Goal: Task Accomplishment & Management: Manage account settings

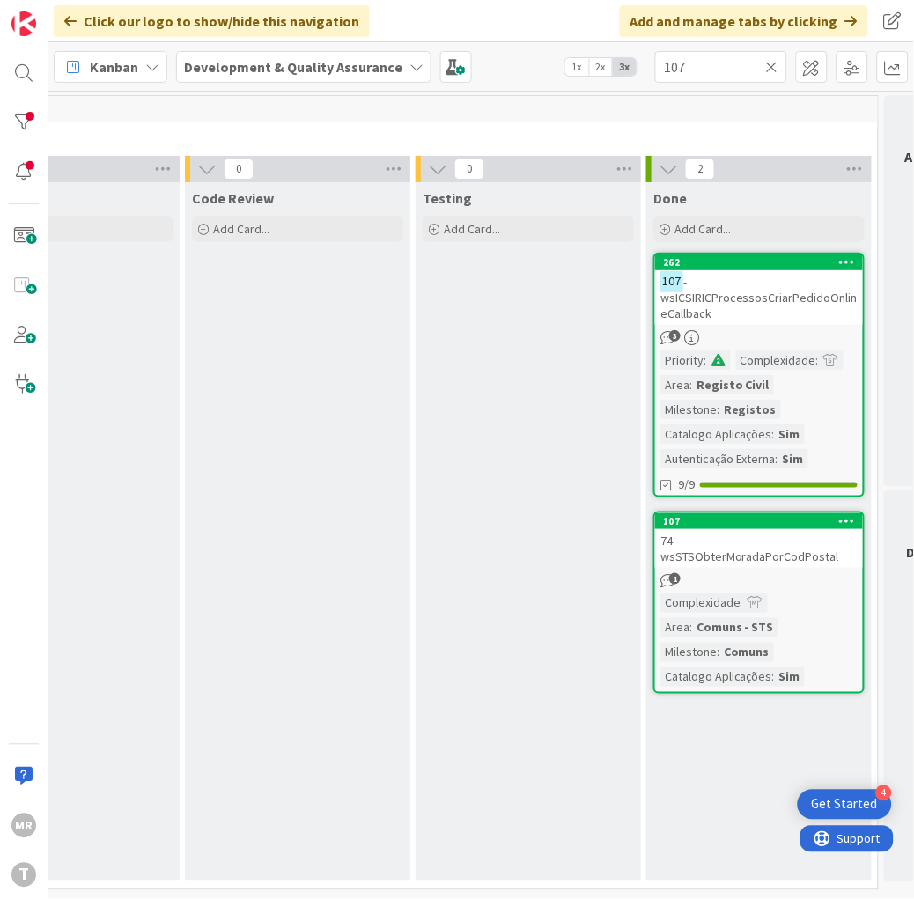
scroll to position [0, 933]
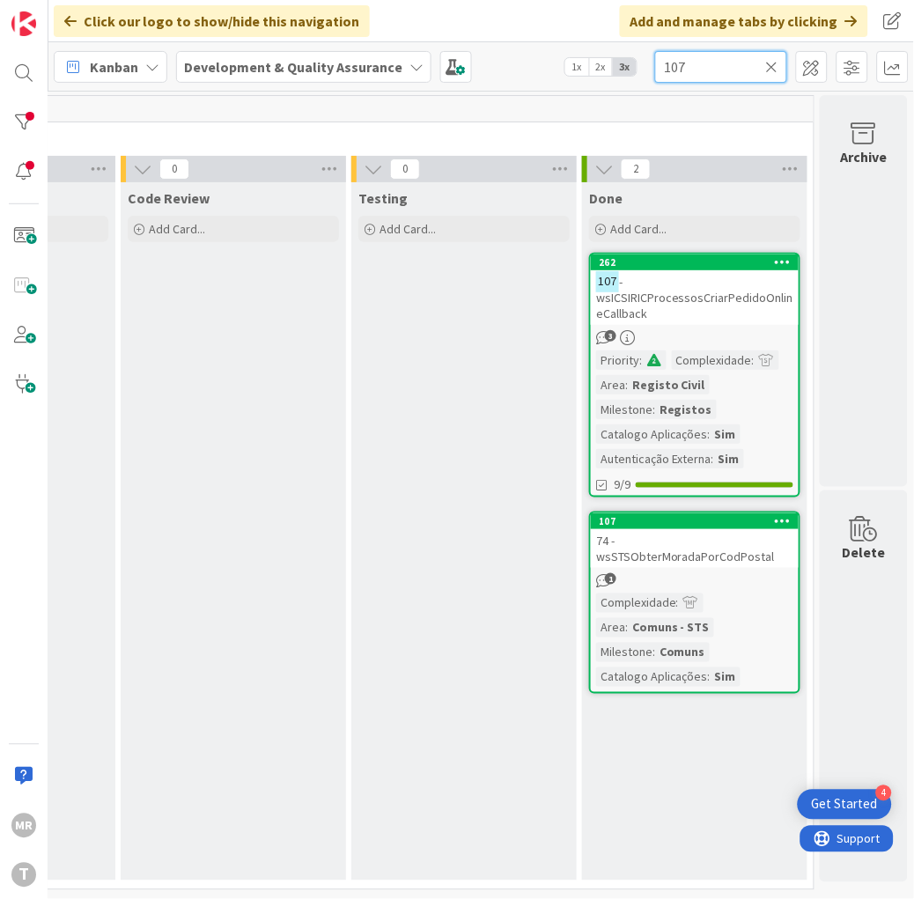
drag, startPoint x: 706, startPoint y: 65, endPoint x: 507, endPoint y: 51, distance: 199.5
click at [507, 51] on div "Kanban Development & Quality Assurance 1x 2x 3x 107" at bounding box center [481, 66] width 866 height 48
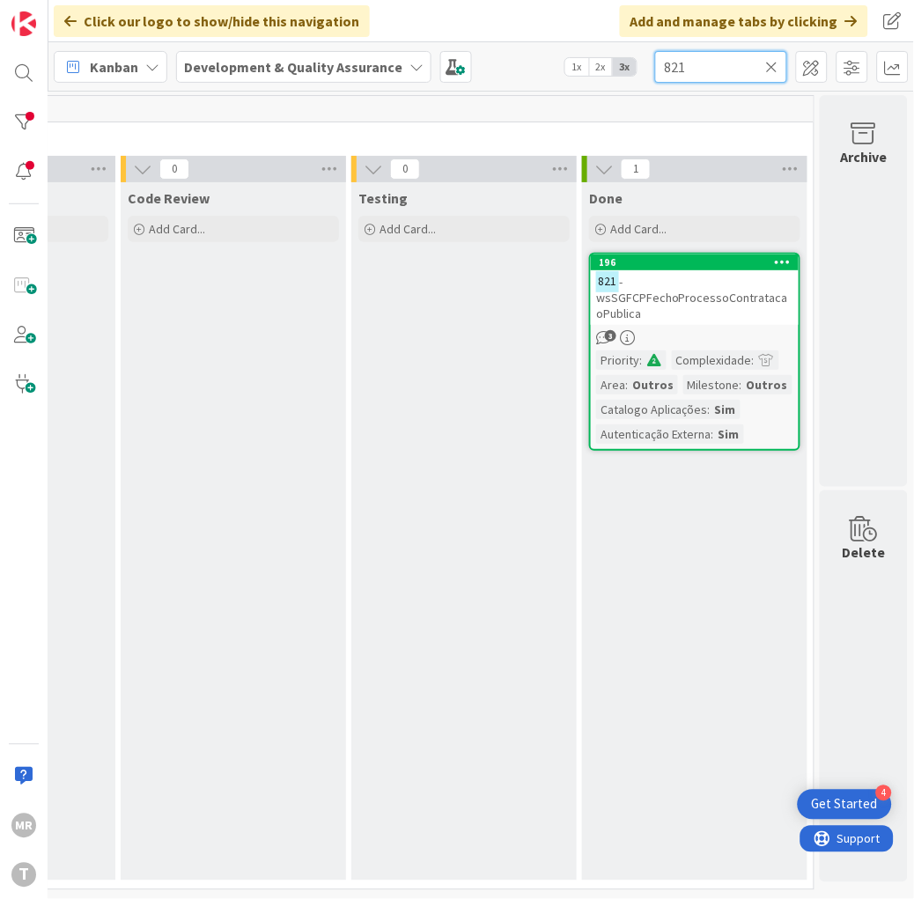
click at [768, 56] on input "821" at bounding box center [721, 67] width 132 height 32
type input "821"
click at [776, 59] on icon at bounding box center [772, 67] width 12 height 16
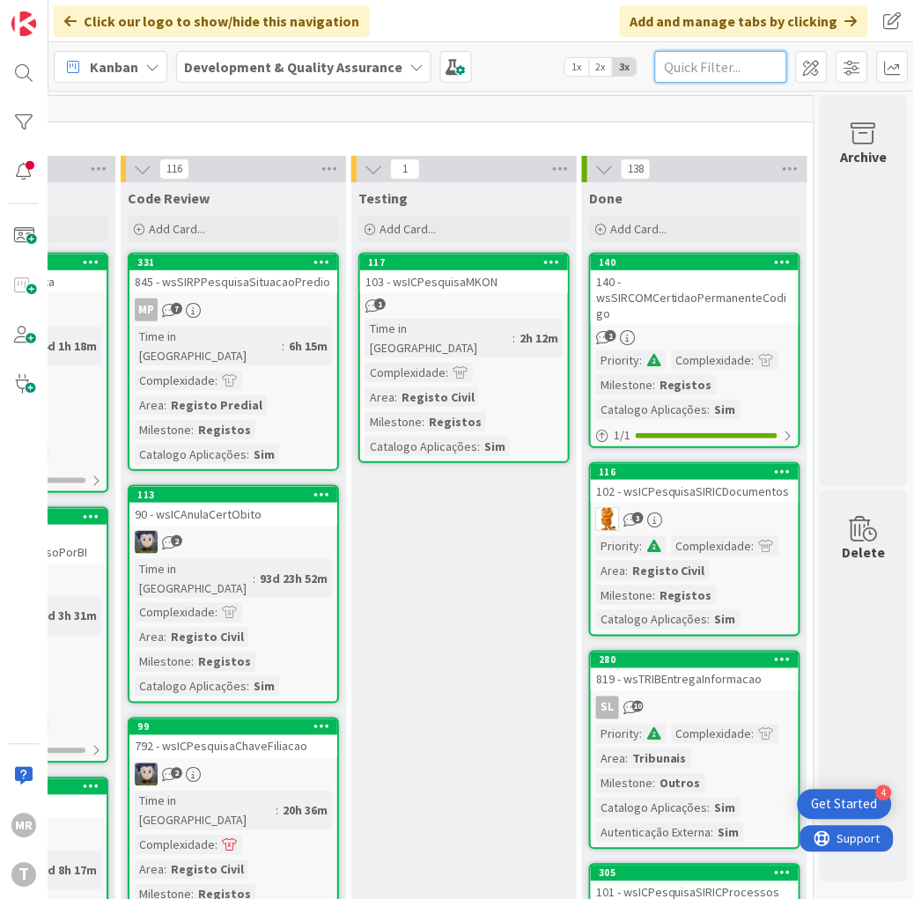
click at [724, 76] on input "text" at bounding box center [721, 67] width 132 height 32
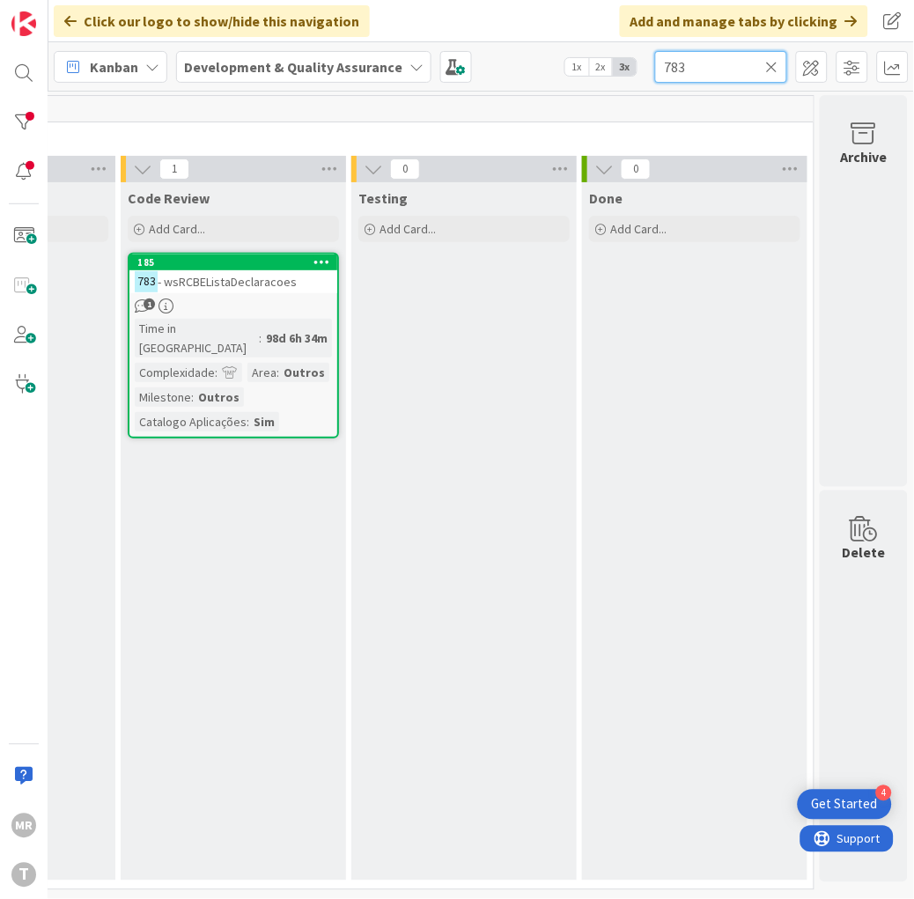
type input "783"
click at [36, 111] on div at bounding box center [23, 122] width 35 height 35
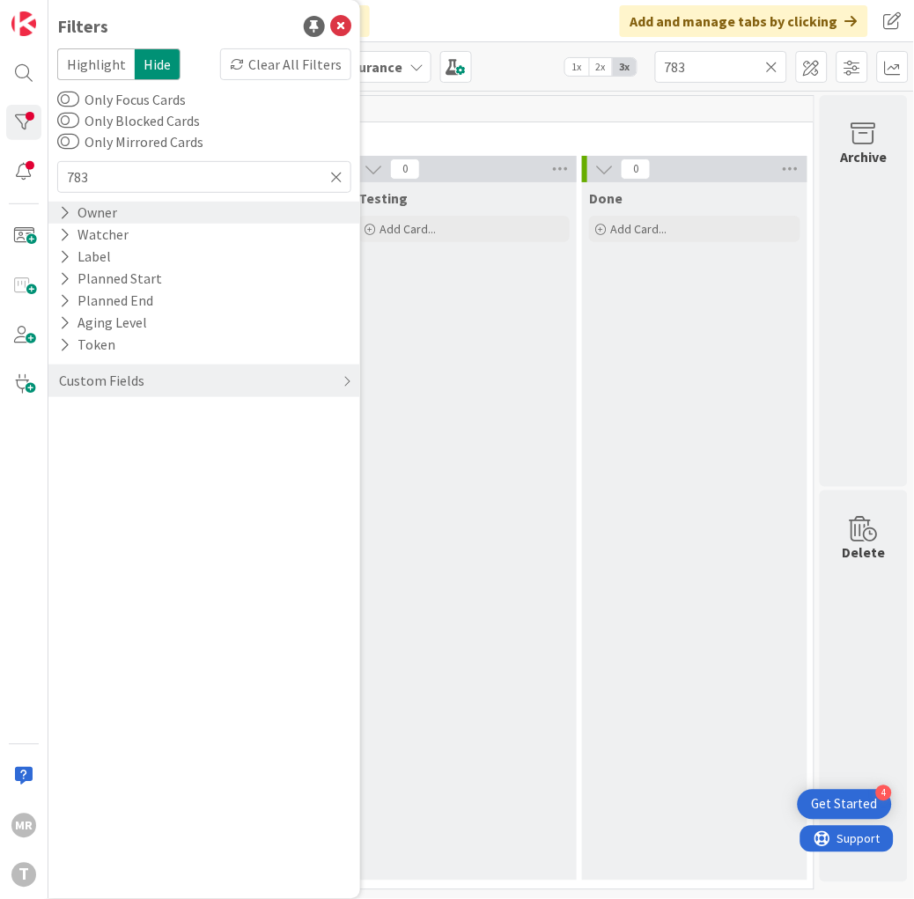
click at [114, 215] on div "Owner" at bounding box center [88, 213] width 62 height 22
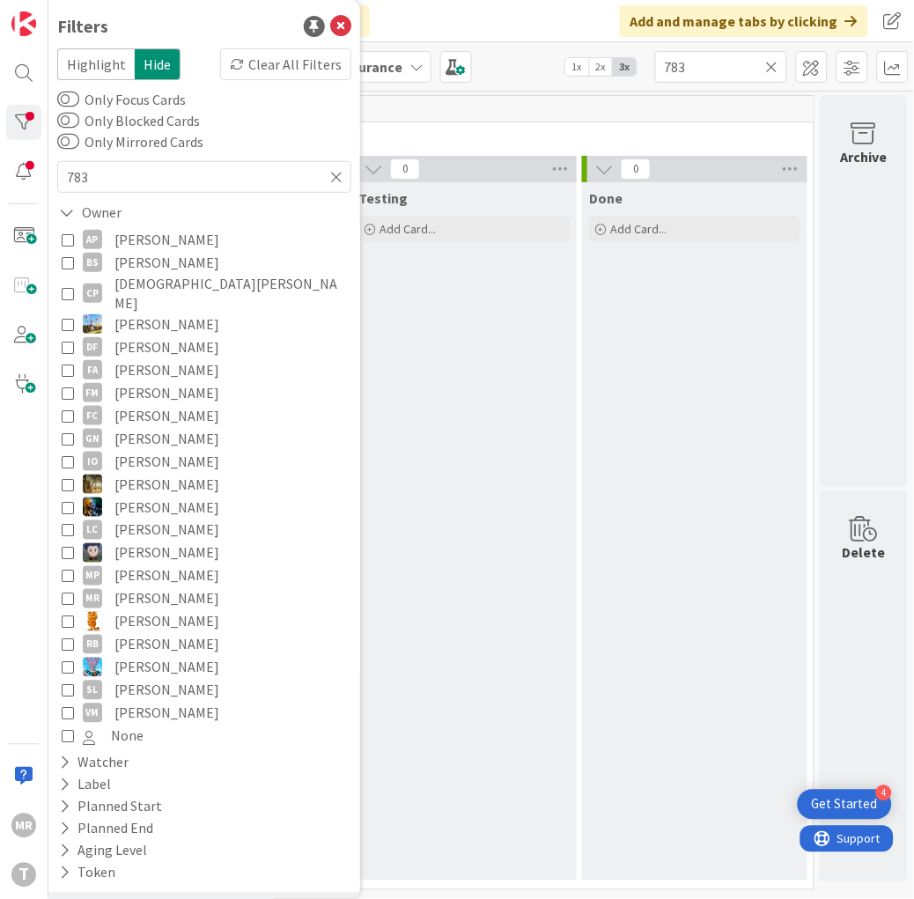
click at [173, 427] on span "[PERSON_NAME]" at bounding box center [166, 438] width 105 height 23
drag, startPoint x: 705, startPoint y: 62, endPoint x: 556, endPoint y: 53, distance: 150.0
click at [556, 53] on div "Kanban Development & Quality Assurance 1x 2x 3x 783" at bounding box center [481, 66] width 866 height 48
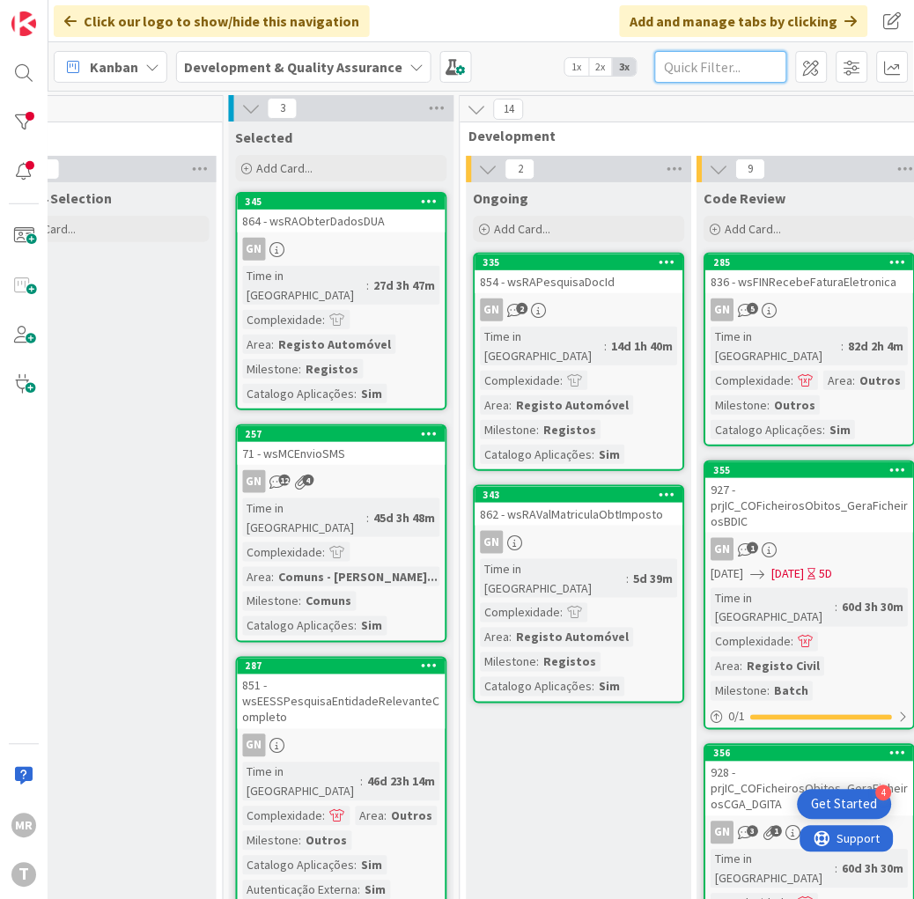
scroll to position [0, 262]
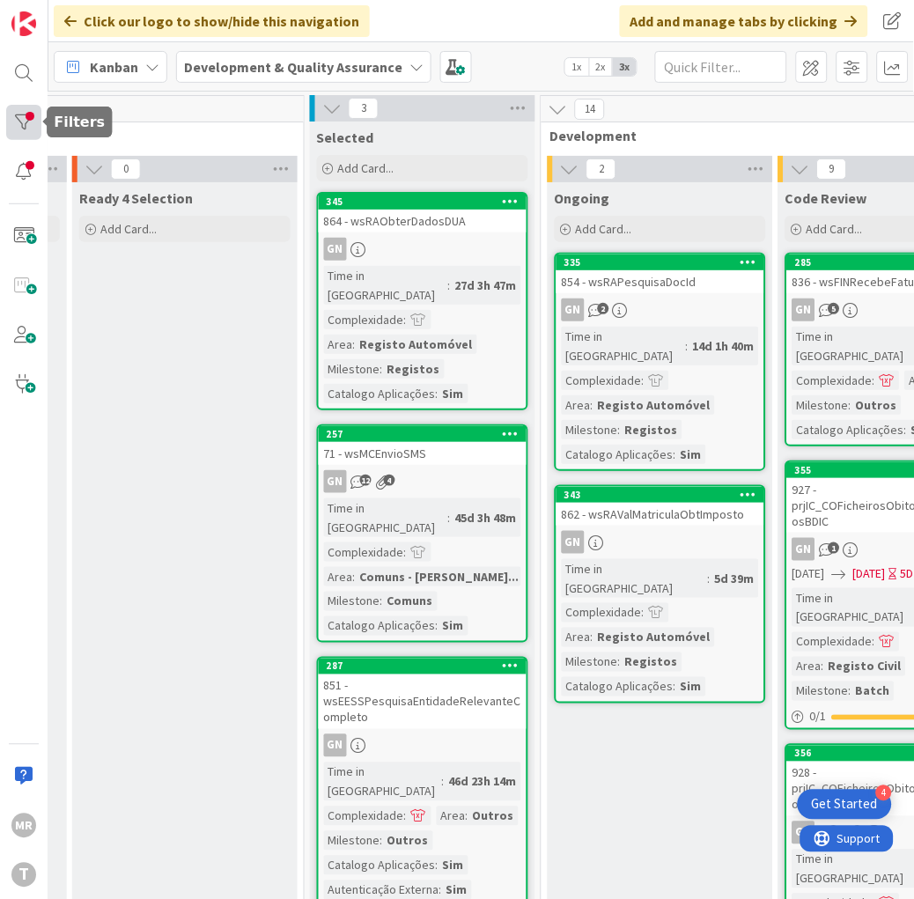
click at [19, 117] on div at bounding box center [23, 122] width 35 height 35
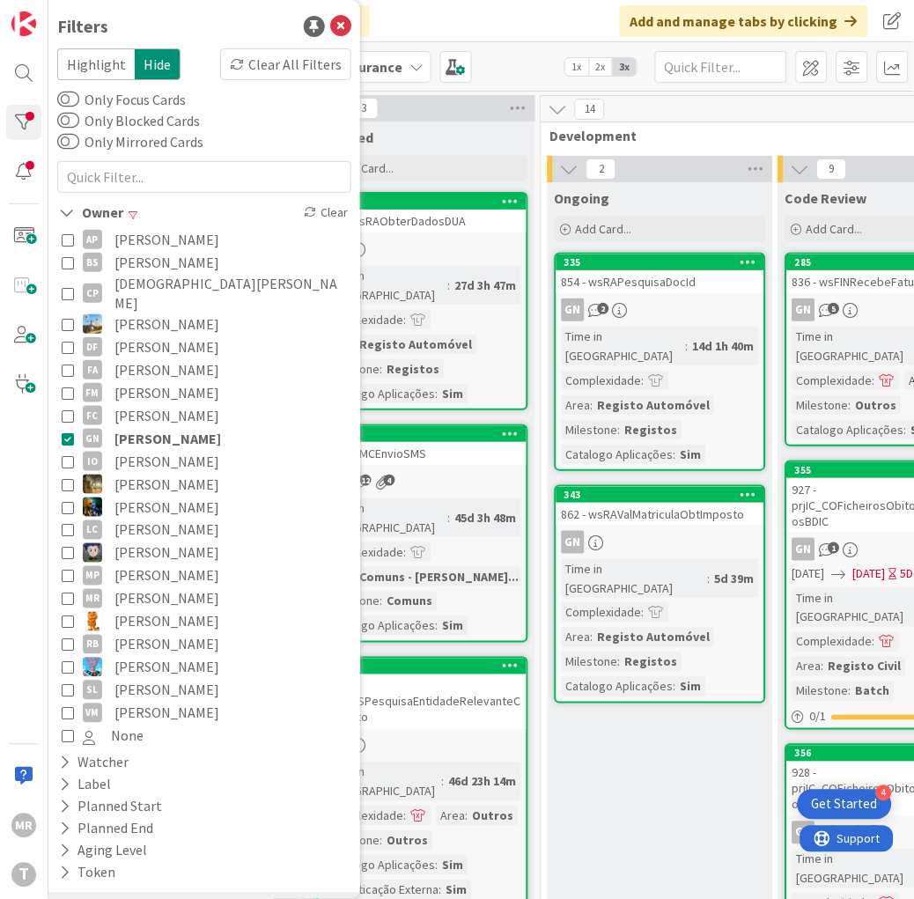
click at [156, 473] on span "[PERSON_NAME]" at bounding box center [166, 484] width 105 height 23
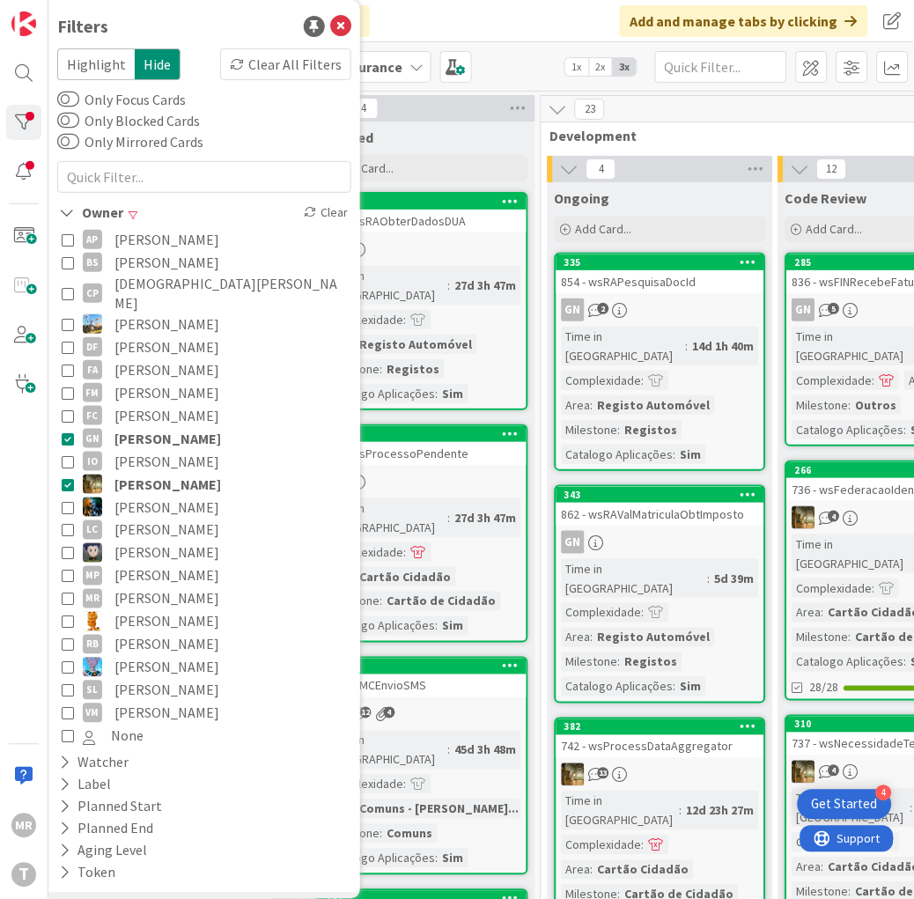
click at [171, 427] on span "[PERSON_NAME]" at bounding box center [167, 438] width 107 height 23
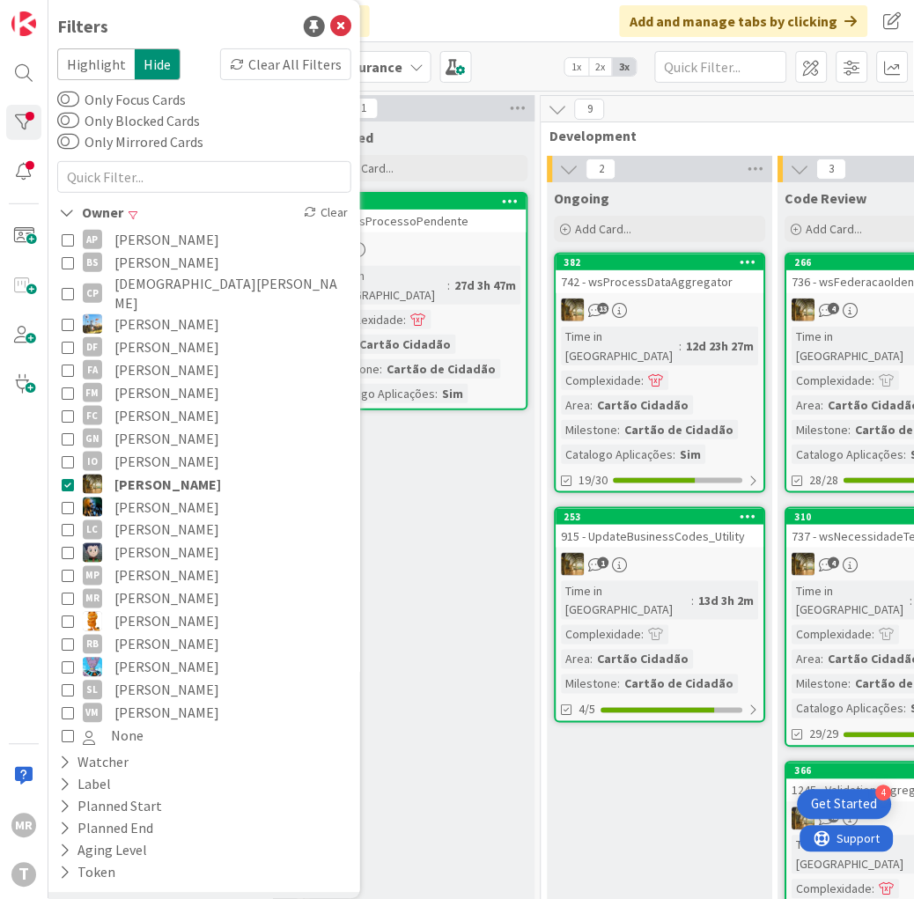
click at [460, 618] on div "Selected Add Card... 312 743 - wsProcessoPendente Time in [GEOGRAPHIC_DATA] : 2…" at bounding box center [422, 562] width 225 height 880
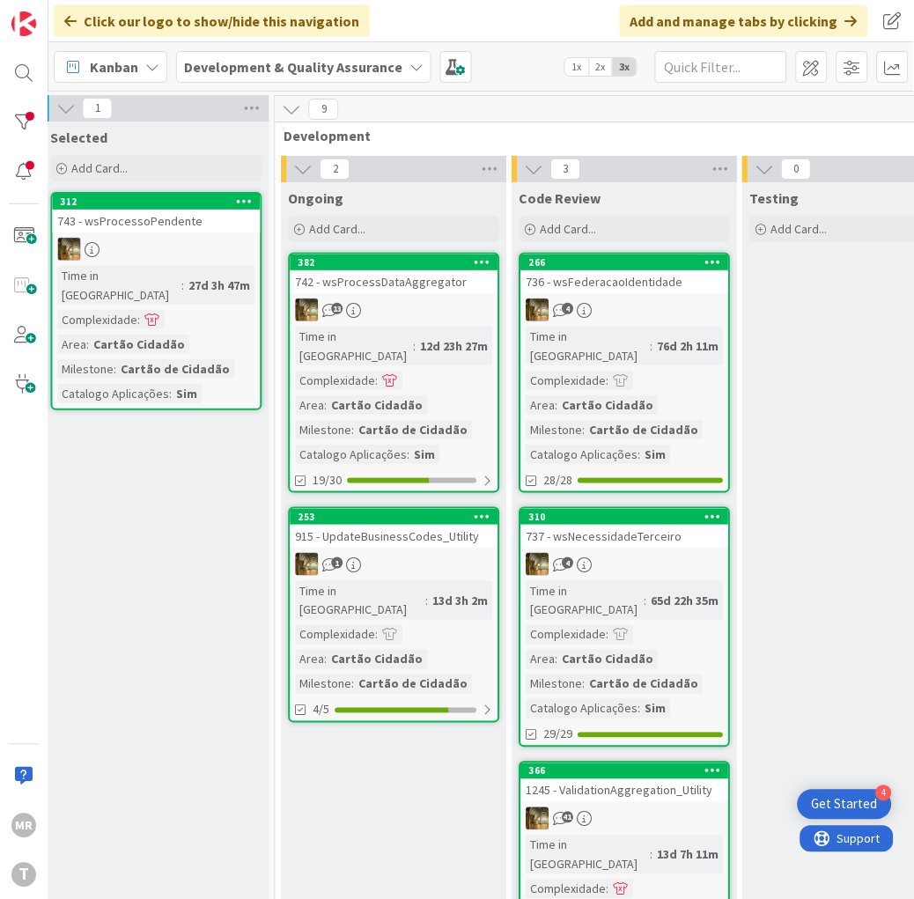
scroll to position [0, 409]
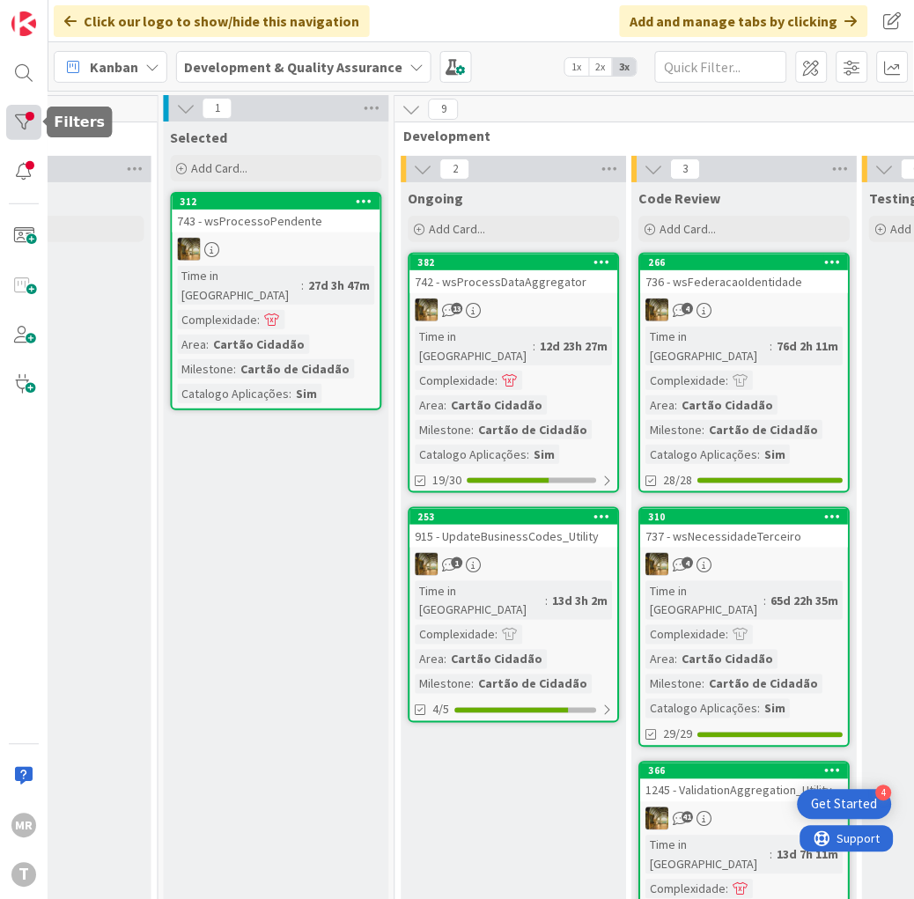
click at [30, 115] on div at bounding box center [23, 122] width 35 height 35
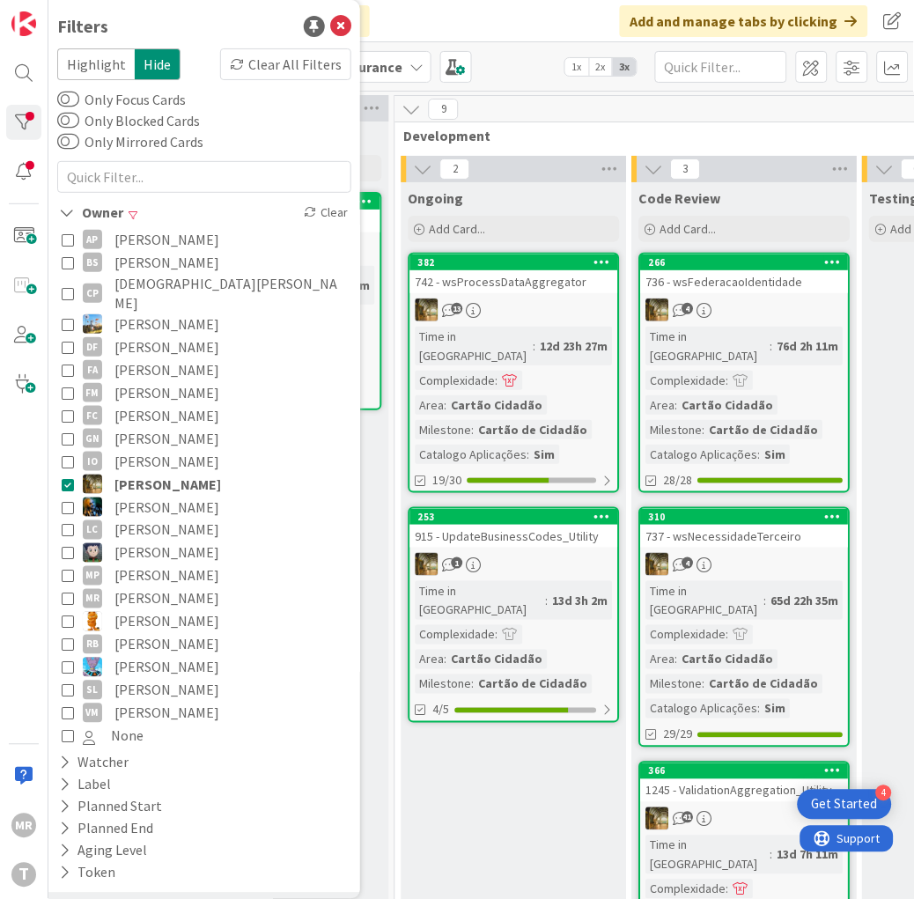
click at [136, 496] on span "[PERSON_NAME]" at bounding box center [166, 507] width 105 height 23
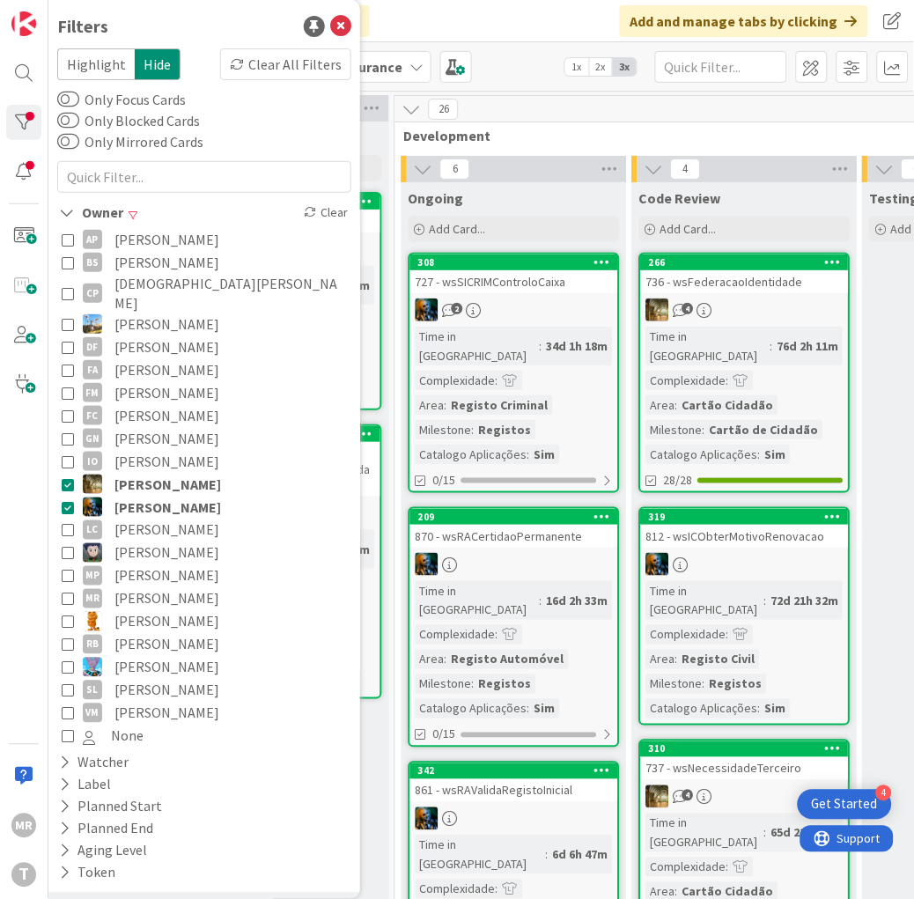
click at [165, 473] on span "[PERSON_NAME]" at bounding box center [167, 484] width 107 height 23
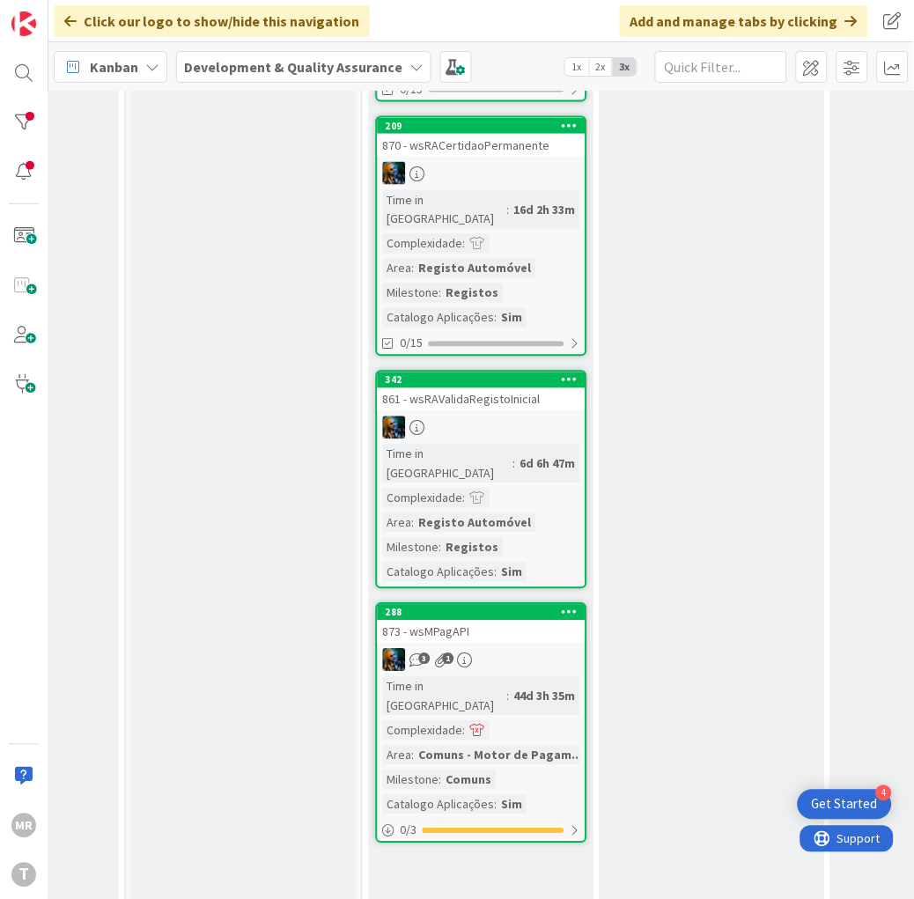
scroll to position [195, 441]
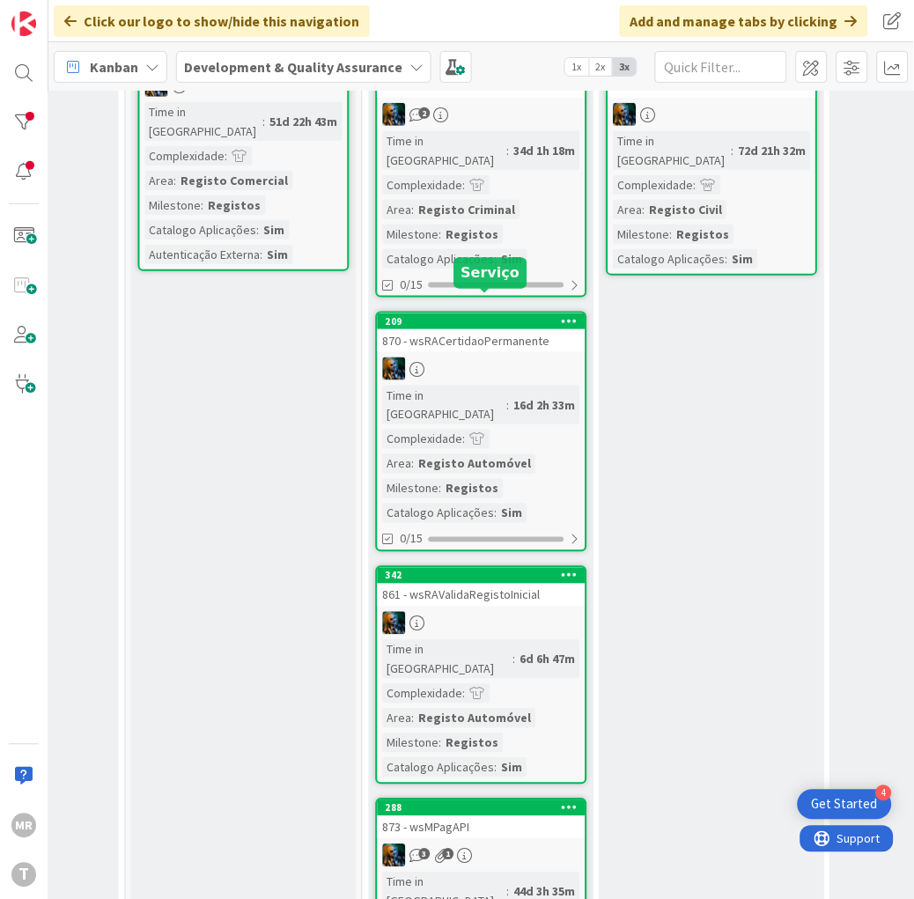
click at [488, 315] on div "209" at bounding box center [486, 321] width 200 height 12
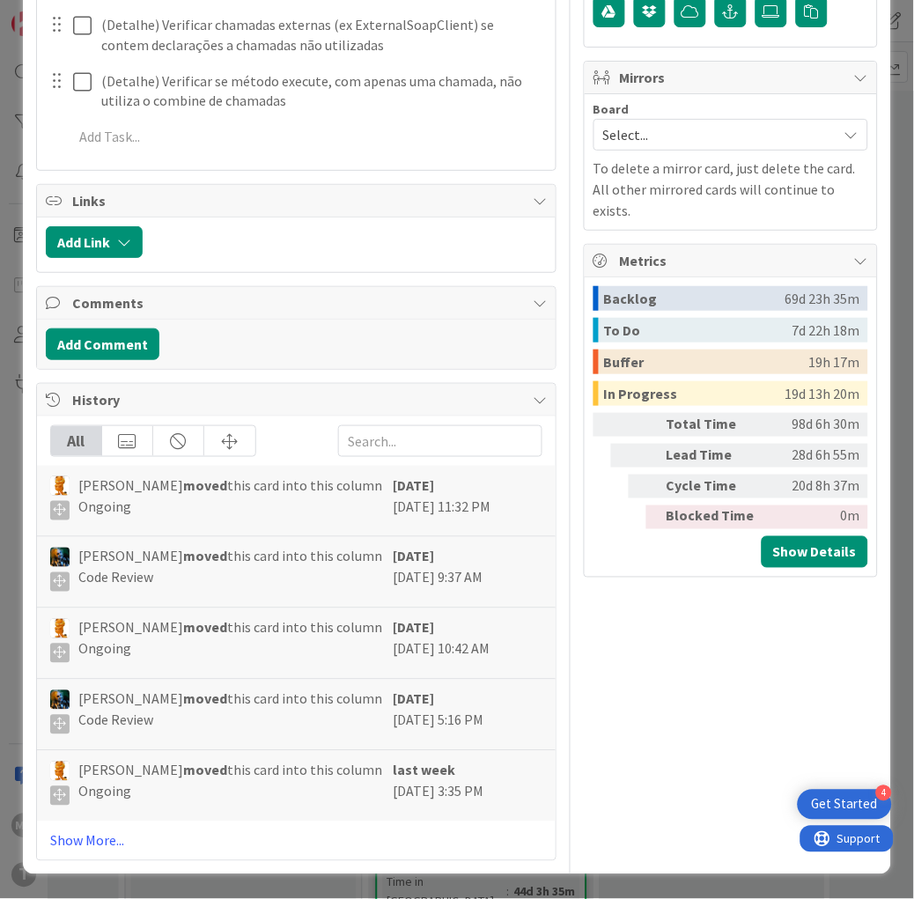
scroll to position [978, 0]
click at [89, 849] on link "Show More..." at bounding box center [296, 840] width 492 height 21
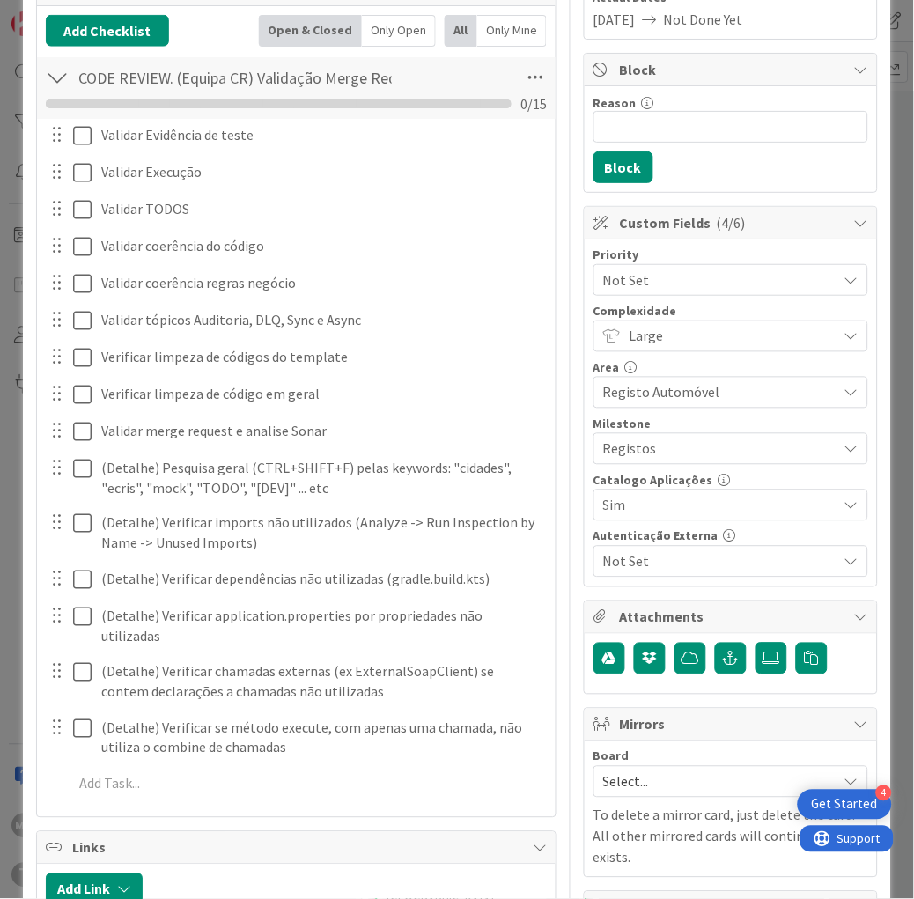
scroll to position [0, 0]
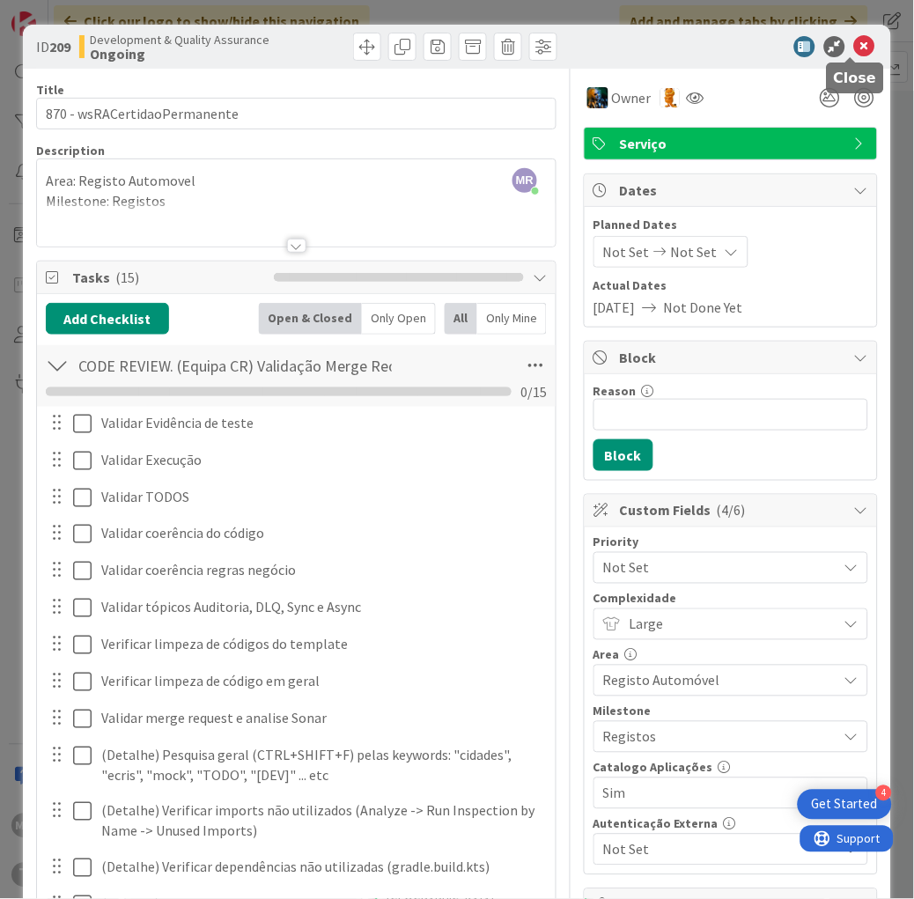
click at [854, 46] on icon at bounding box center [864, 46] width 21 height 21
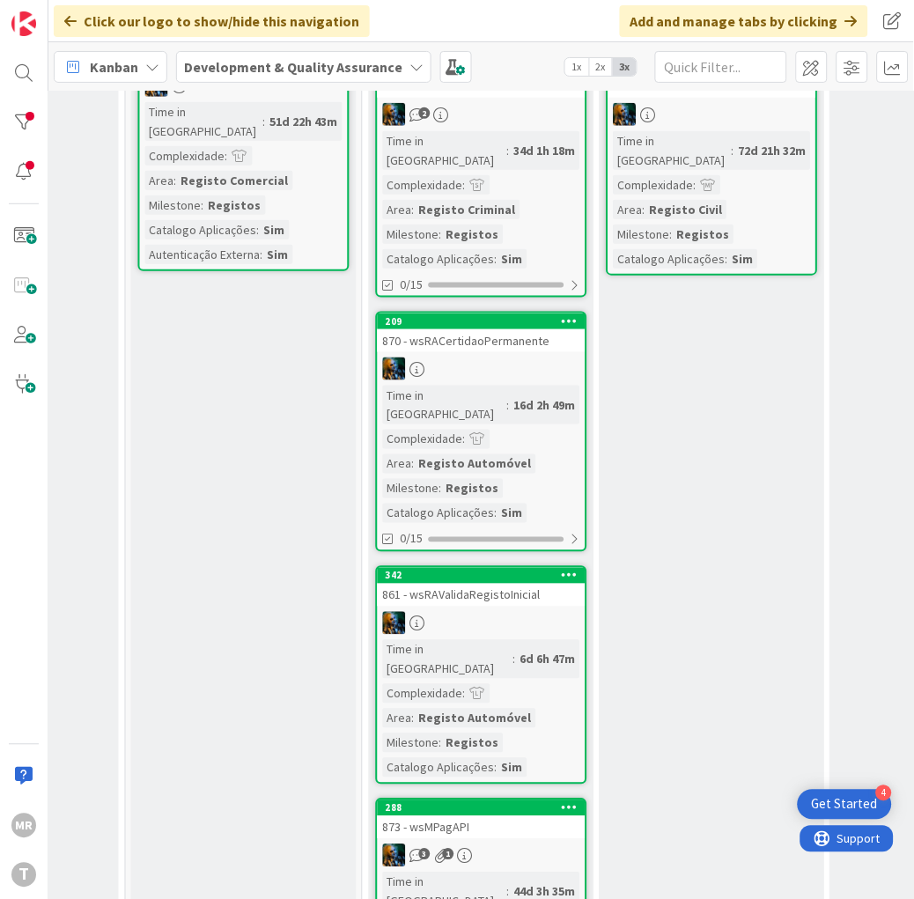
scroll to position [98, 441]
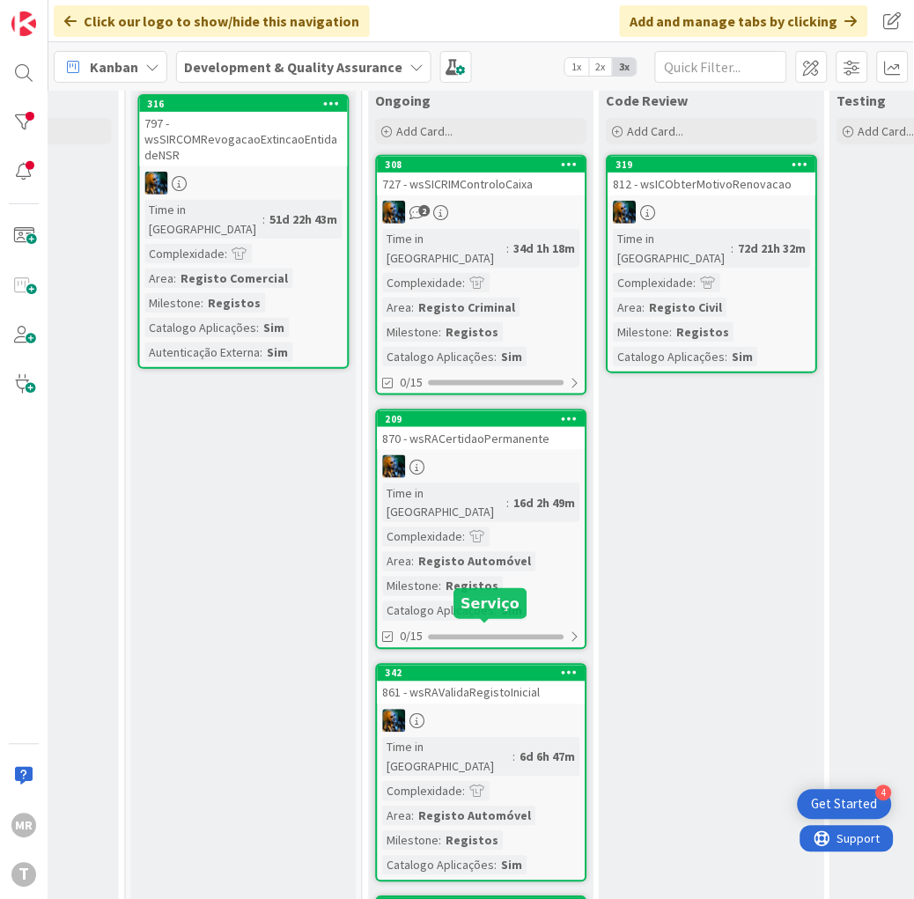
click at [415, 667] on div "342" at bounding box center [486, 673] width 200 height 12
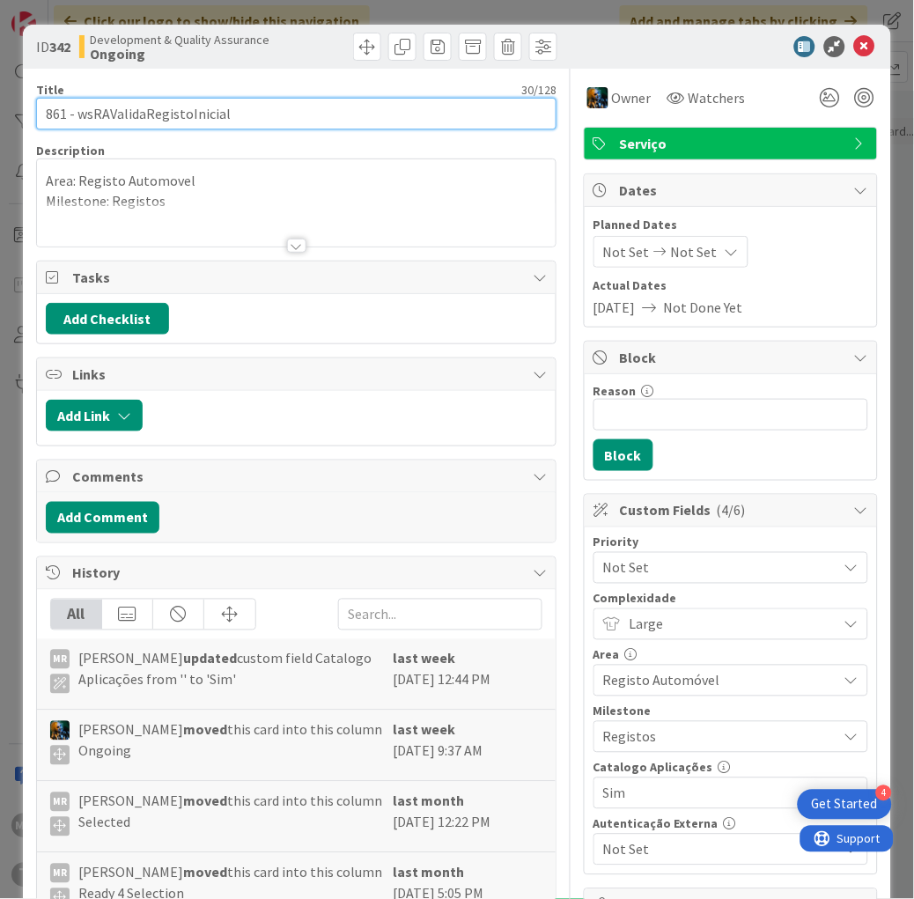
drag, startPoint x: 235, startPoint y: 104, endPoint x: 77, endPoint y: 102, distance: 158.5
click at [77, 102] on input "861 - wsRAValidaRegistoInicial" at bounding box center [296, 114] width 520 height 32
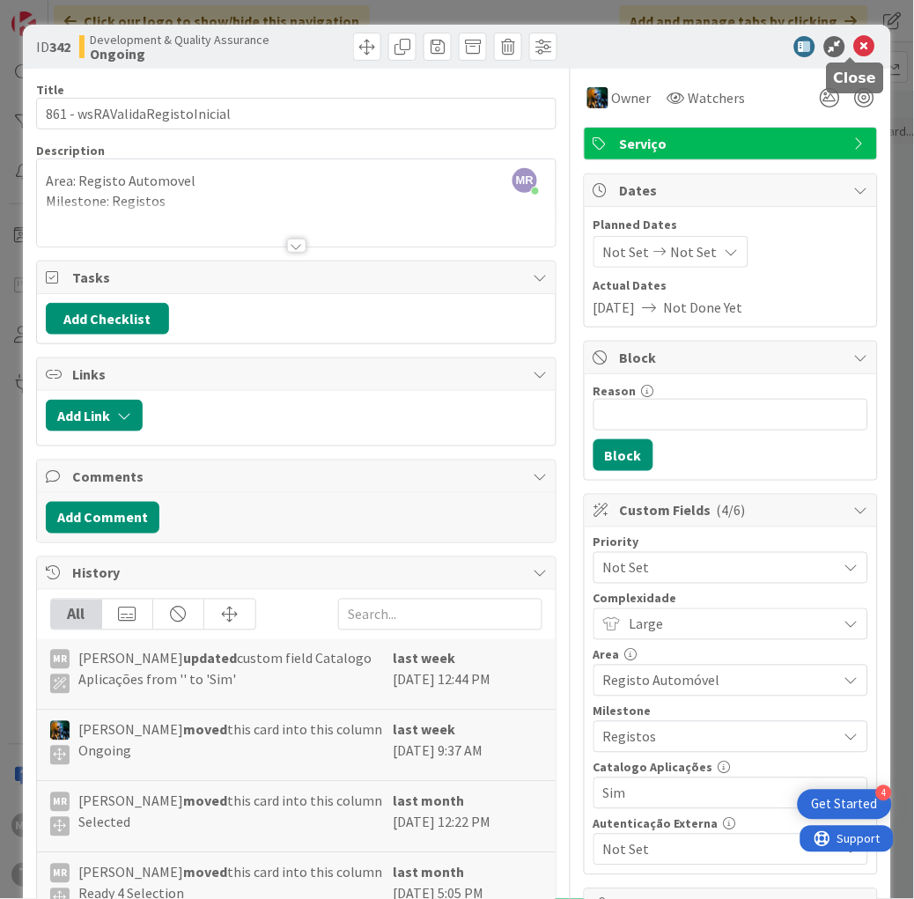
drag, startPoint x: 854, startPoint y: 48, endPoint x: 861, endPoint y: 80, distance: 33.3
click at [854, 48] on icon at bounding box center [864, 46] width 21 height 21
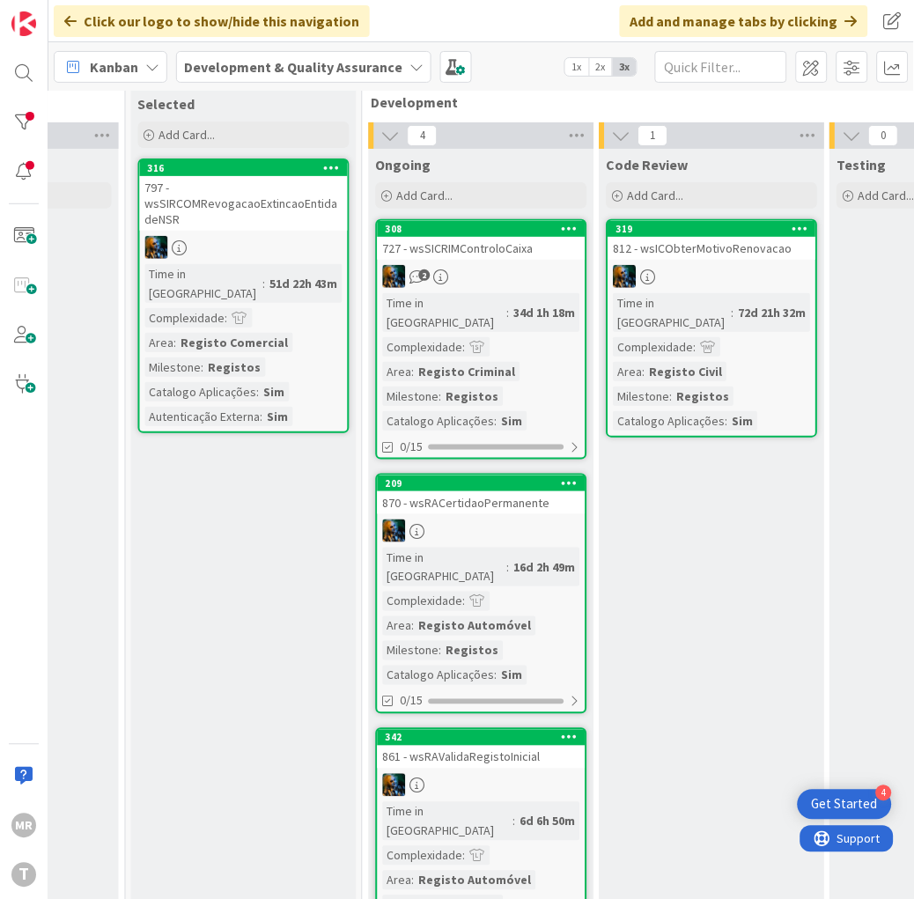
scroll to position [0, 441]
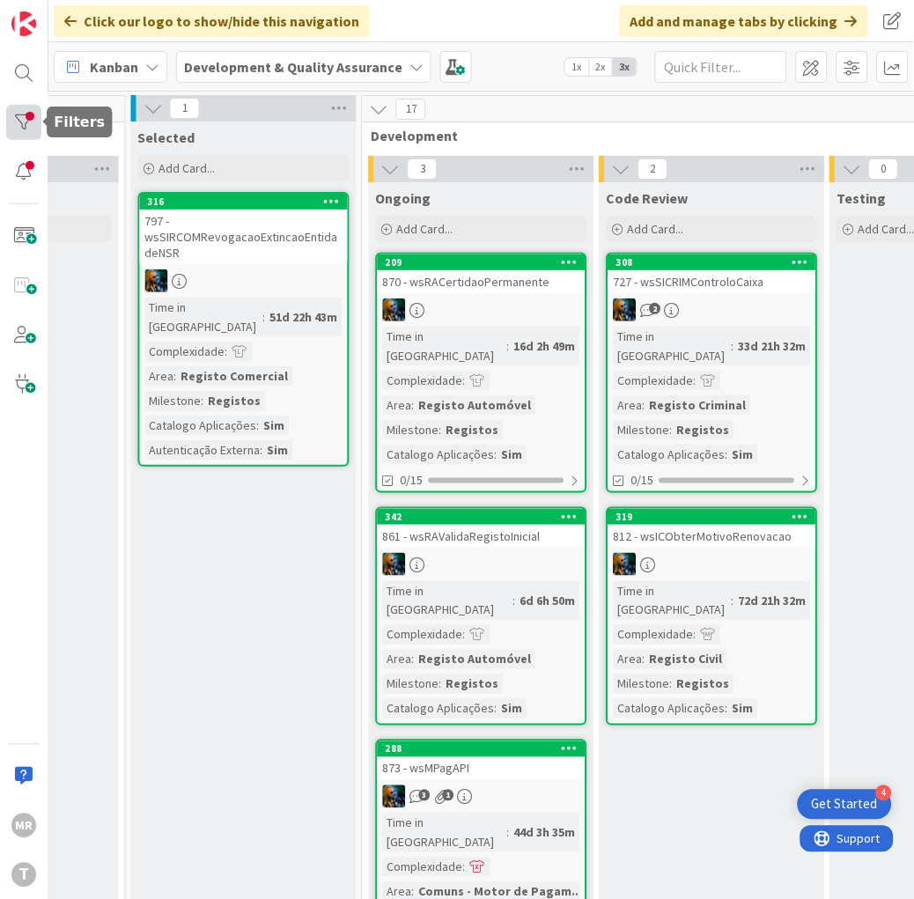
drag, startPoint x: 16, startPoint y: 123, endPoint x: 16, endPoint y: 135, distance: 11.4
click at [16, 123] on div at bounding box center [23, 122] width 35 height 35
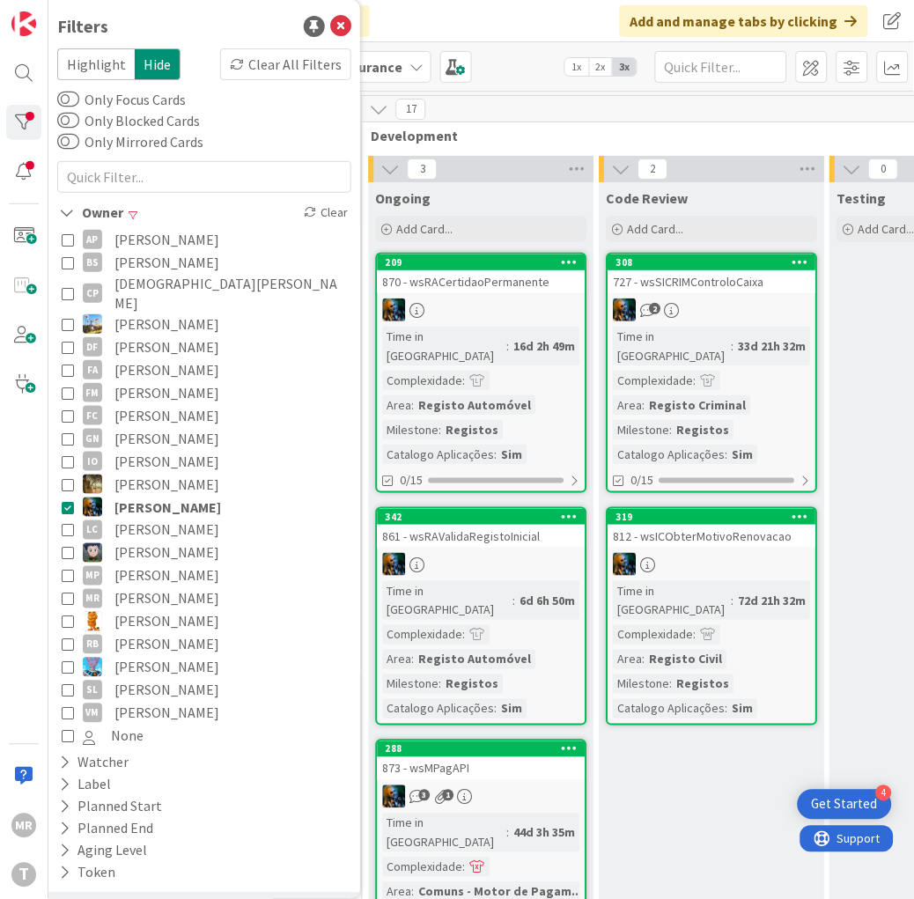
click at [147, 542] on span "[PERSON_NAME]" at bounding box center [166, 553] width 105 height 23
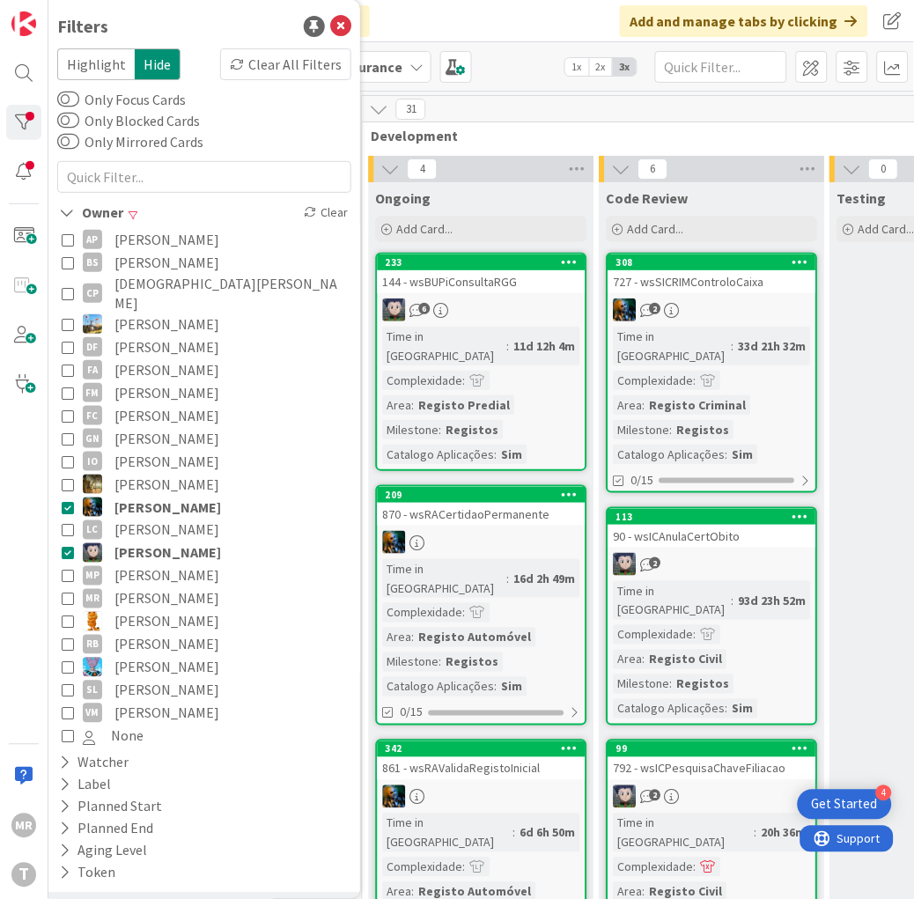
click at [159, 496] on span "[PERSON_NAME]" at bounding box center [167, 507] width 107 height 23
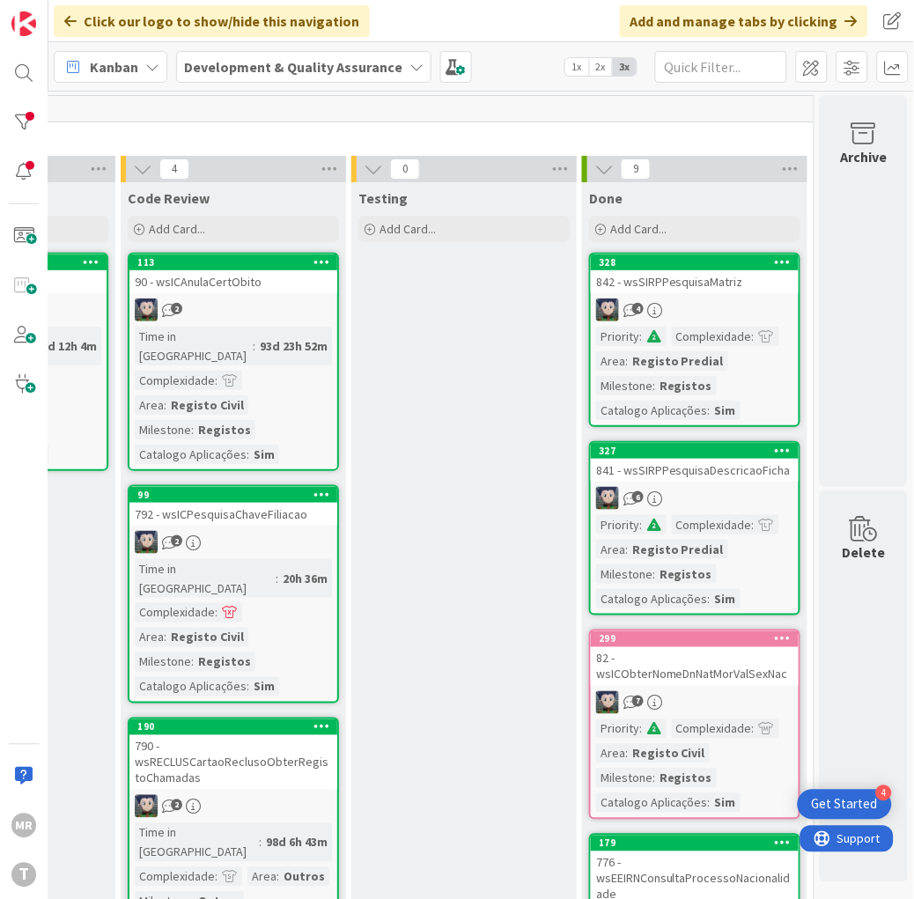
scroll to position [0, 933]
click at [240, 489] on div "99" at bounding box center [237, 495] width 200 height 12
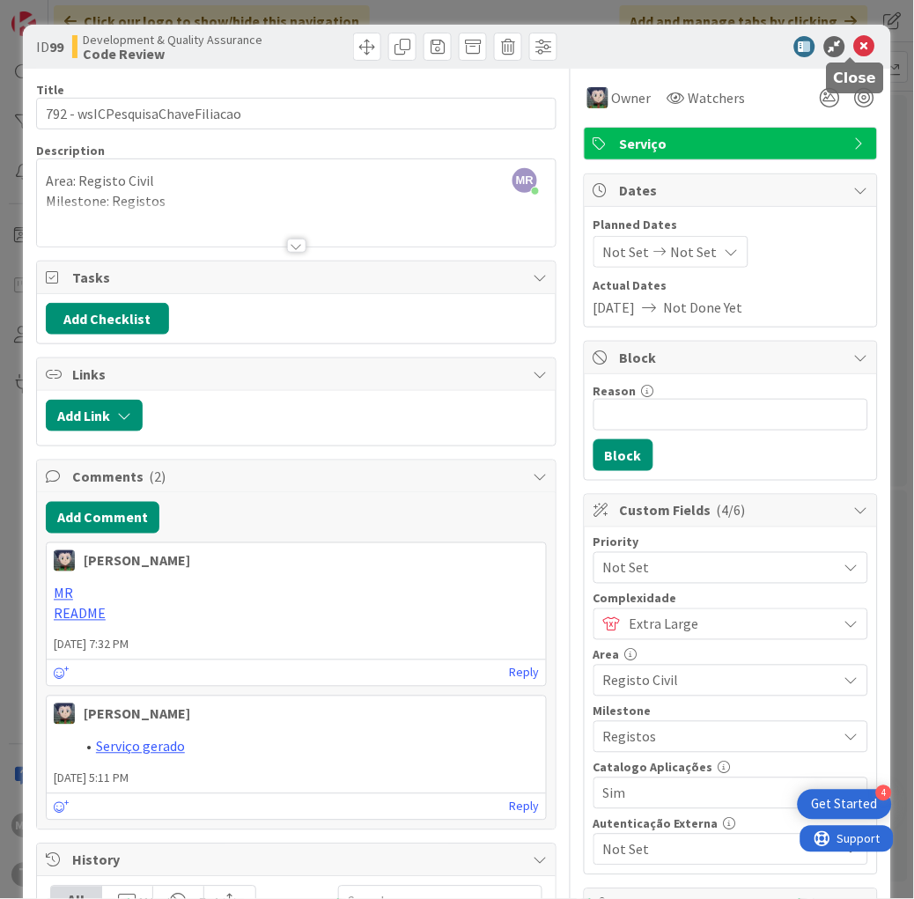
click at [856, 37] on icon at bounding box center [864, 46] width 21 height 21
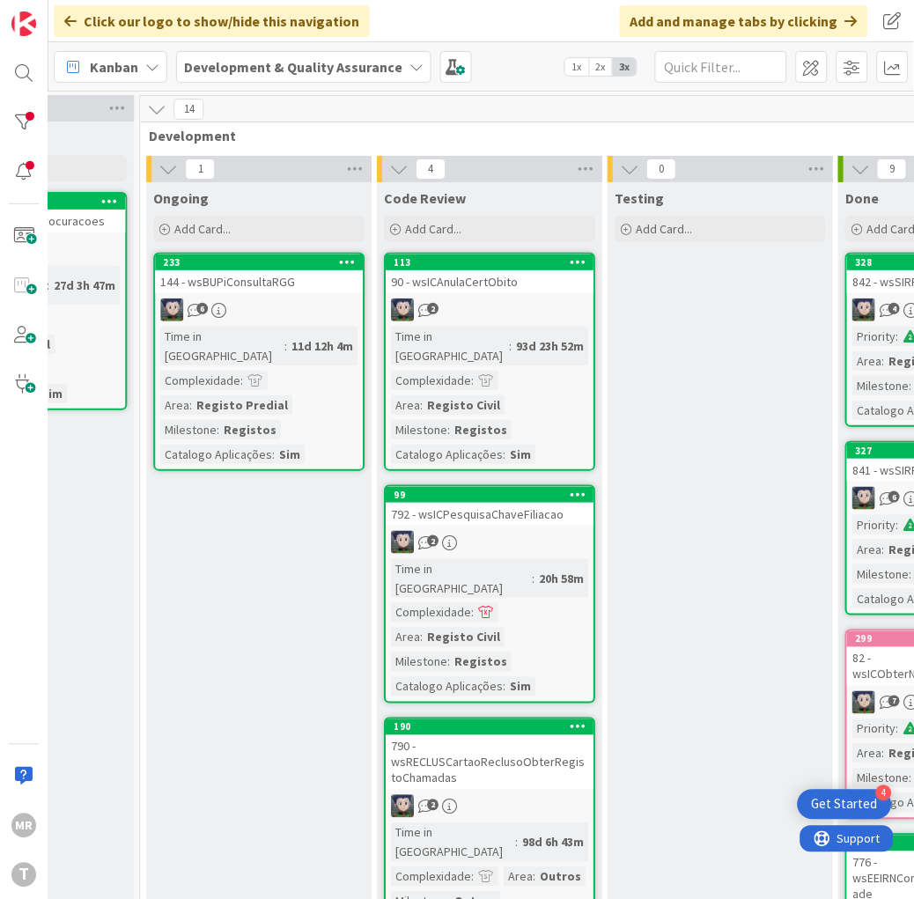
scroll to position [0, 653]
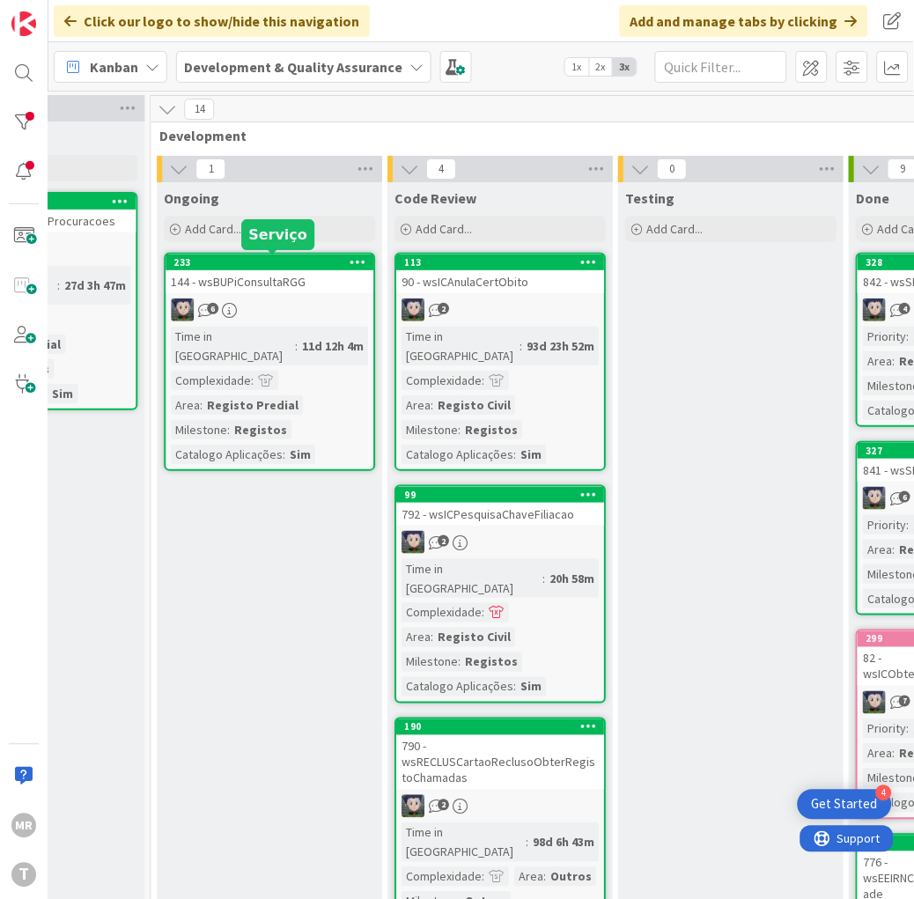
click at [322, 265] on div "233" at bounding box center [273, 262] width 200 height 12
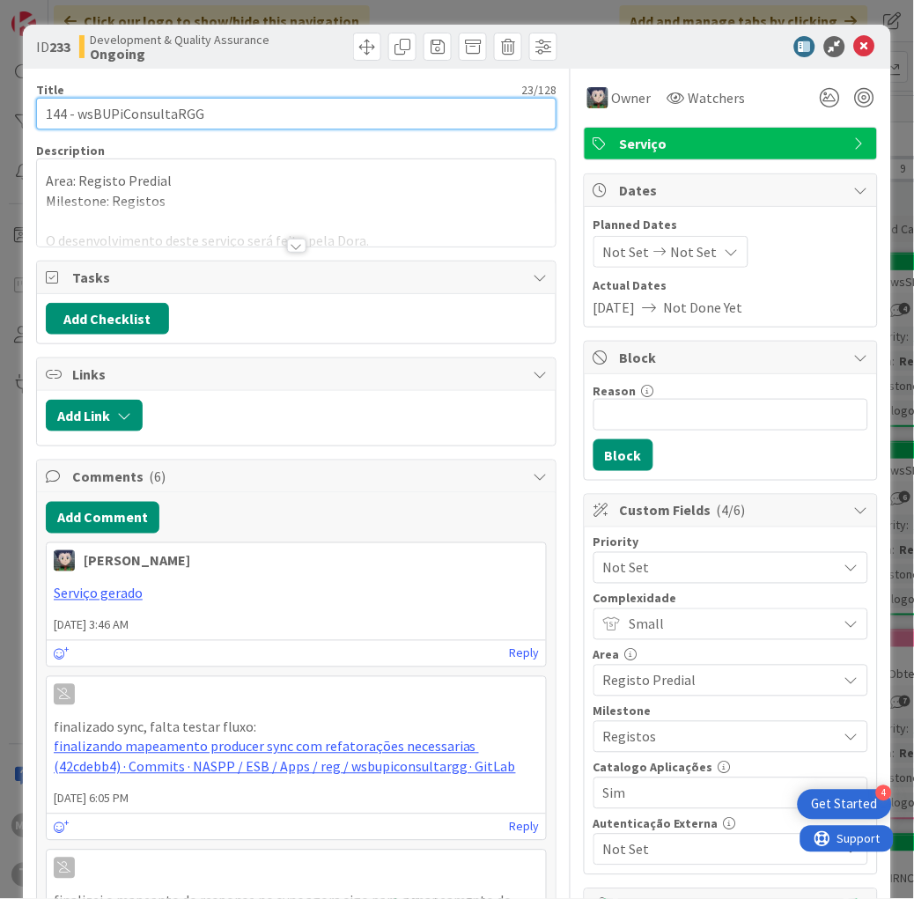
drag, startPoint x: 213, startPoint y: 110, endPoint x: 77, endPoint y: 110, distance: 135.6
click at [77, 110] on input "144 - wsBUPiConsultaRGG" at bounding box center [296, 114] width 520 height 32
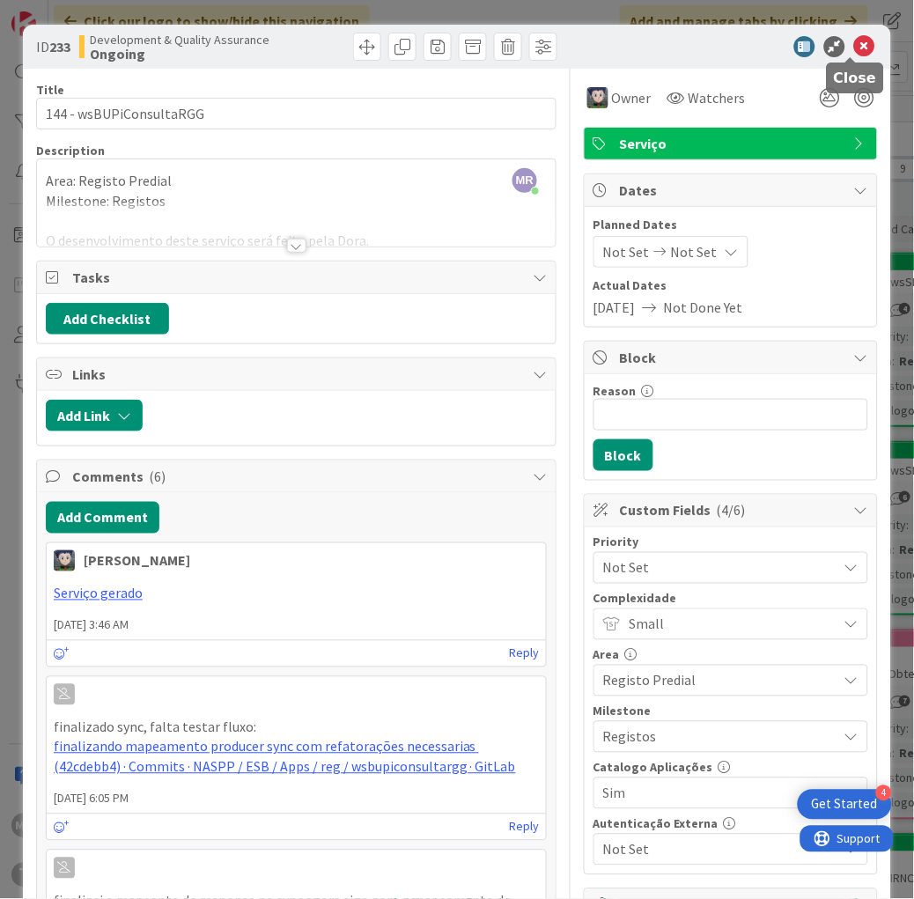
click at [857, 50] on icon at bounding box center [864, 46] width 21 height 21
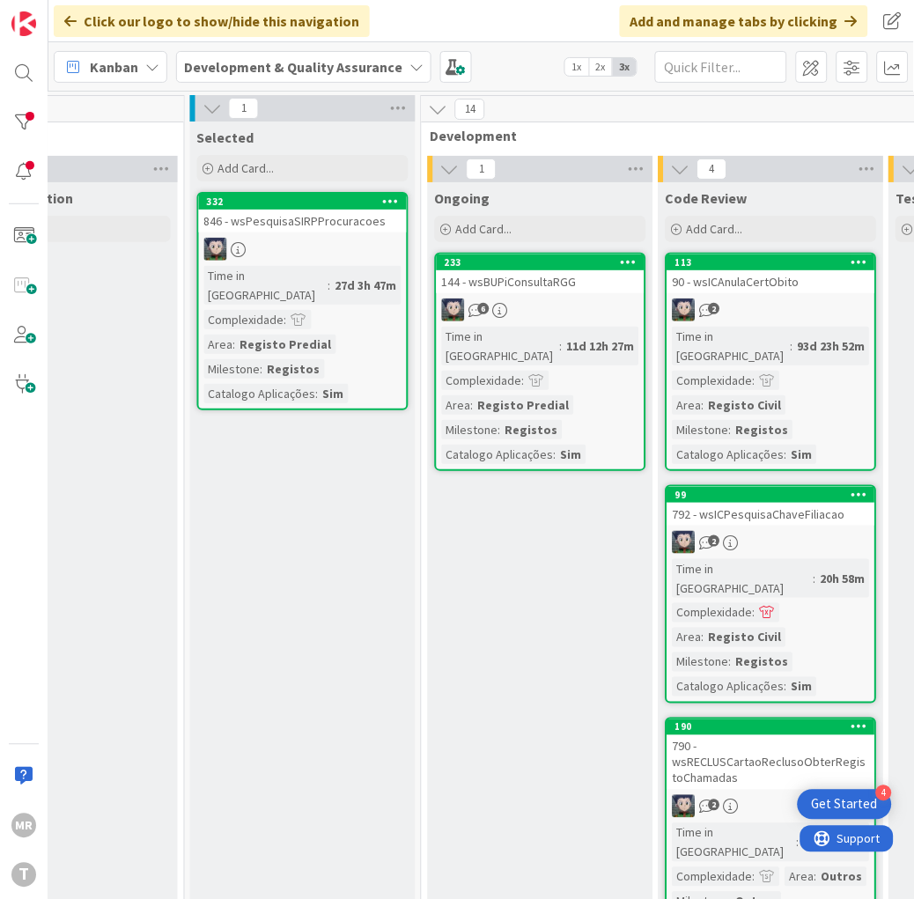
scroll to position [0, 365]
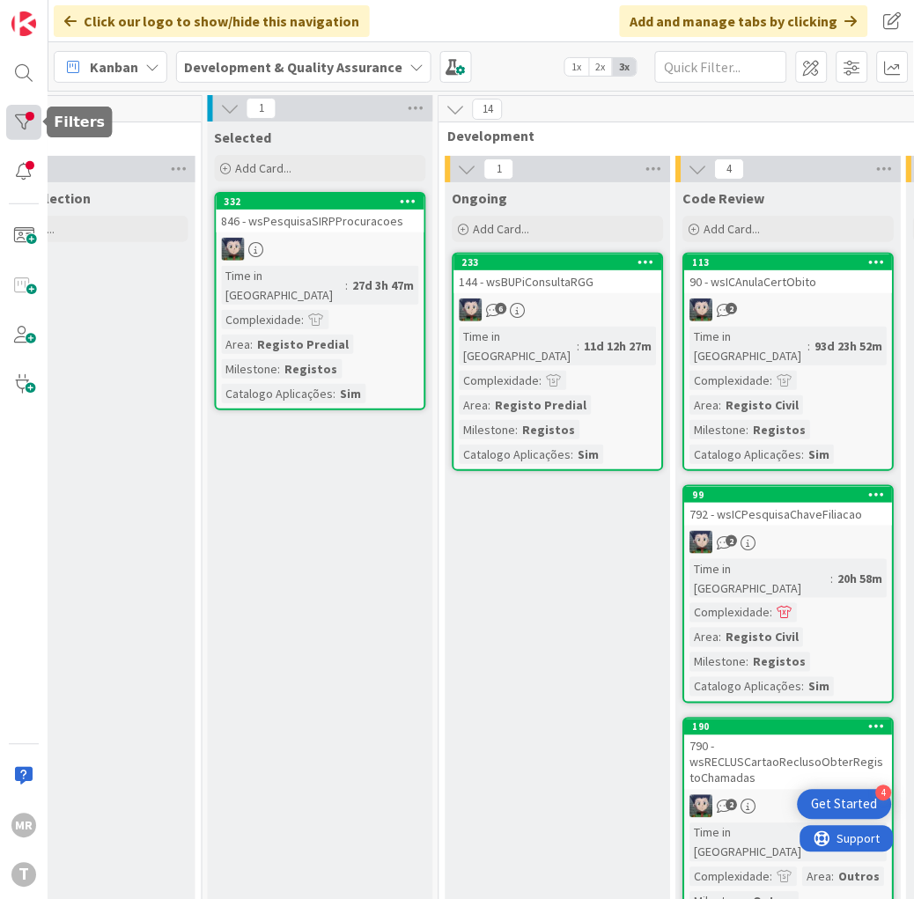
click at [26, 119] on div at bounding box center [23, 122] width 35 height 35
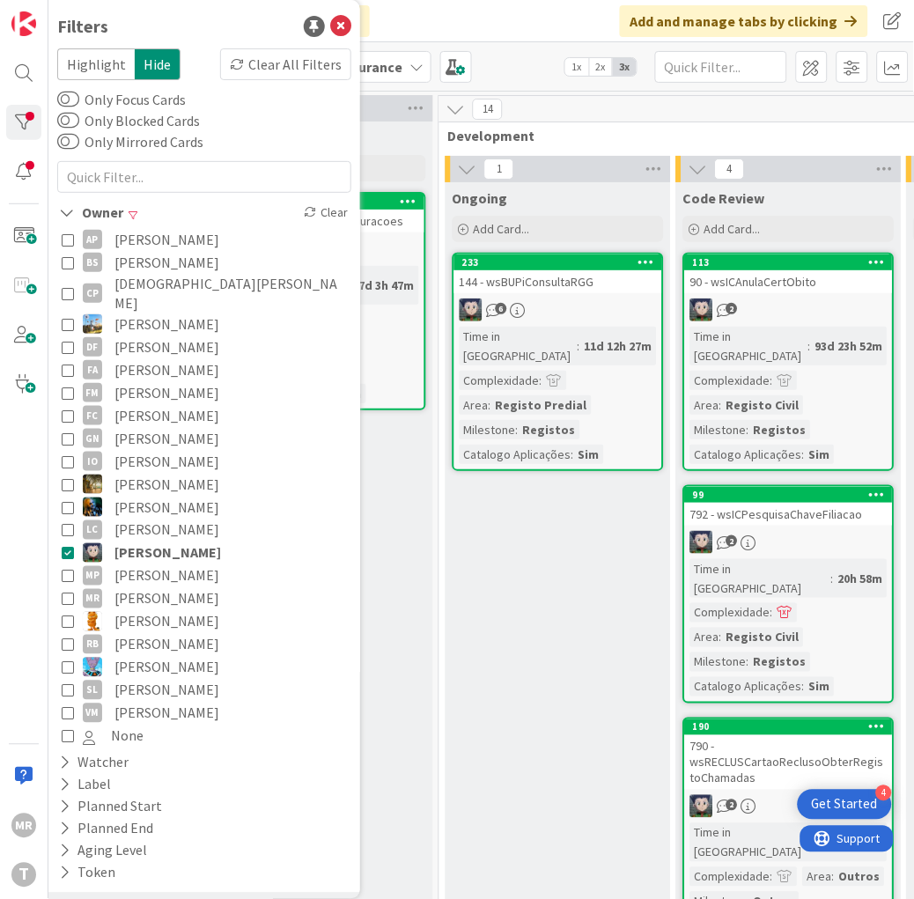
click at [129, 542] on span "[PERSON_NAME]" at bounding box center [167, 553] width 107 height 23
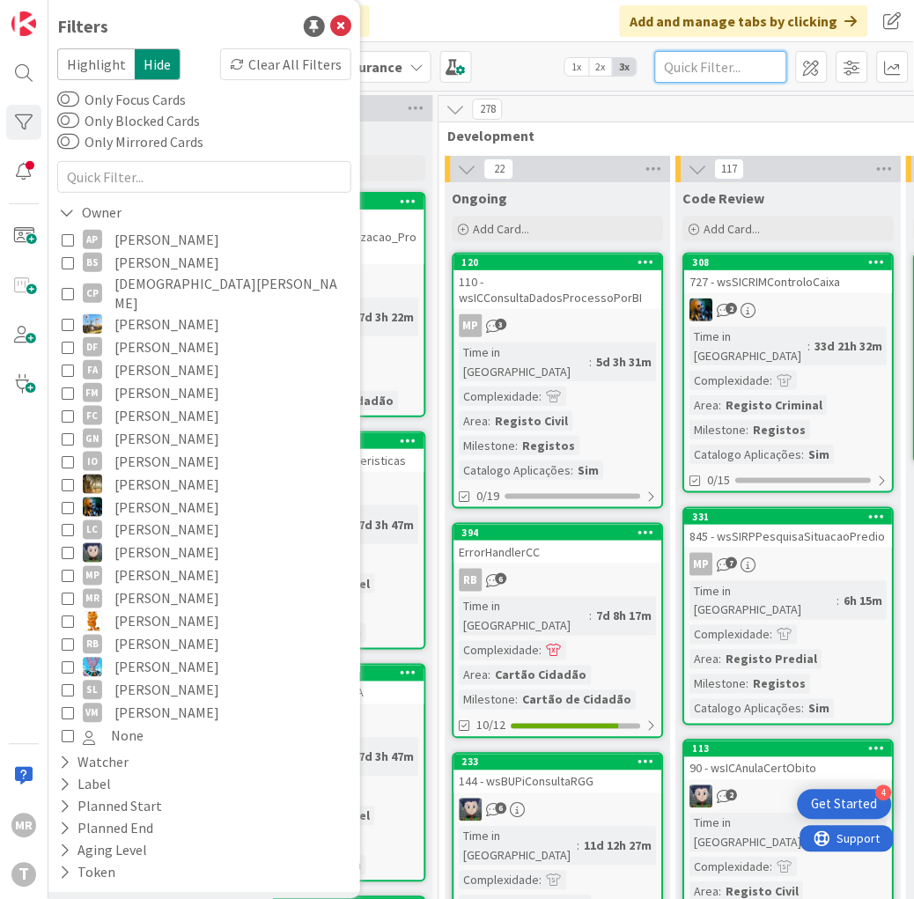
click at [719, 56] on input "text" at bounding box center [721, 67] width 132 height 32
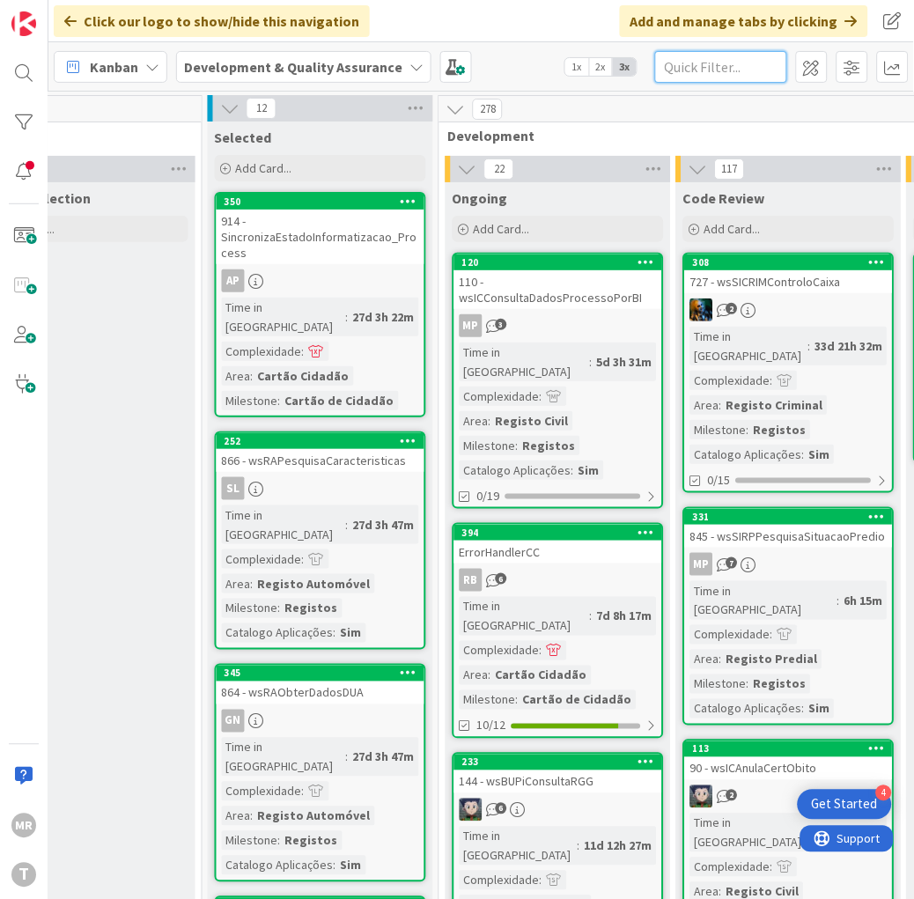
click at [674, 54] on input "text" at bounding box center [721, 67] width 132 height 32
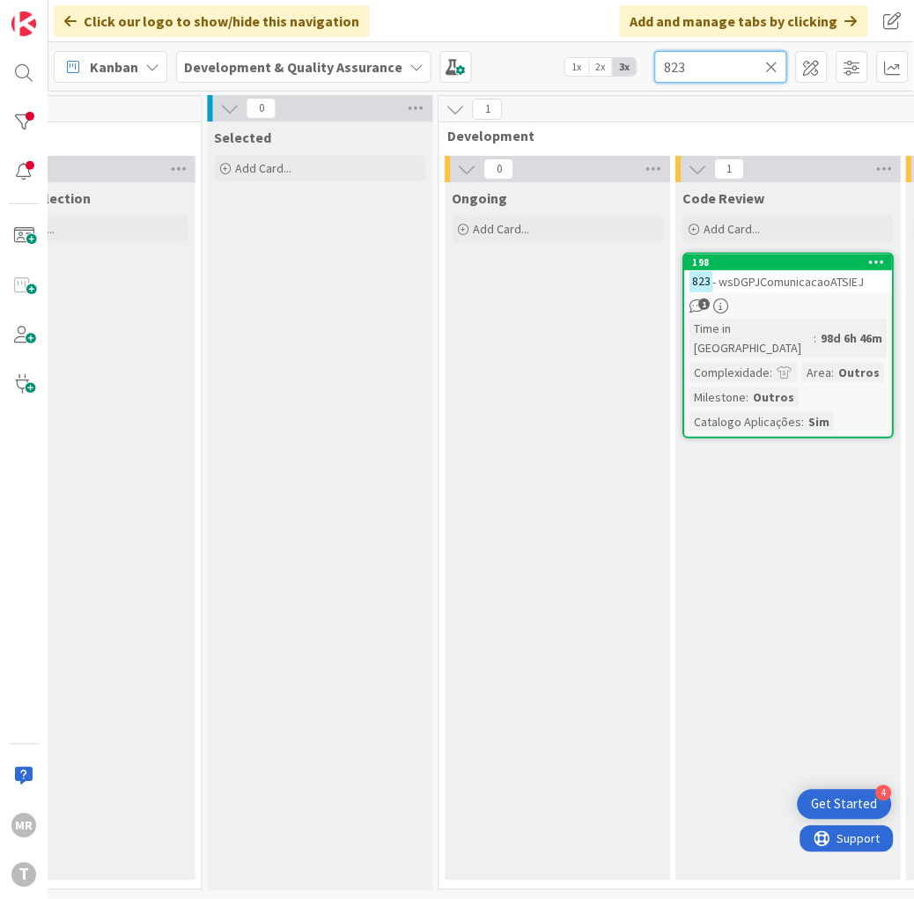
drag, startPoint x: 734, startPoint y: 70, endPoint x: 567, endPoint y: 38, distance: 170.5
click at [567, 38] on div "Click our logo to show/hide this navigation Add and manage tabs by clicking Kan…" at bounding box center [481, 449] width 866 height 899
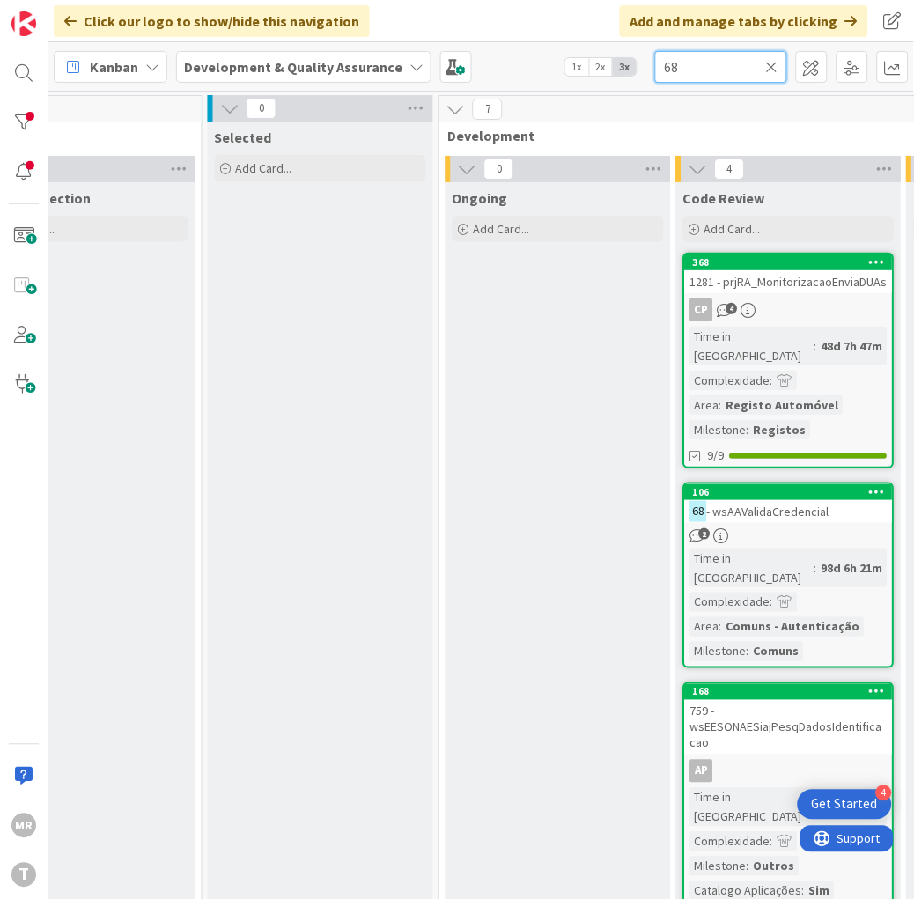
drag, startPoint x: 715, startPoint y: 70, endPoint x: 438, endPoint y: 10, distance: 284.0
click at [446, 11] on div "Click our logo to show/hide this navigation Add and manage tabs by clicking Kan…" at bounding box center [481, 449] width 866 height 899
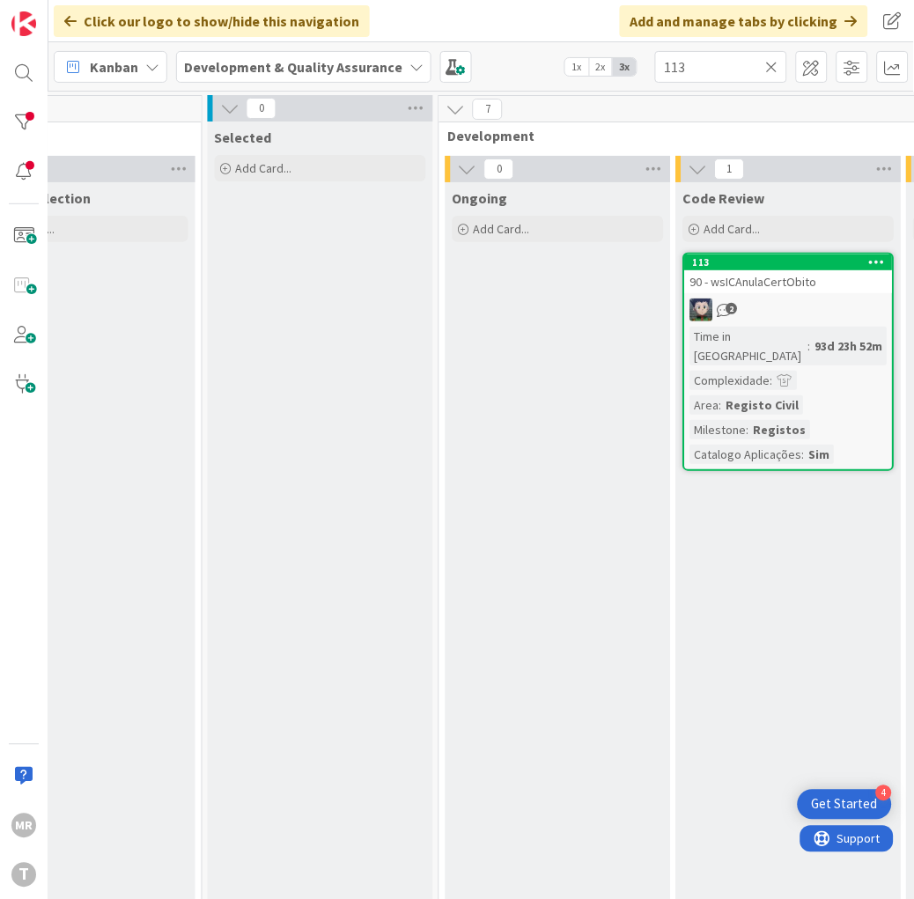
click at [553, 883] on div "Ongoing Add Card..." at bounding box center [558, 820] width 225 height 1276
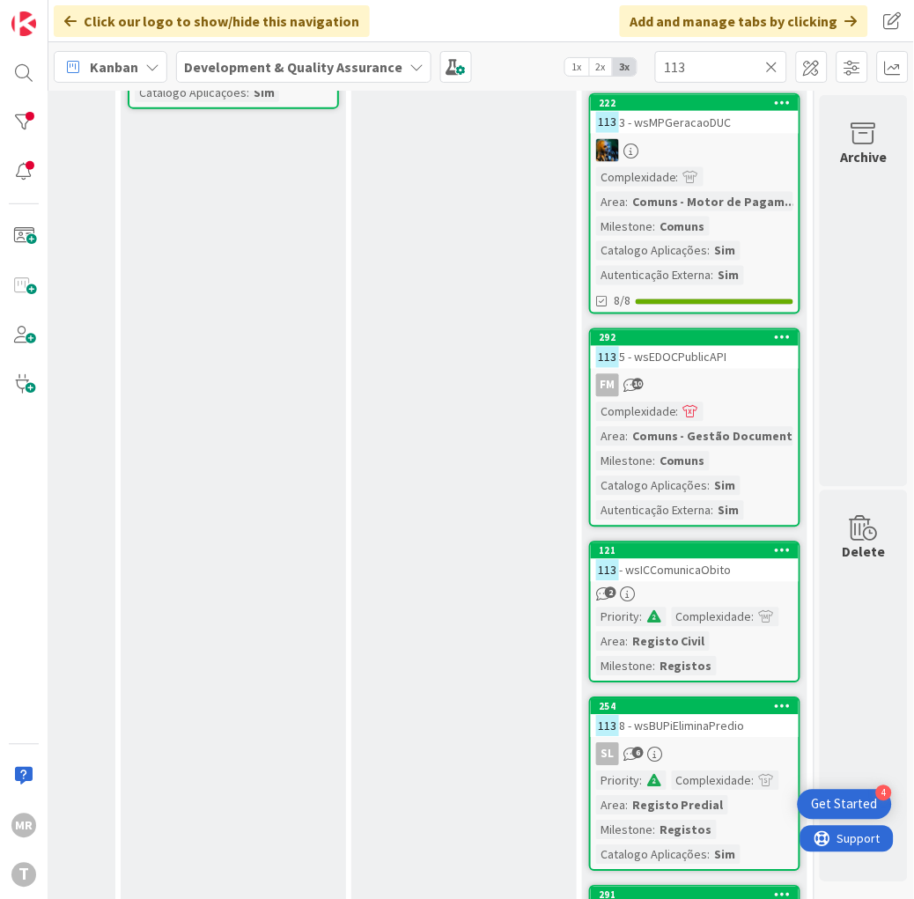
scroll to position [391, 933]
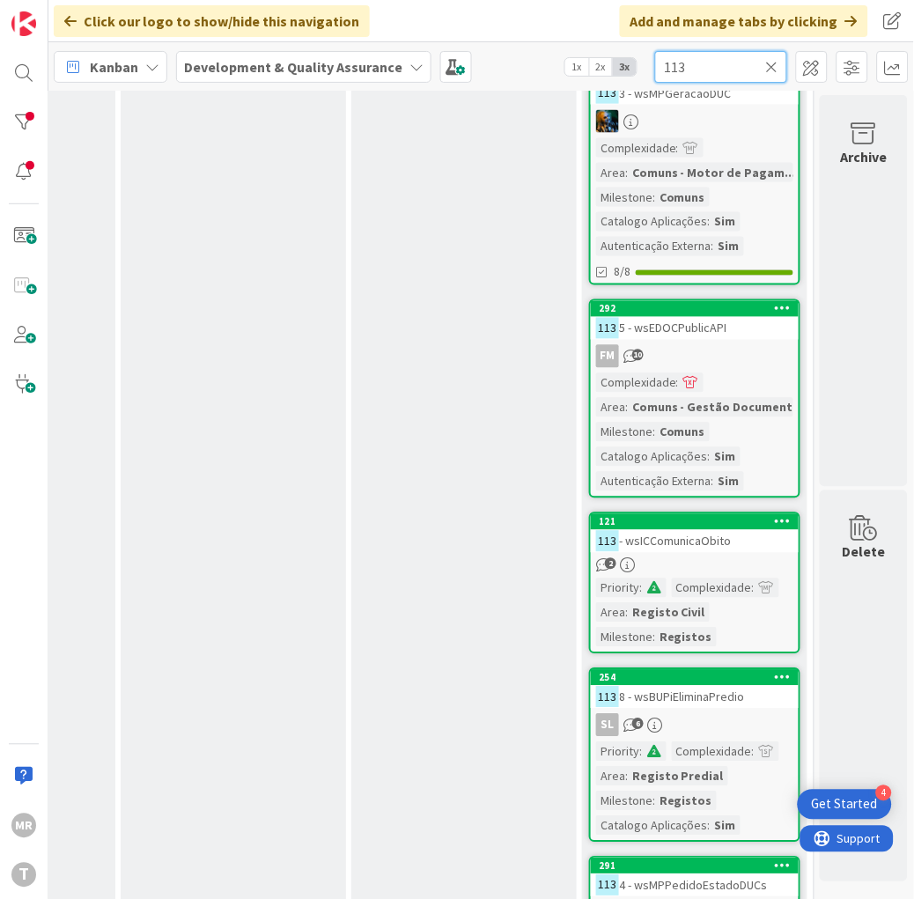
drag, startPoint x: 697, startPoint y: 55, endPoint x: 608, endPoint y: 64, distance: 89.4
click at [608, 64] on div "Kanban Development & Quality Assurance 1x 2x 3x 113" at bounding box center [481, 66] width 866 height 48
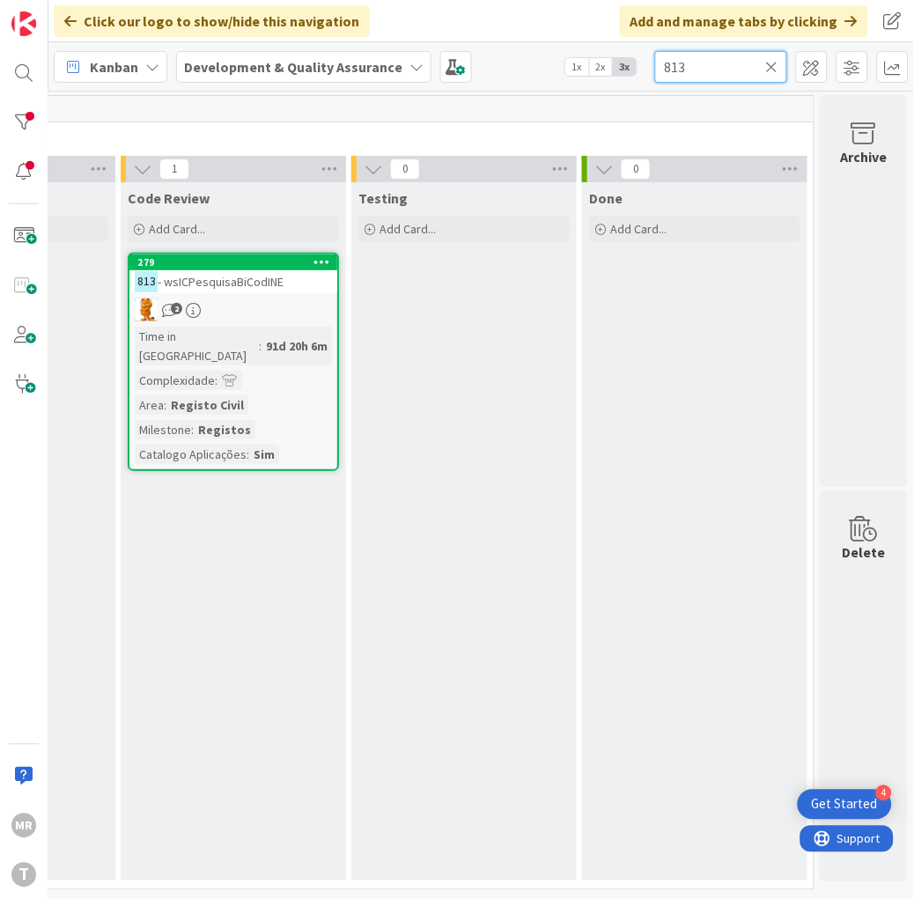
scroll to position [6, 933]
drag, startPoint x: 674, startPoint y: 60, endPoint x: 370, endPoint y: 12, distance: 307.5
click at [479, 33] on div "Click our logo to show/hide this navigation Add and manage tabs by clicking Kan…" at bounding box center [481, 449] width 866 height 899
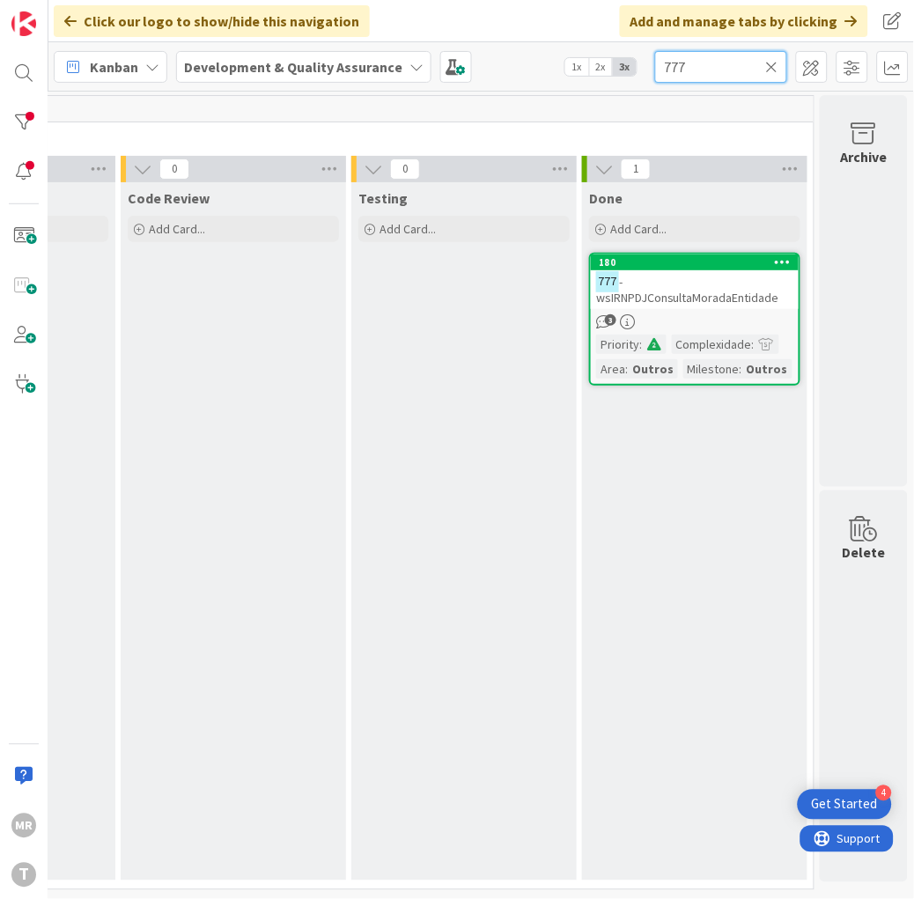
drag, startPoint x: 693, startPoint y: 63, endPoint x: 532, endPoint y: 39, distance: 162.9
click at [532, 39] on div "Click our logo to show/hide this navigation Add and manage tabs by clicking Kan…" at bounding box center [481, 449] width 866 height 899
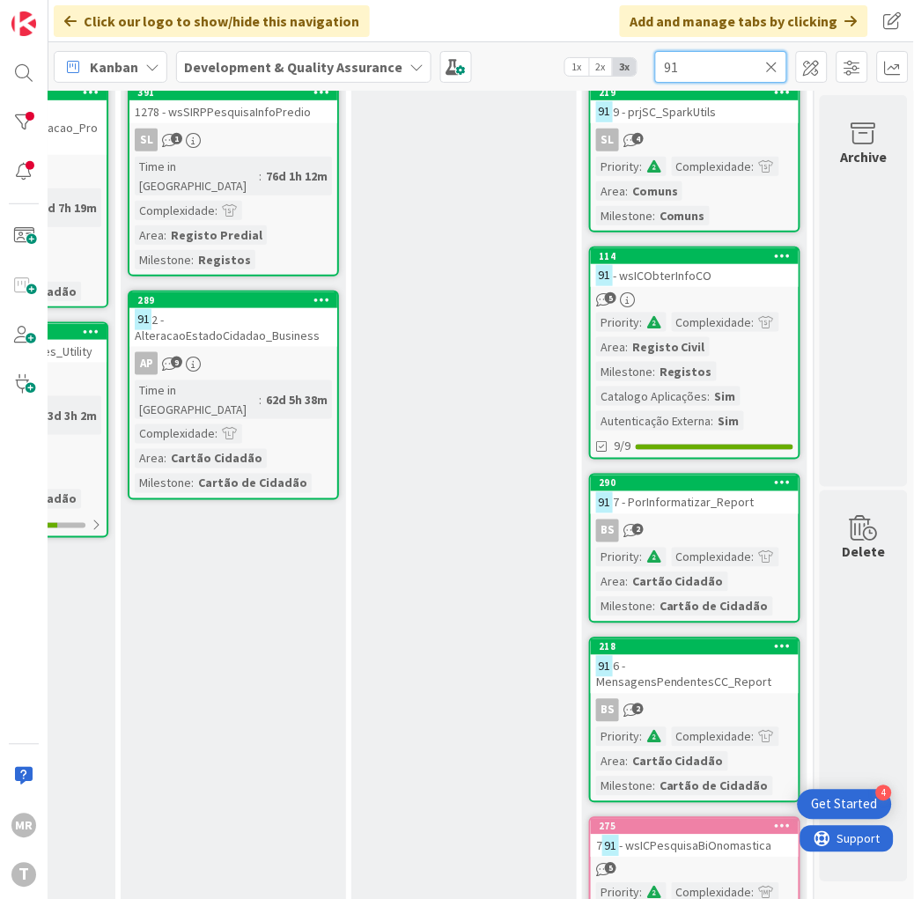
scroll to position [98, 933]
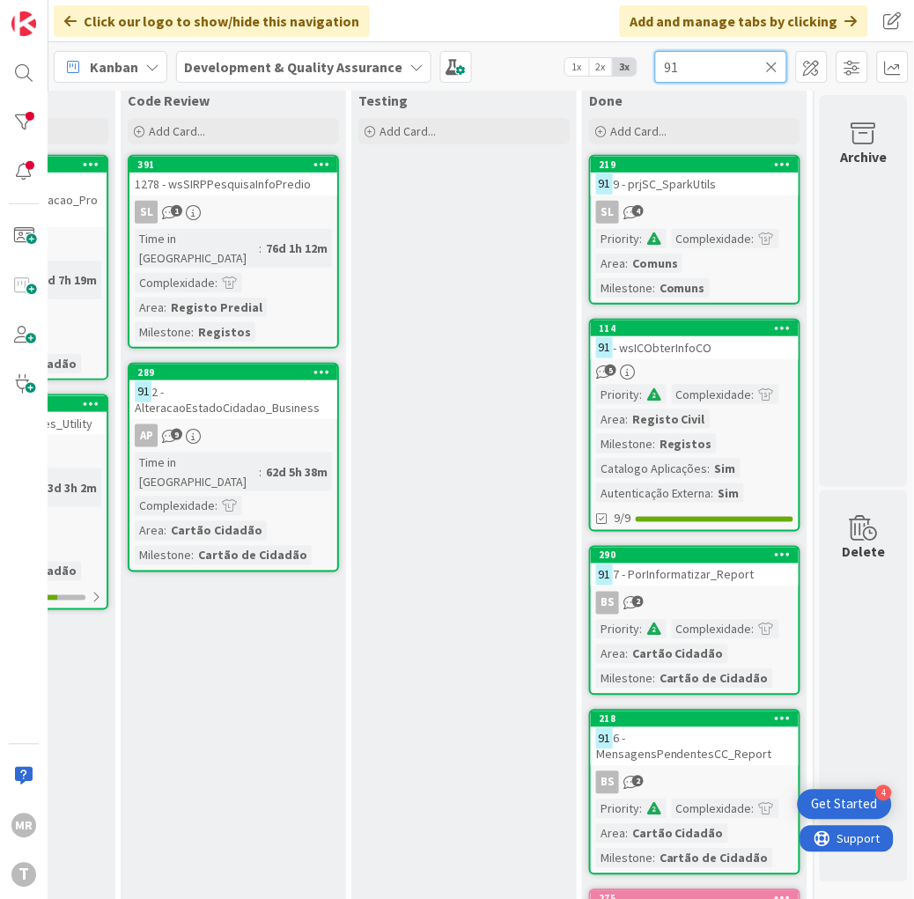
drag, startPoint x: 690, startPoint y: 66, endPoint x: 546, endPoint y: 55, distance: 143.9
click at [546, 55] on div "Kanban Development & Quality Assurance 1x 2x 3x 91" at bounding box center [481, 66] width 866 height 48
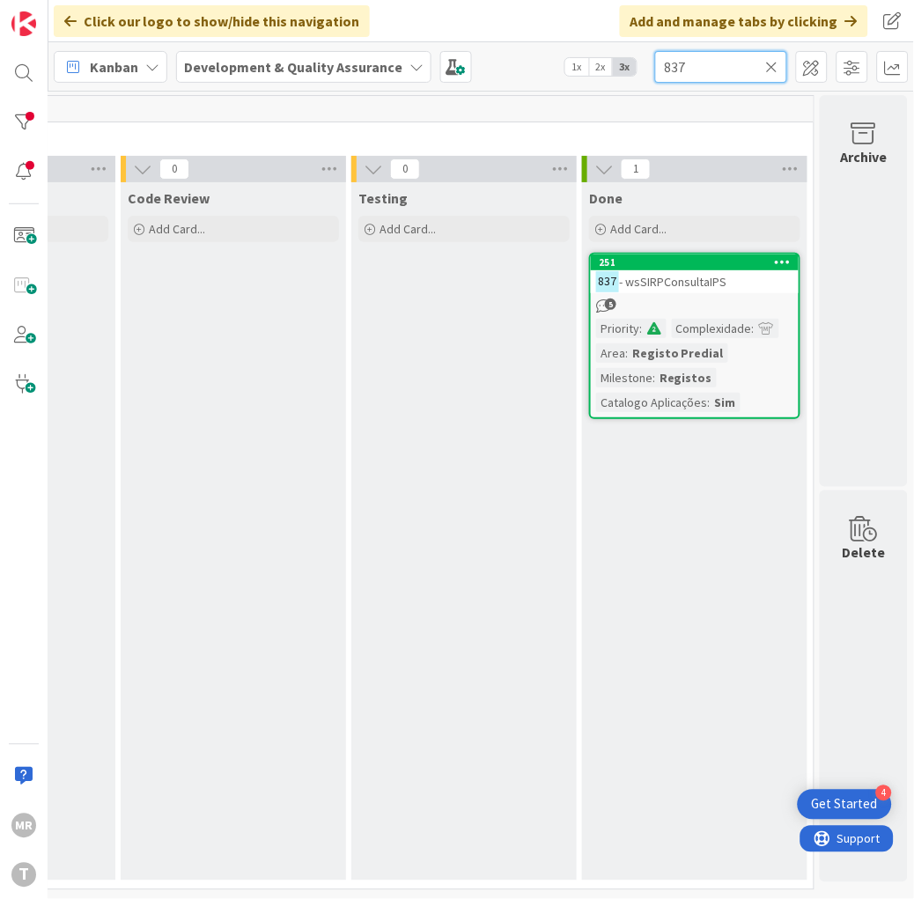
drag, startPoint x: 707, startPoint y: 63, endPoint x: 338, endPoint y: 36, distance: 370.0
click at [342, 36] on div "Click our logo to show/hide this navigation Add and manage tabs by clicking Kan…" at bounding box center [481, 449] width 866 height 899
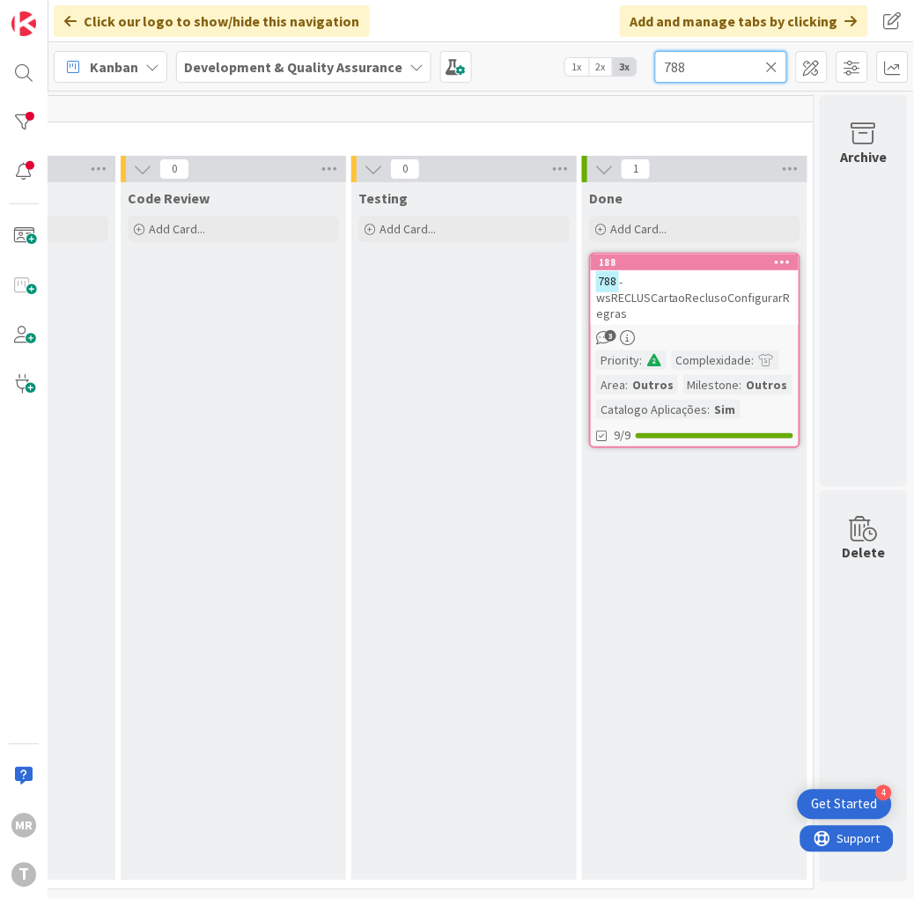
drag, startPoint x: 691, startPoint y: 62, endPoint x: 309, endPoint y: -4, distance: 387.7
click at [309, 0] on html "4 Get Started [PERSON_NAME] Click our logo to show/hide this navigation Add and…" at bounding box center [457, 449] width 914 height 899
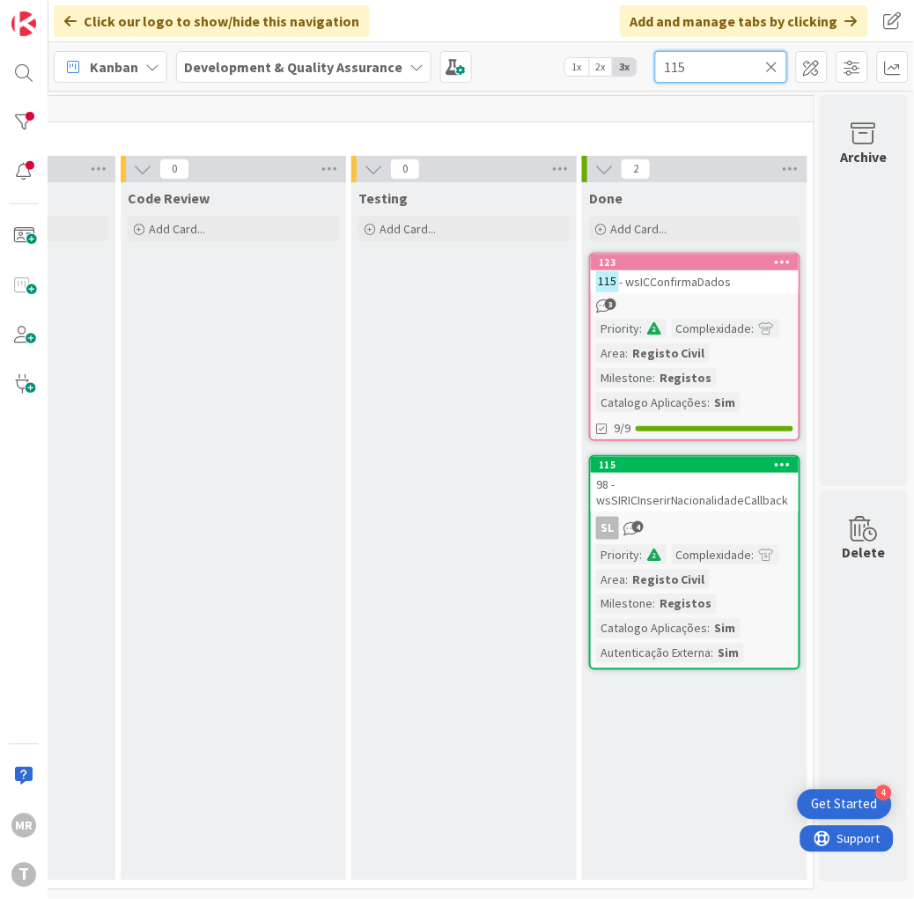
drag, startPoint x: 706, startPoint y: 68, endPoint x: 313, endPoint y: 15, distance: 396.3
click at [314, 15] on div "Click our logo to show/hide this navigation Add and manage tabs by clicking Kan…" at bounding box center [481, 449] width 866 height 899
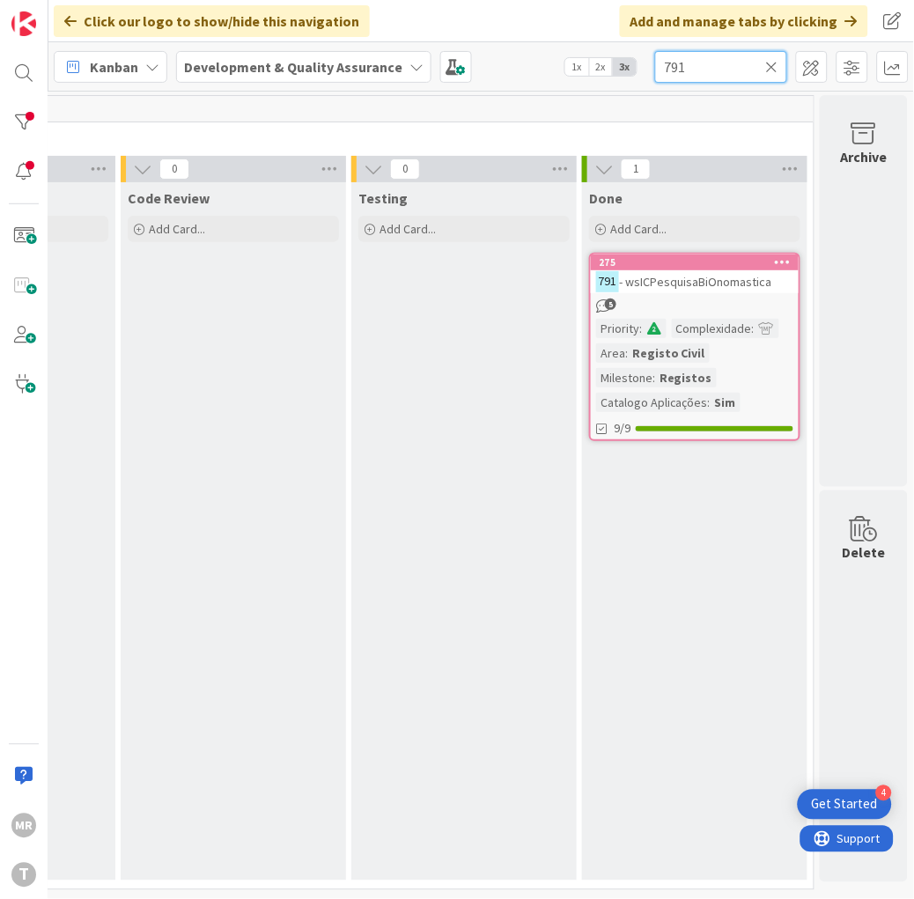
type input "791"
drag, startPoint x: 20, startPoint y: 122, endPoint x: 22, endPoint y: 132, distance: 10.7
click at [20, 122] on div at bounding box center [23, 122] width 35 height 35
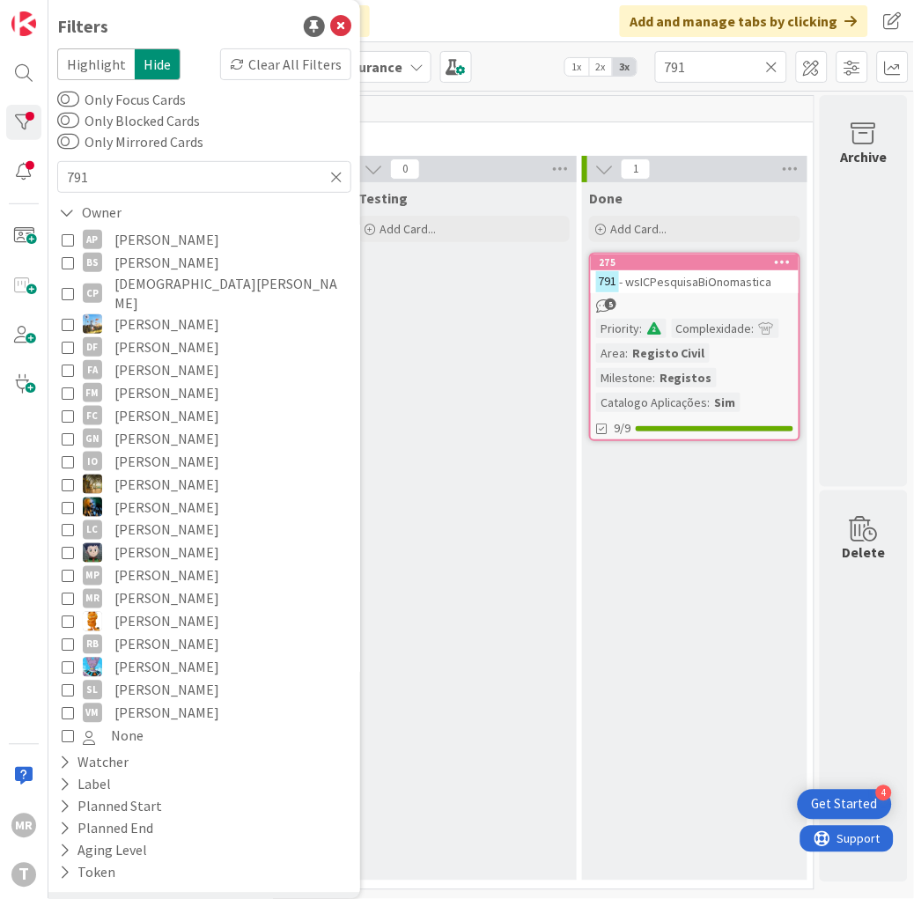
click at [164, 564] on span "[PERSON_NAME]" at bounding box center [166, 575] width 105 height 23
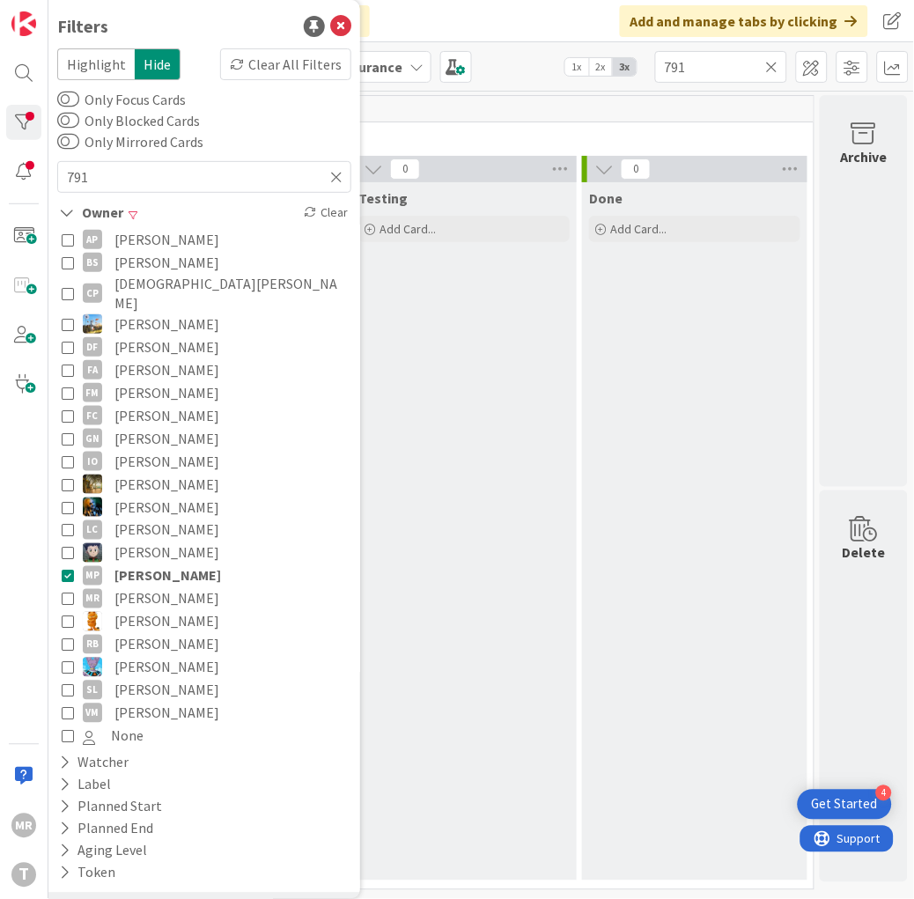
click at [451, 690] on div "Testing Add Card..." at bounding box center [463, 531] width 225 height 698
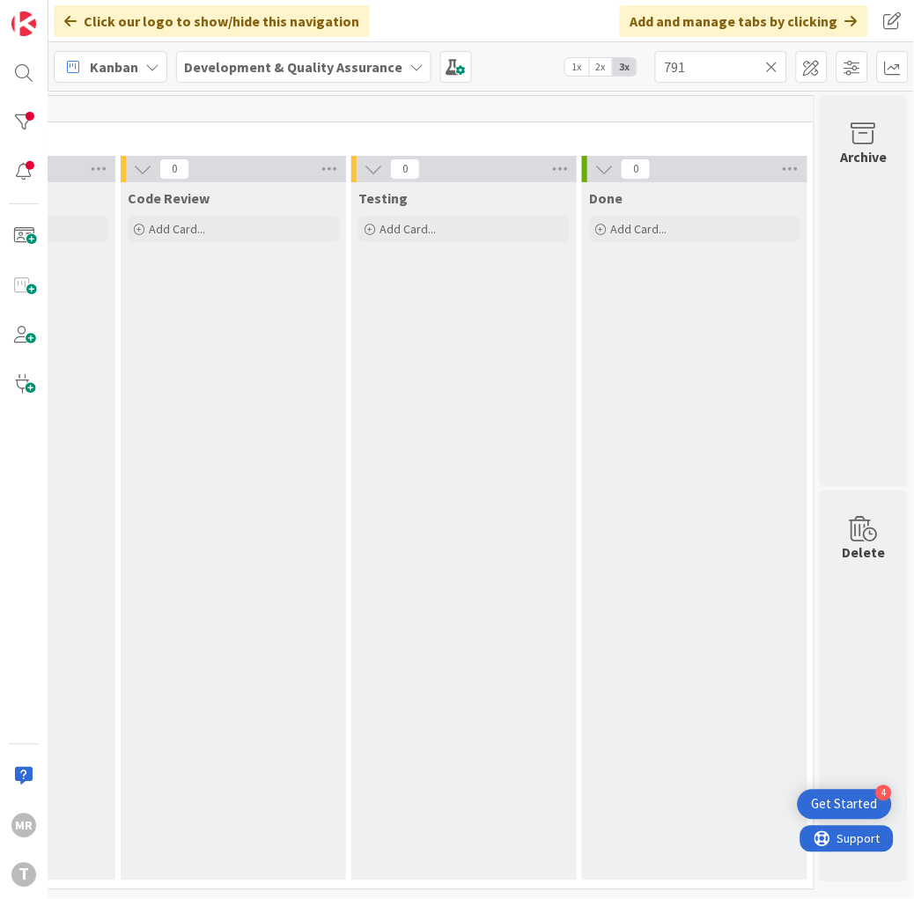
click at [770, 66] on icon at bounding box center [772, 67] width 12 height 16
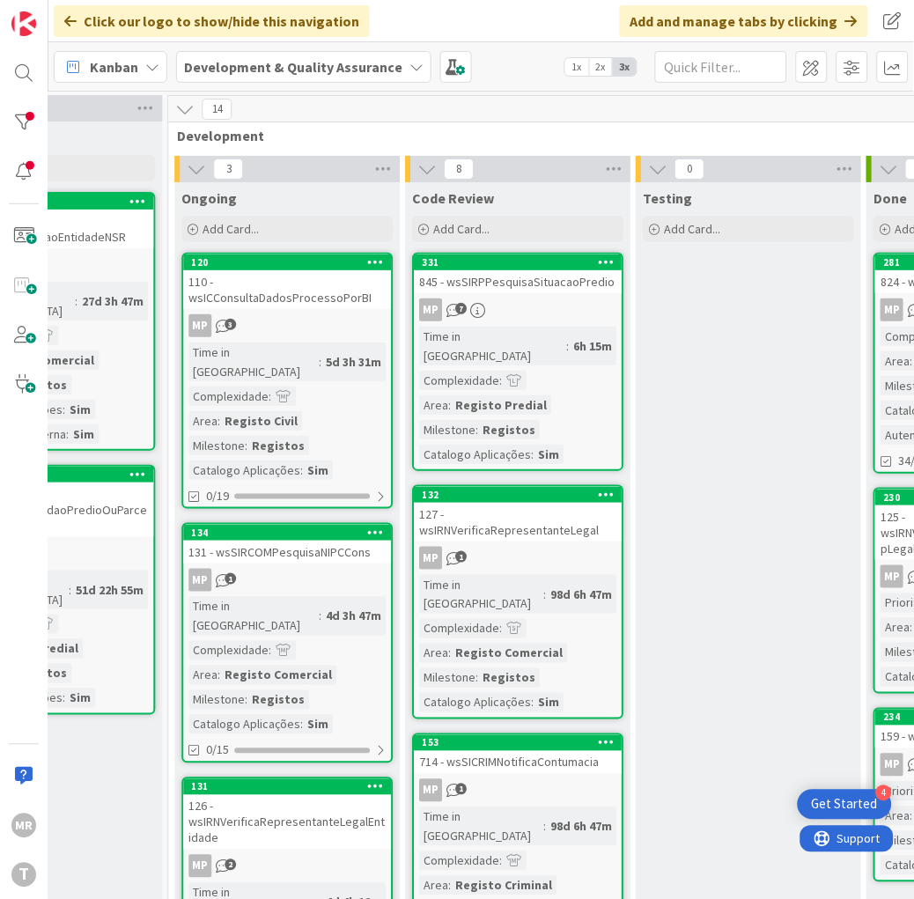
scroll to position [0, 634]
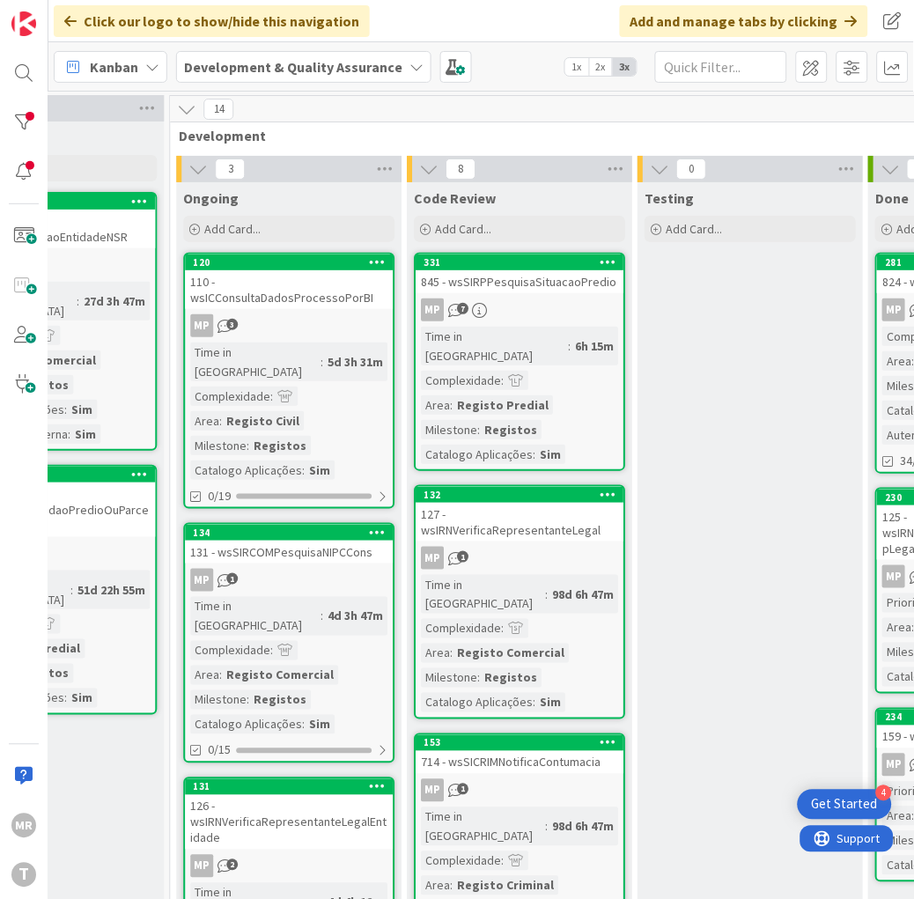
click at [511, 254] on div "331" at bounding box center [520, 262] width 208 height 16
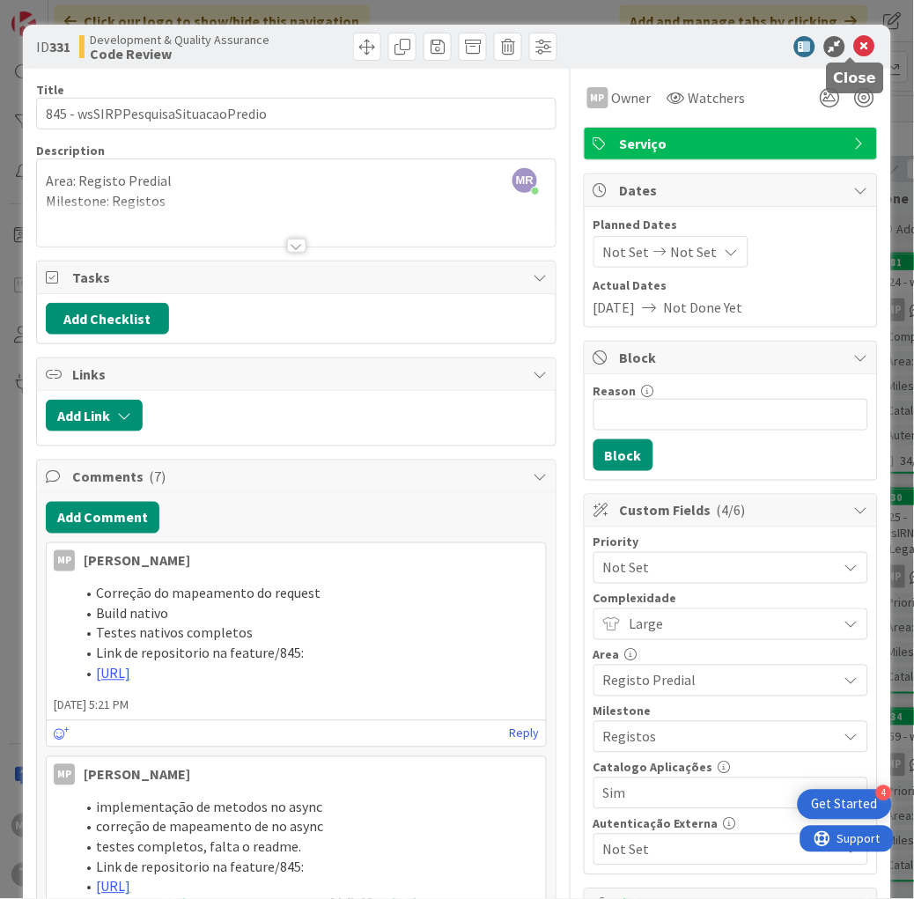
click at [854, 47] on icon at bounding box center [864, 46] width 21 height 21
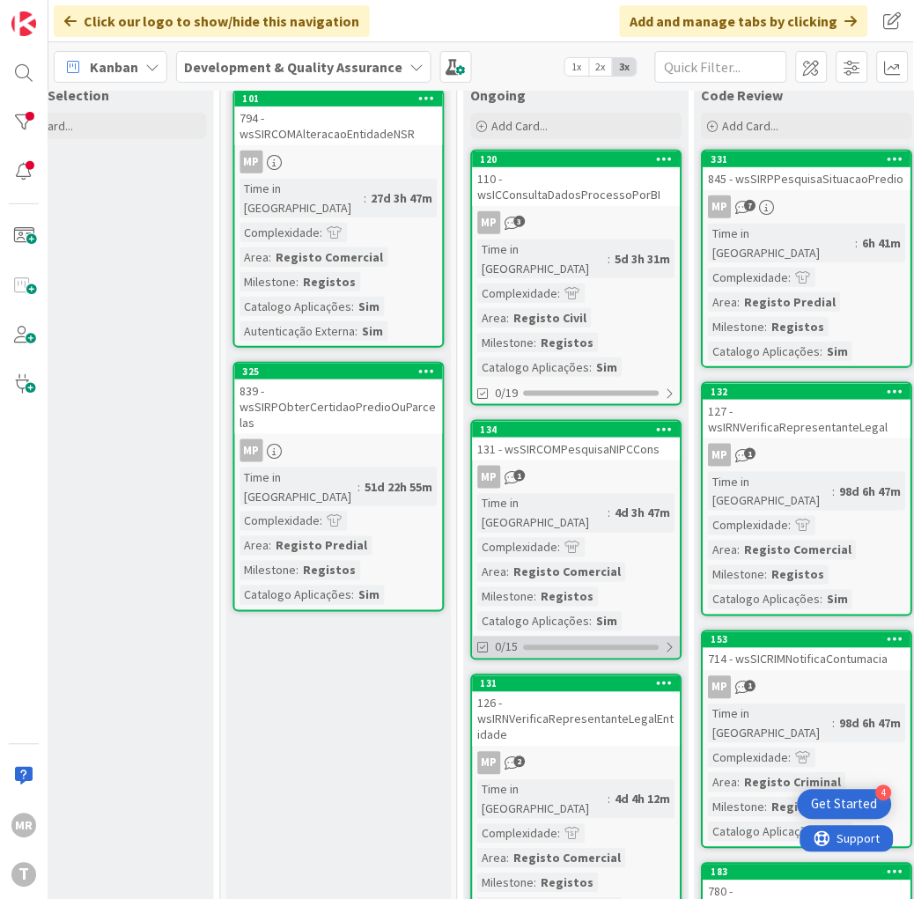
scroll to position [98, 346]
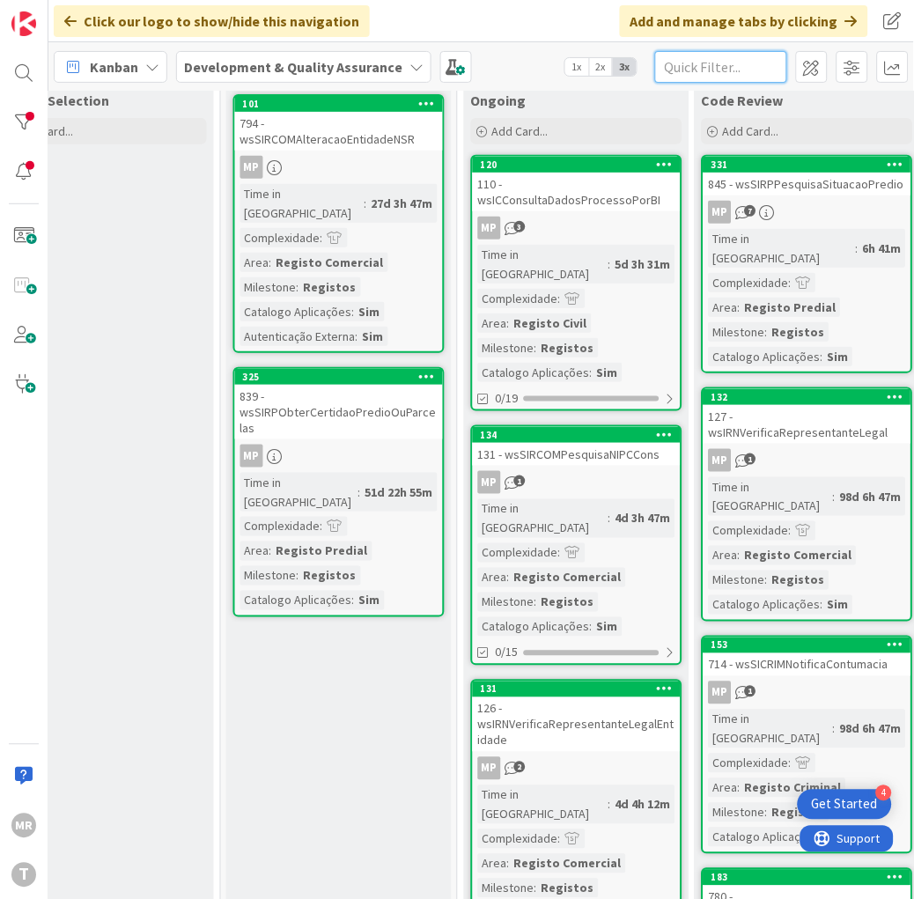
click at [740, 68] on input "text" at bounding box center [721, 67] width 132 height 32
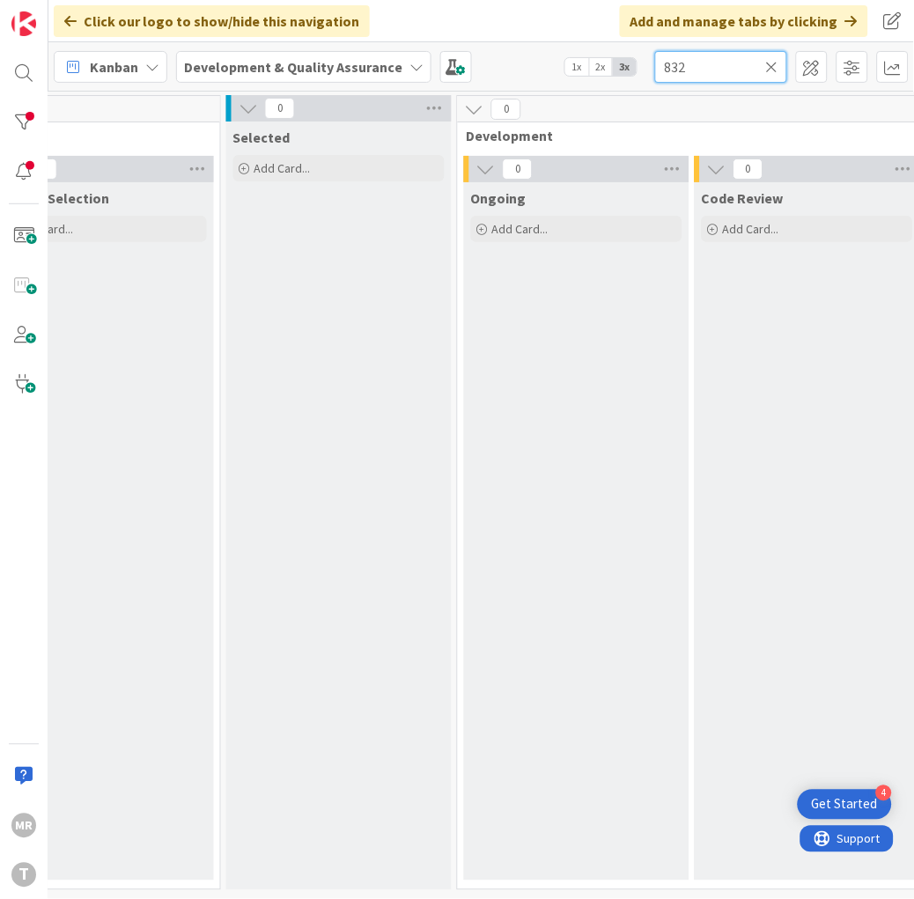
type input "832"
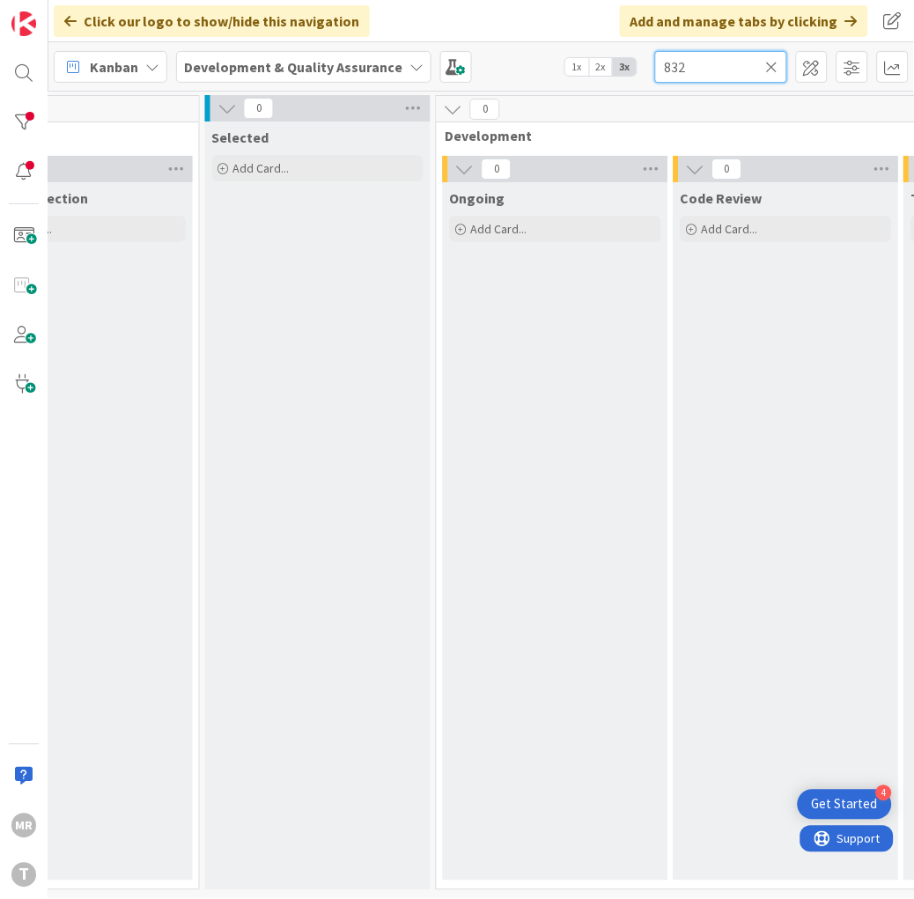
scroll to position [6, 0]
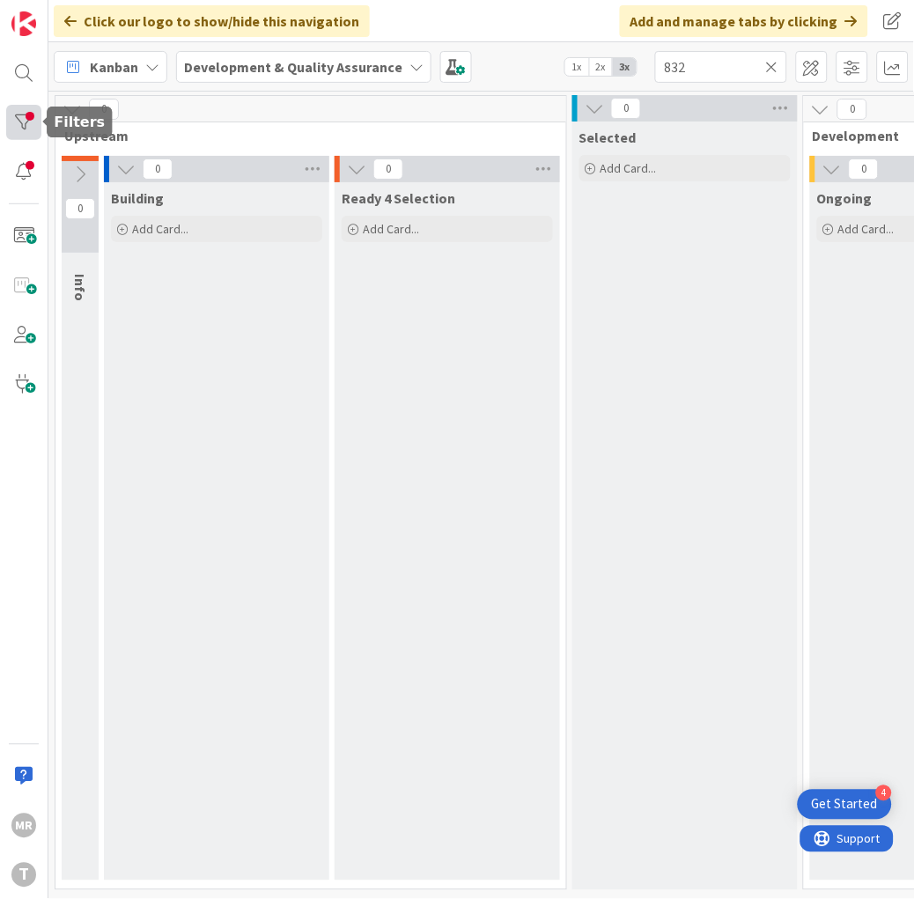
click at [38, 116] on div at bounding box center [23, 122] width 35 height 35
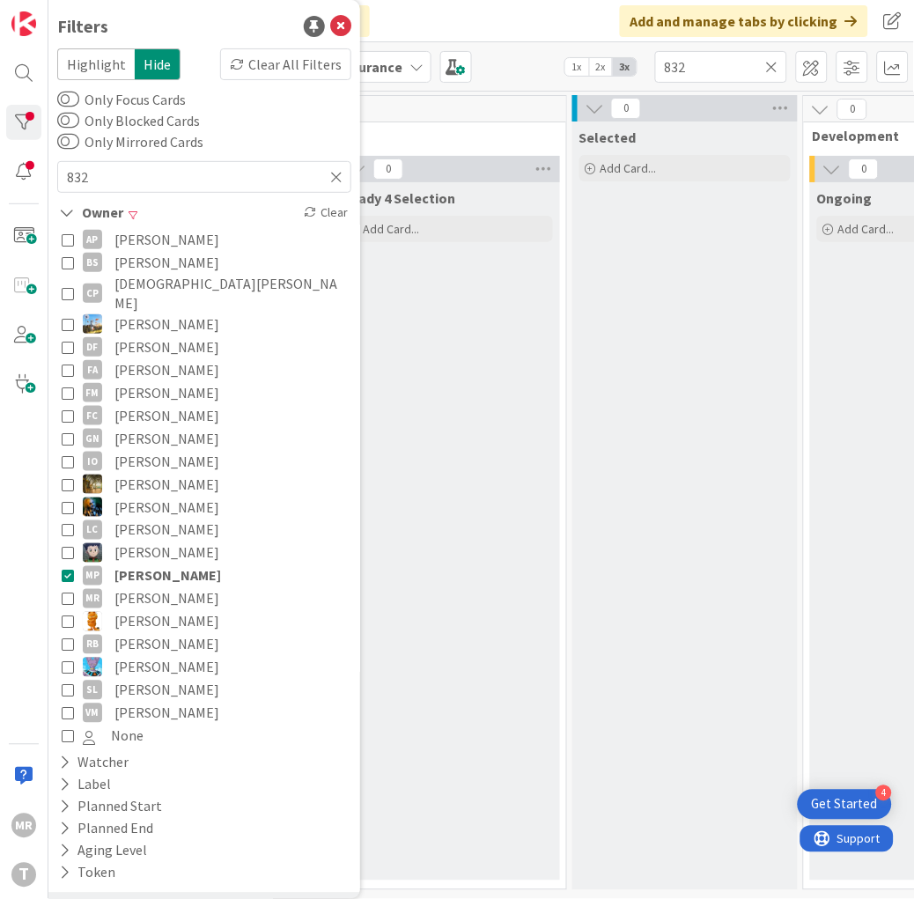
click at [169, 565] on span "[PERSON_NAME]" at bounding box center [167, 575] width 107 height 23
click at [462, 712] on div "Ready 4 Selection Add Card..." at bounding box center [447, 531] width 225 height 698
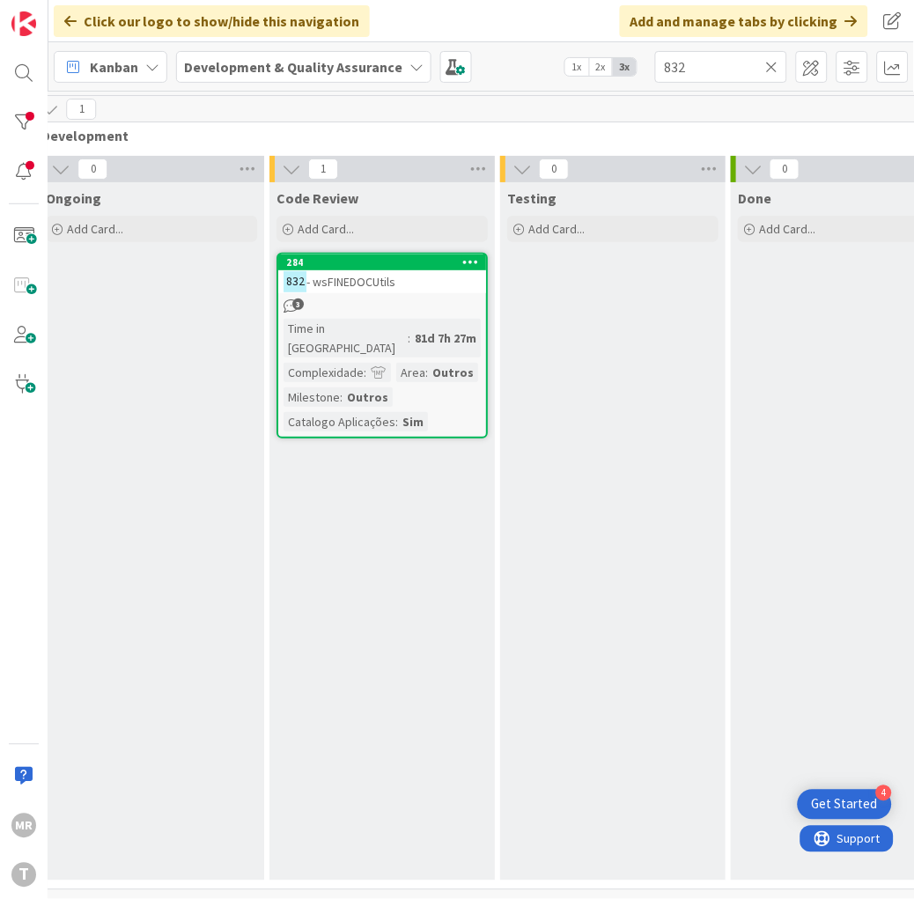
scroll to position [6, 789]
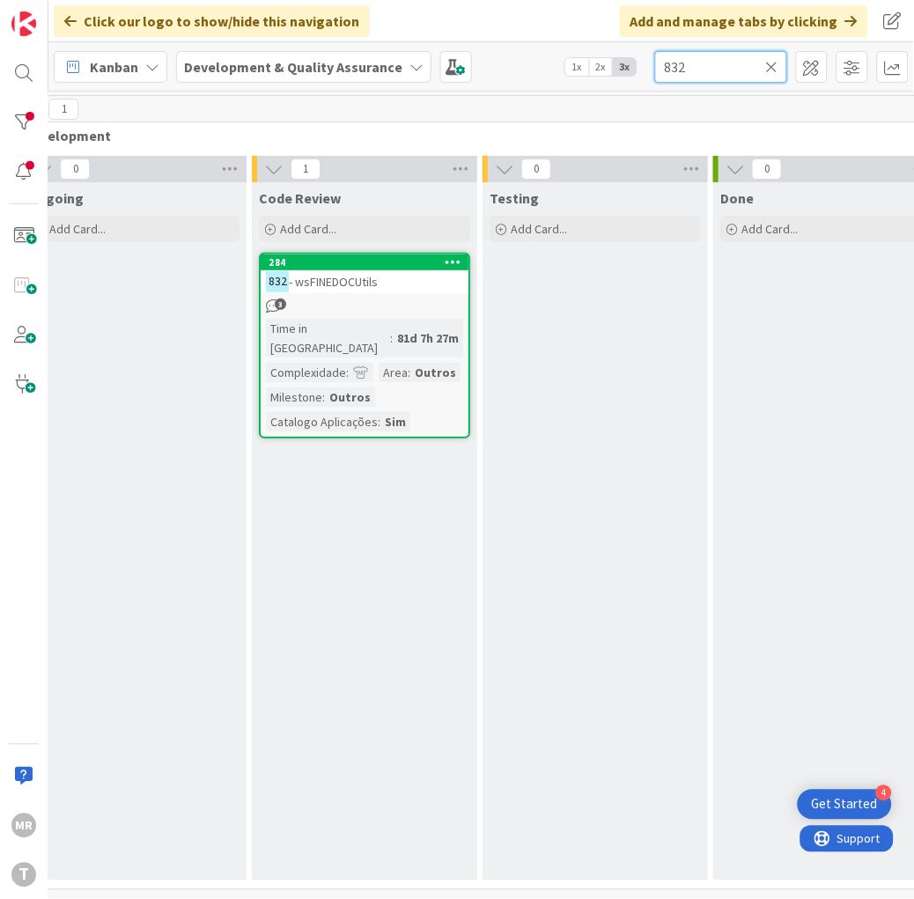
click at [612, 74] on div "Kanban Development & Quality Assurance 1x 2x 3x 832" at bounding box center [481, 66] width 866 height 48
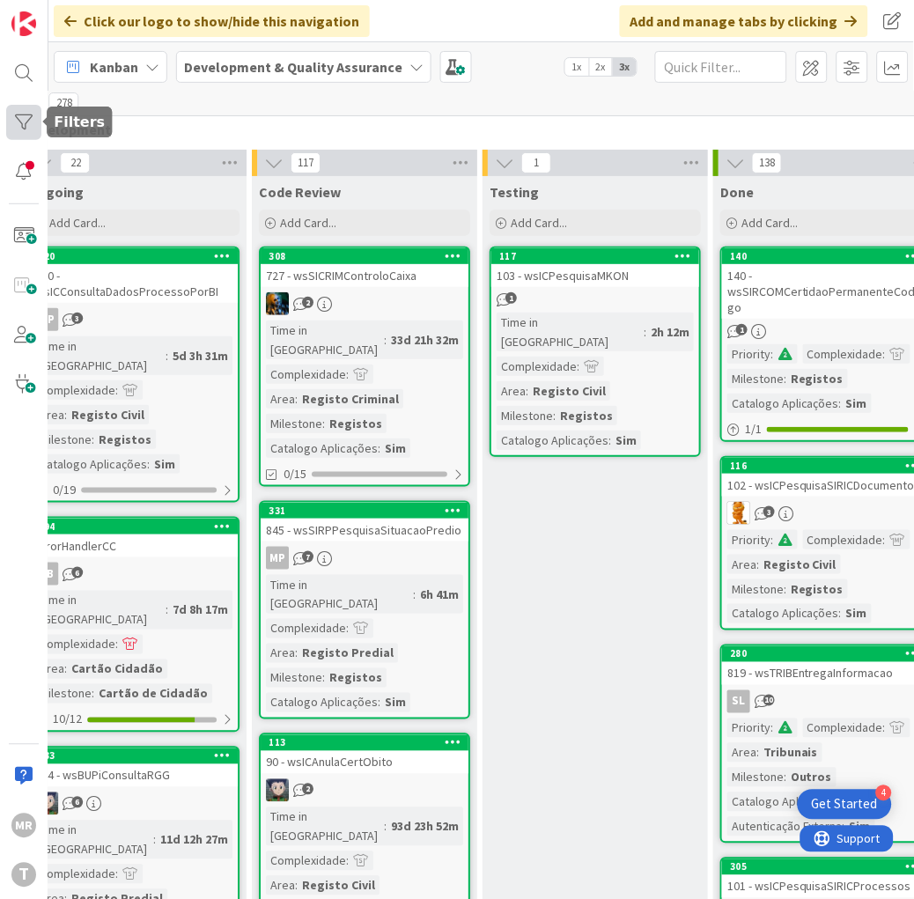
click at [19, 126] on div at bounding box center [23, 122] width 35 height 35
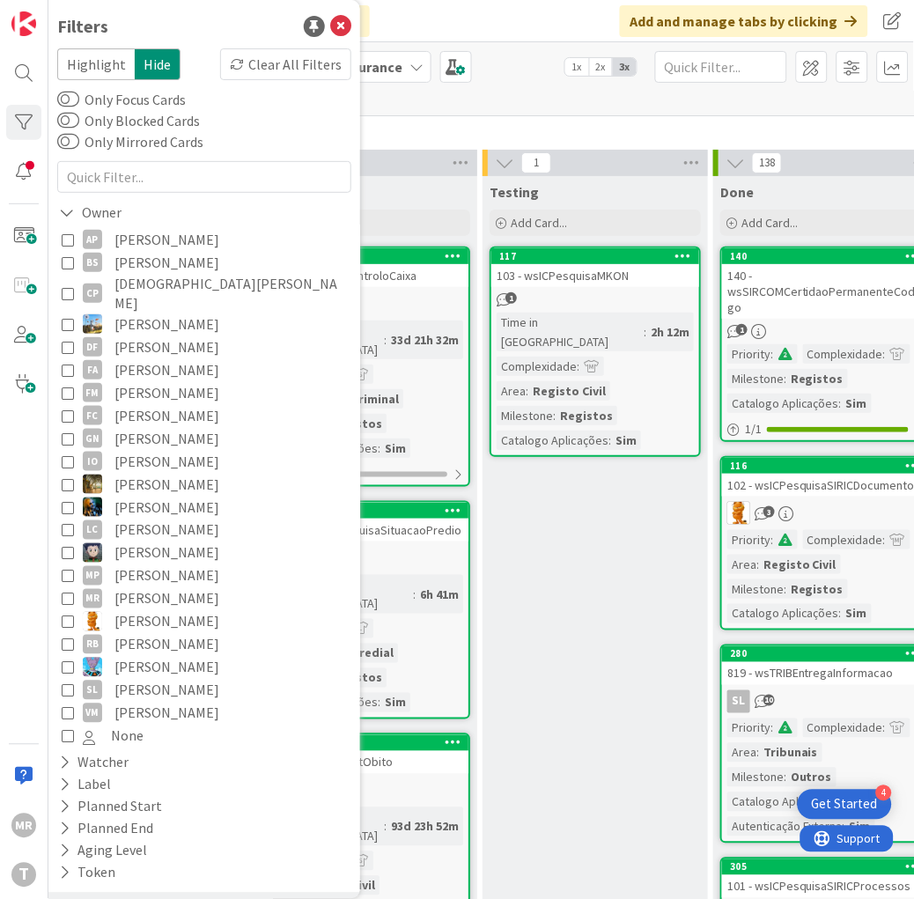
click at [150, 610] on span "[PERSON_NAME]" at bounding box center [166, 621] width 105 height 23
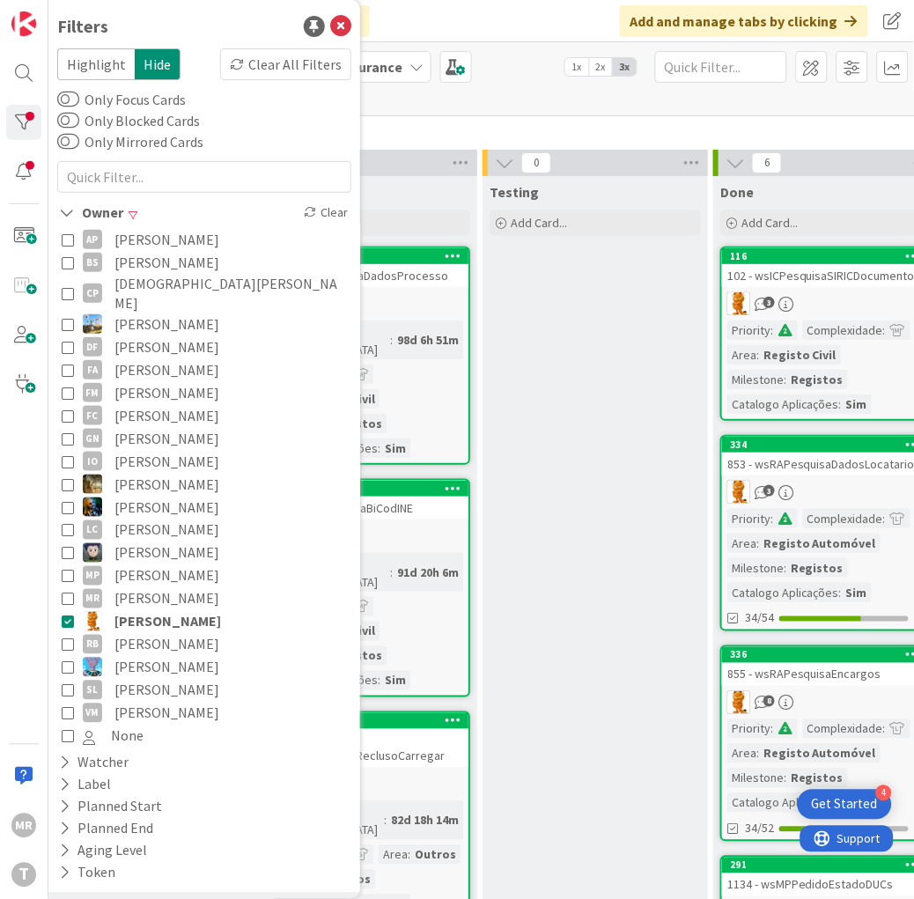
drag, startPoint x: 570, startPoint y: 652, endPoint x: 522, endPoint y: 802, distance: 157.9
click at [570, 652] on div "Testing Add Card..." at bounding box center [595, 829] width 225 height 1306
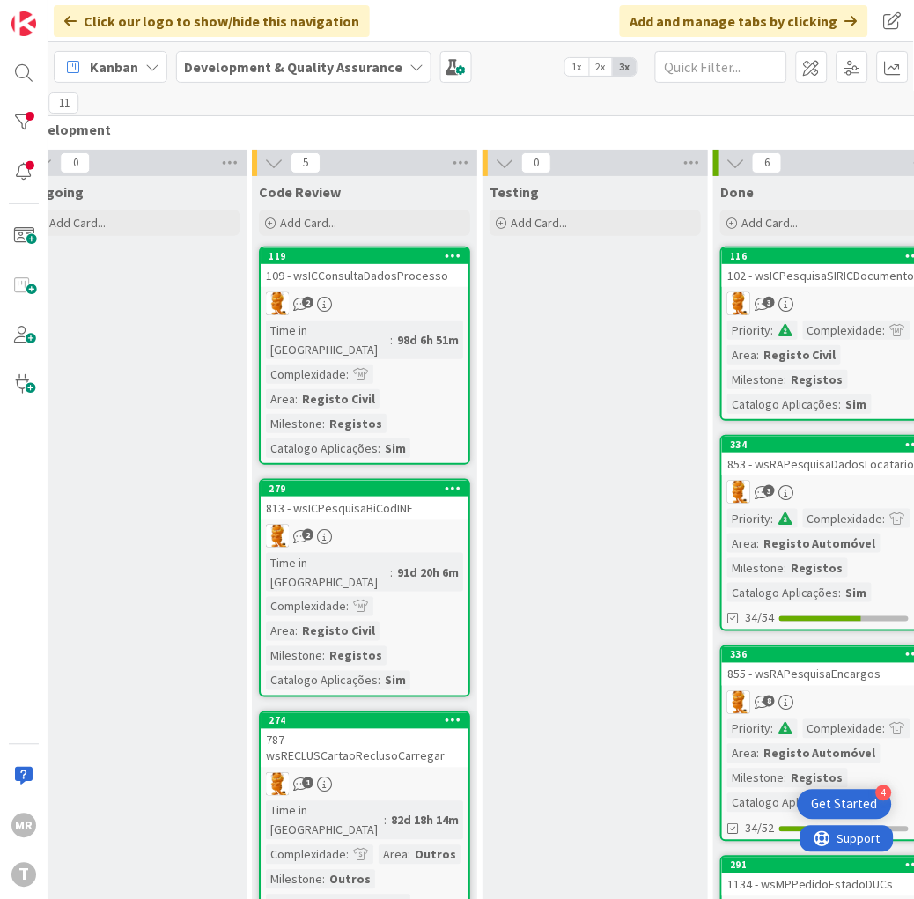
scroll to position [6, 933]
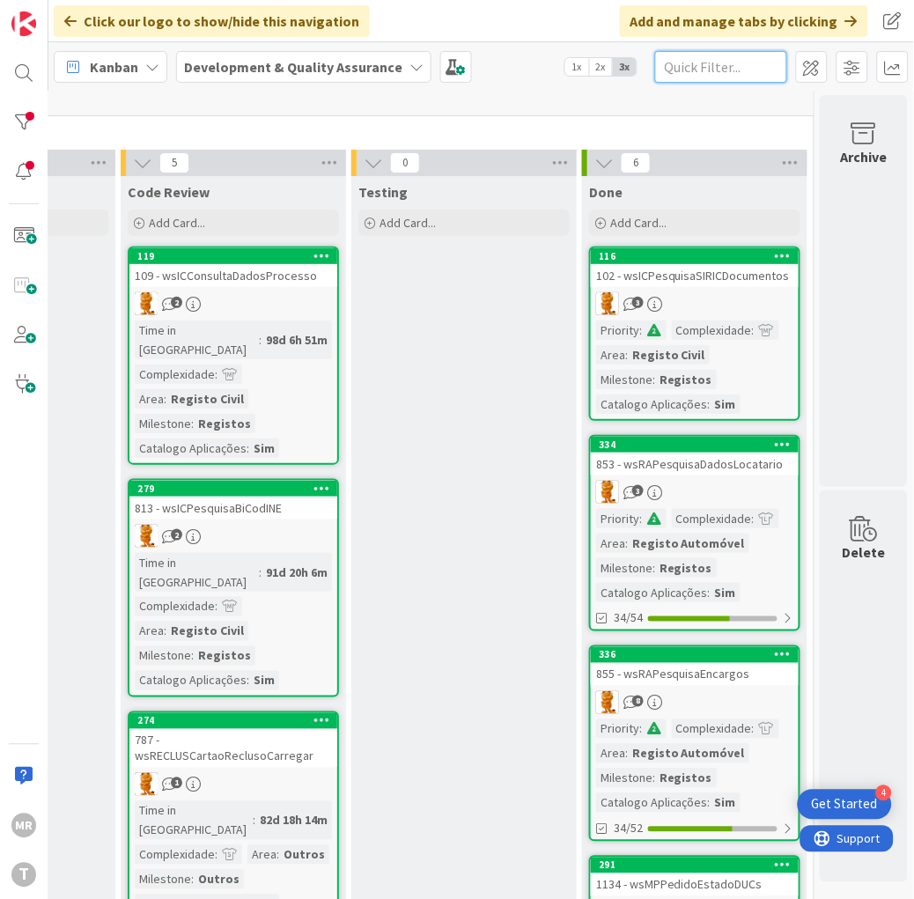
click at [701, 63] on input "text" at bounding box center [721, 67] width 132 height 32
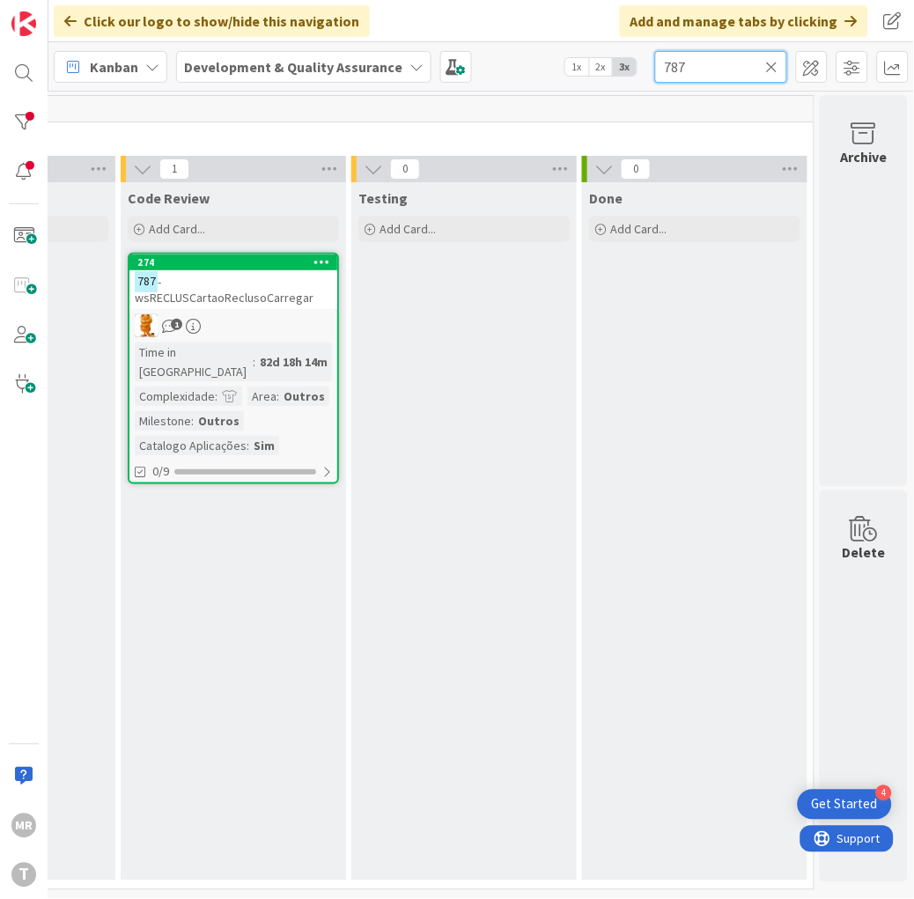
drag, startPoint x: 705, startPoint y: 65, endPoint x: 454, endPoint y: 15, distance: 255.9
click at [529, 27] on div "Click our logo to show/hide this navigation Add and manage tabs by clicking Kan…" at bounding box center [481, 449] width 866 height 899
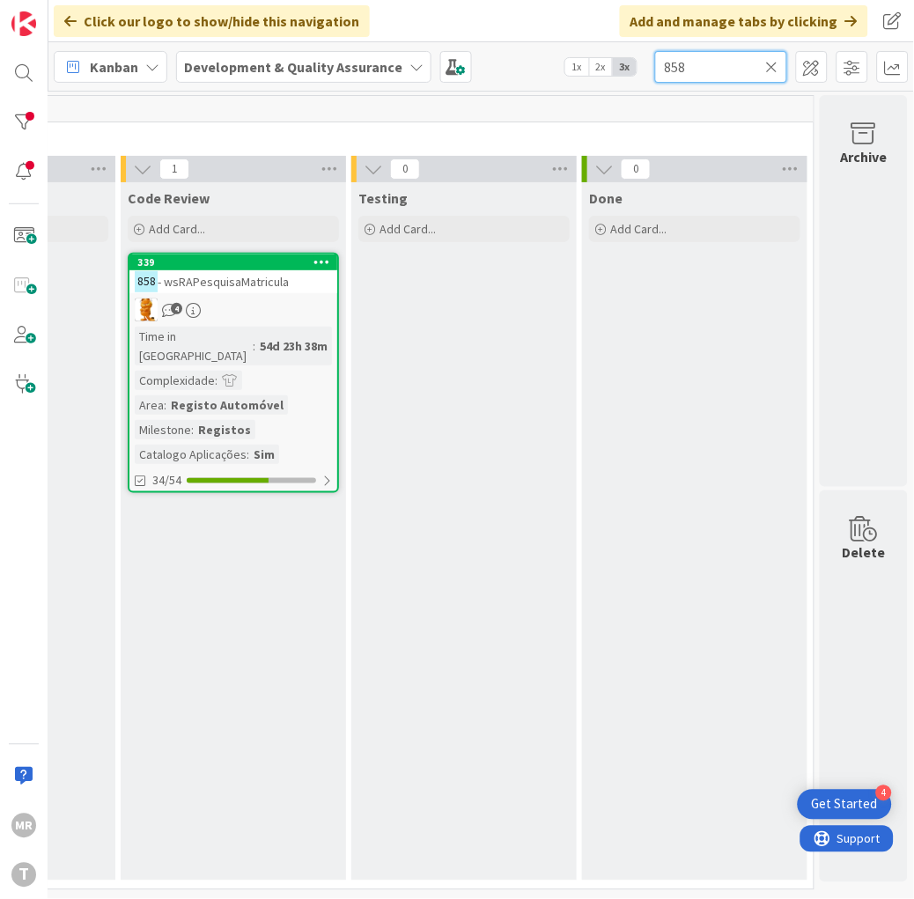
drag, startPoint x: 708, startPoint y: 55, endPoint x: 570, endPoint y: 42, distance: 138.9
click at [605, 51] on div "Kanban Development & Quality Assurance 1x 2x 3x 858" at bounding box center [481, 66] width 866 height 48
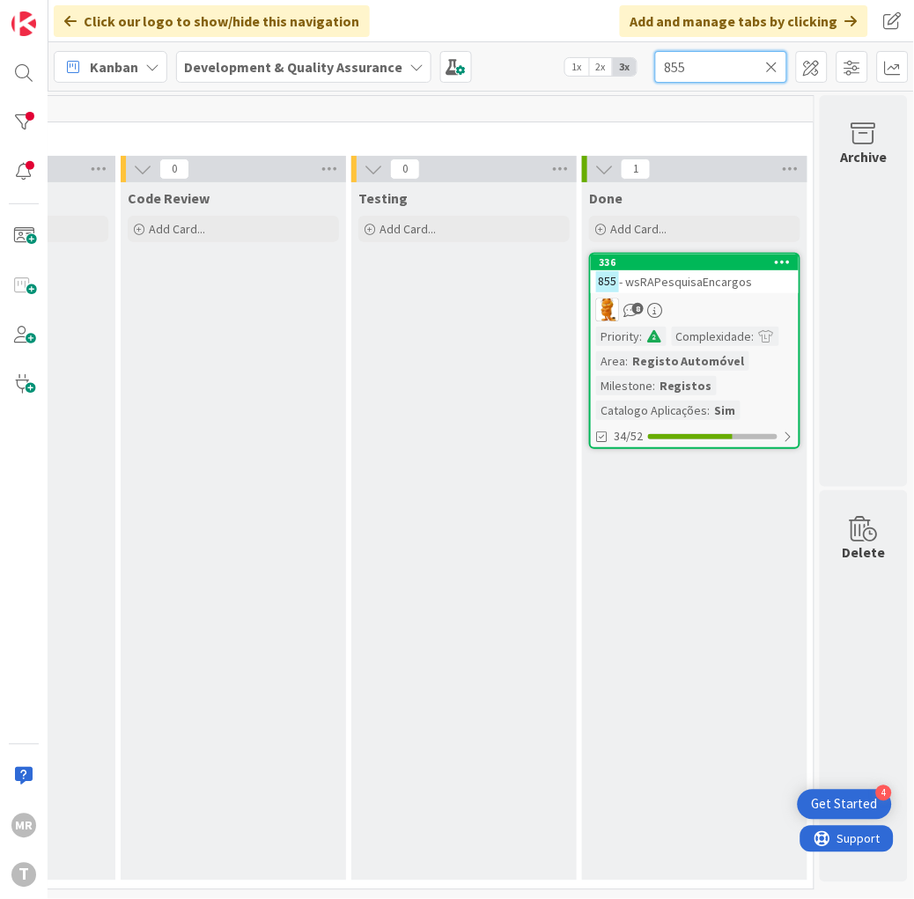
drag, startPoint x: 623, startPoint y: 55, endPoint x: 493, endPoint y: 30, distance: 132.8
click at [553, 41] on div "Click our logo to show/hide this navigation Add and manage tabs by clicking Kan…" at bounding box center [481, 449] width 866 height 899
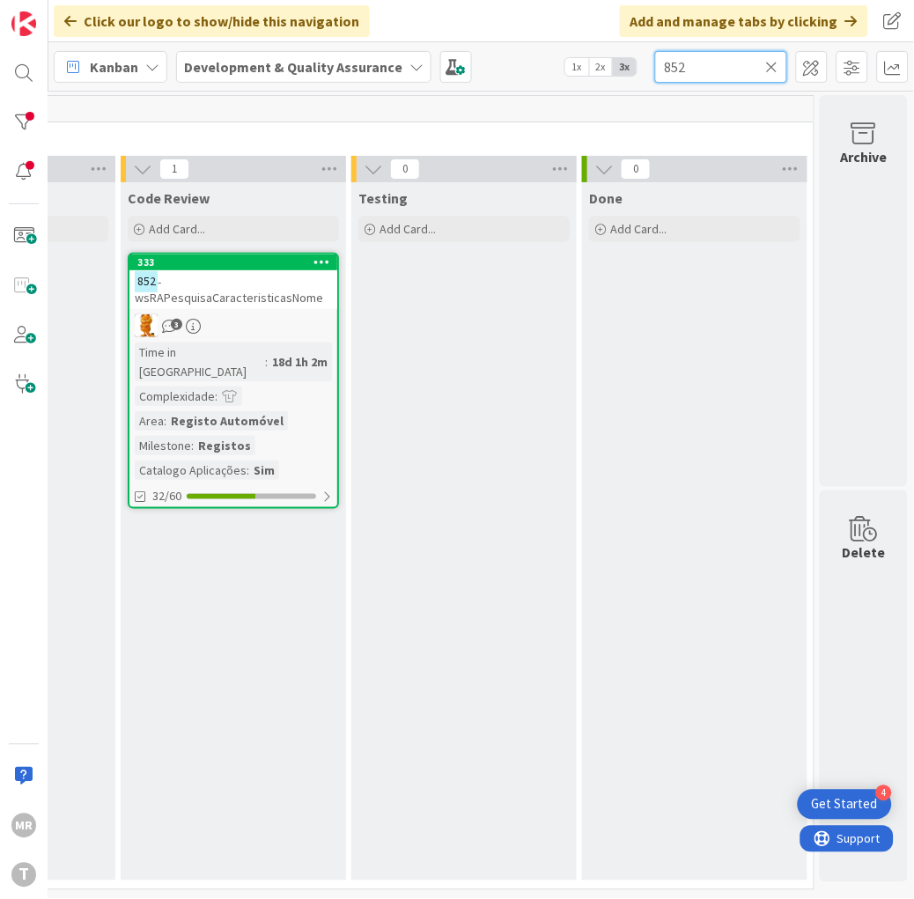
type input "852"
click at [775, 68] on icon at bounding box center [772, 67] width 12 height 16
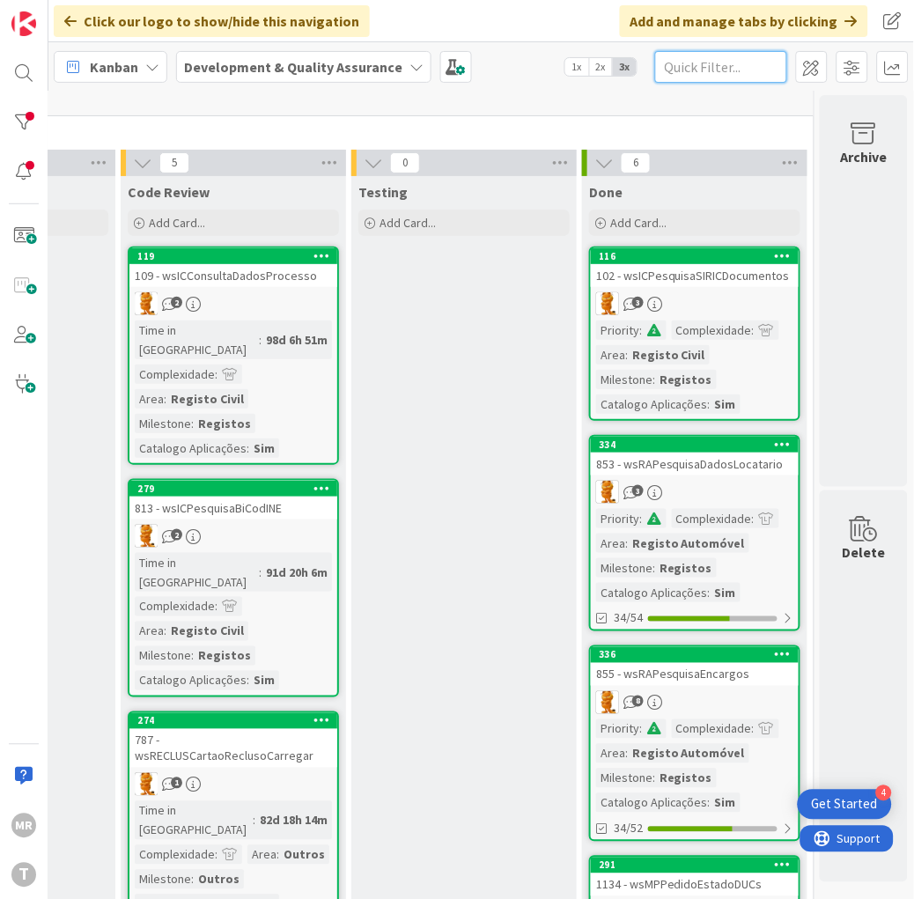
click at [738, 65] on input "text" at bounding box center [721, 67] width 132 height 32
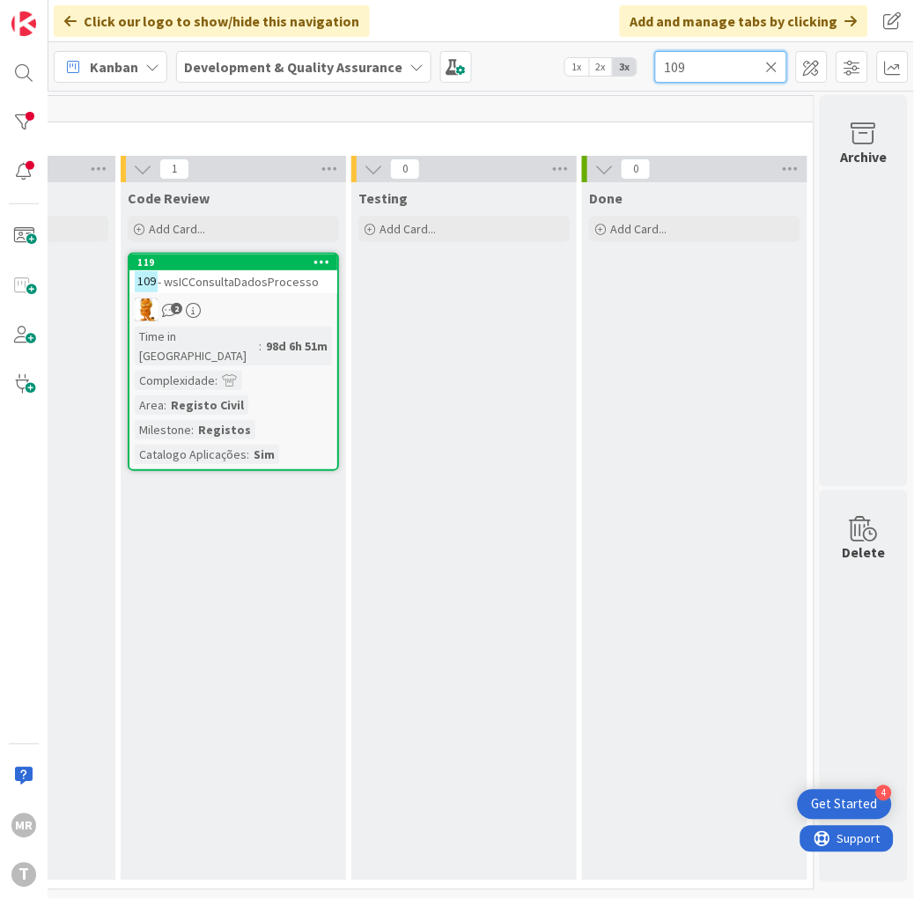
type input "109"
click at [33, 117] on div at bounding box center [23, 122] width 35 height 35
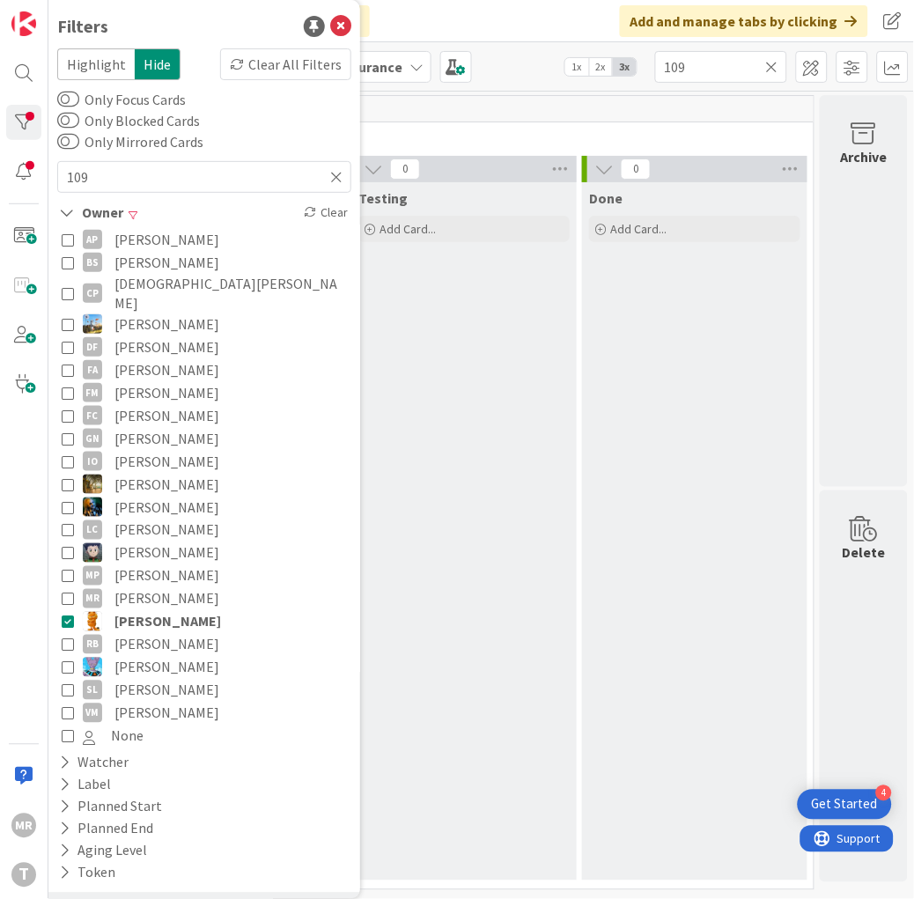
click at [150, 633] on span "[PERSON_NAME]" at bounding box center [166, 644] width 105 height 23
click at [150, 610] on span "[PERSON_NAME]" at bounding box center [167, 621] width 107 height 23
click at [773, 64] on icon at bounding box center [772, 67] width 12 height 16
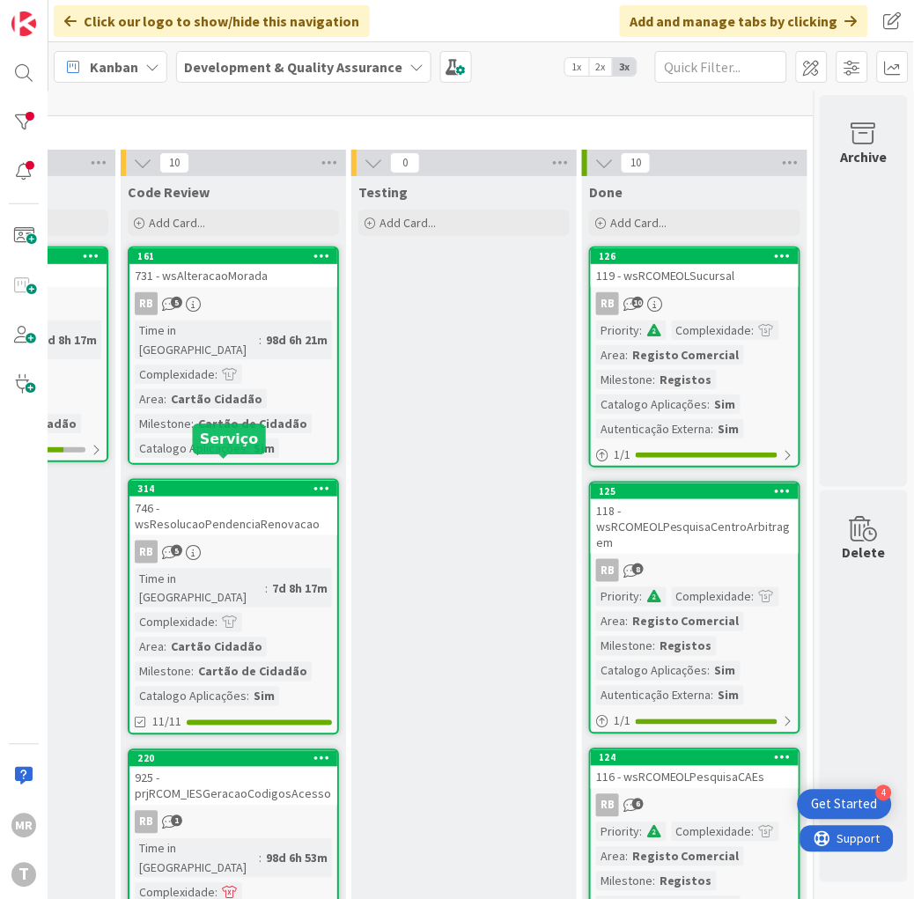
click at [248, 483] on div "314" at bounding box center [237, 489] width 200 height 12
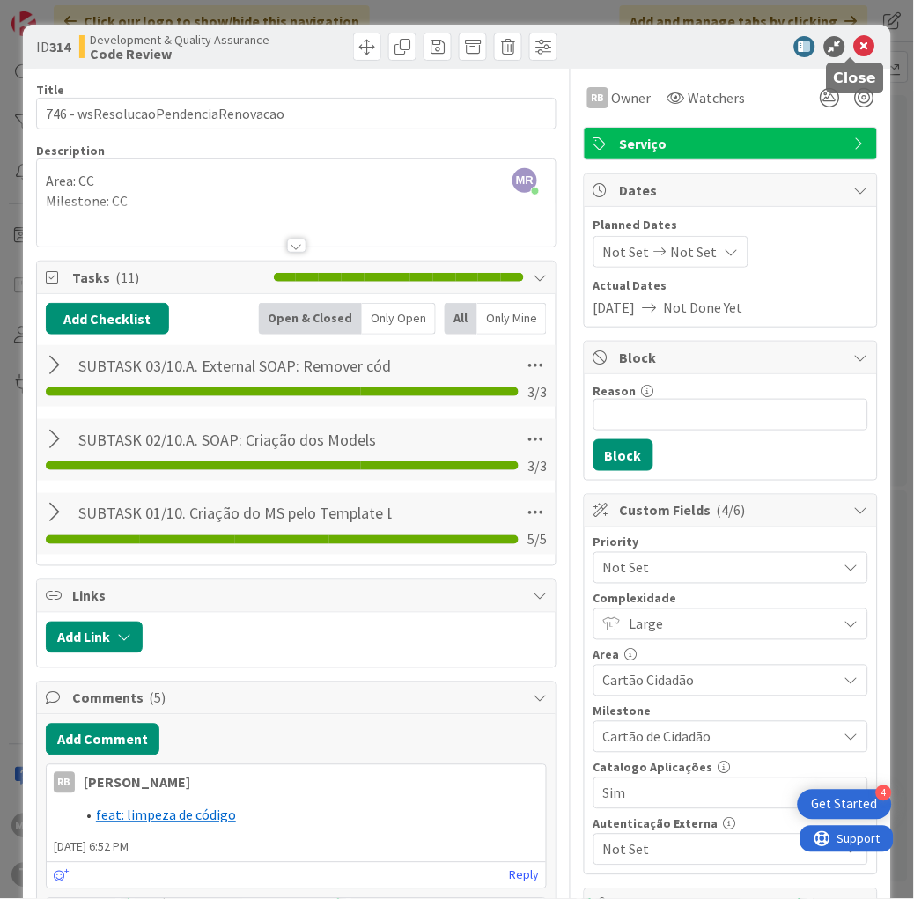
click at [854, 48] on icon at bounding box center [864, 46] width 21 height 21
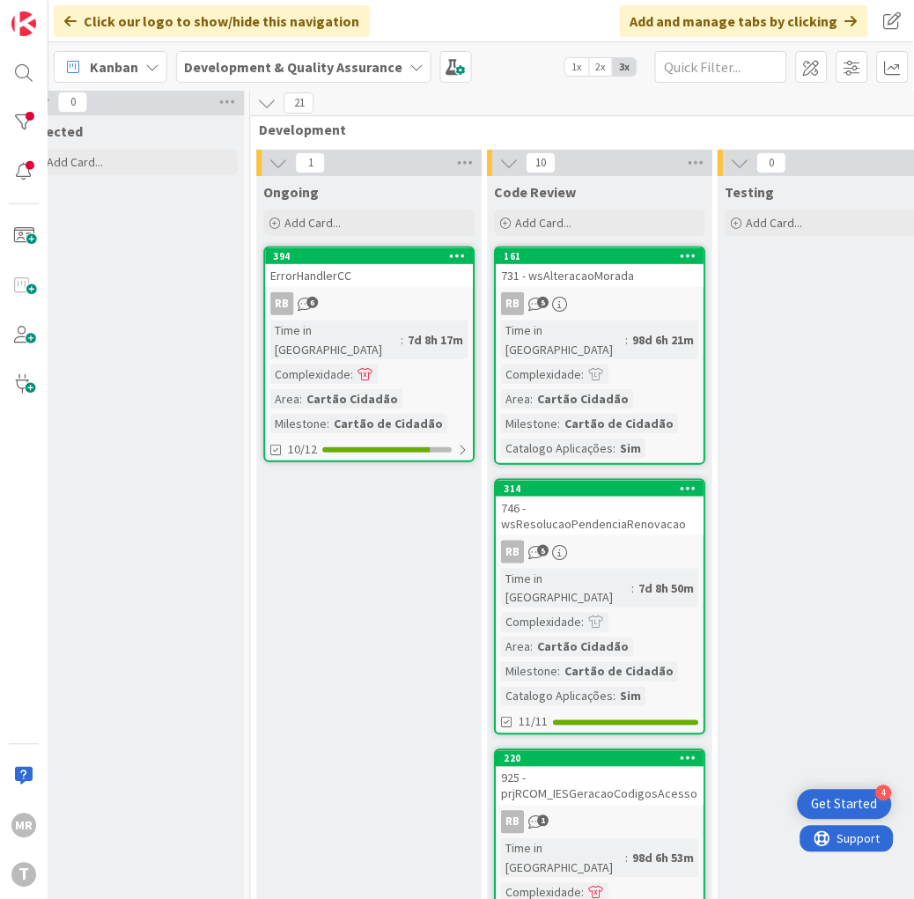
scroll to position [6, 549]
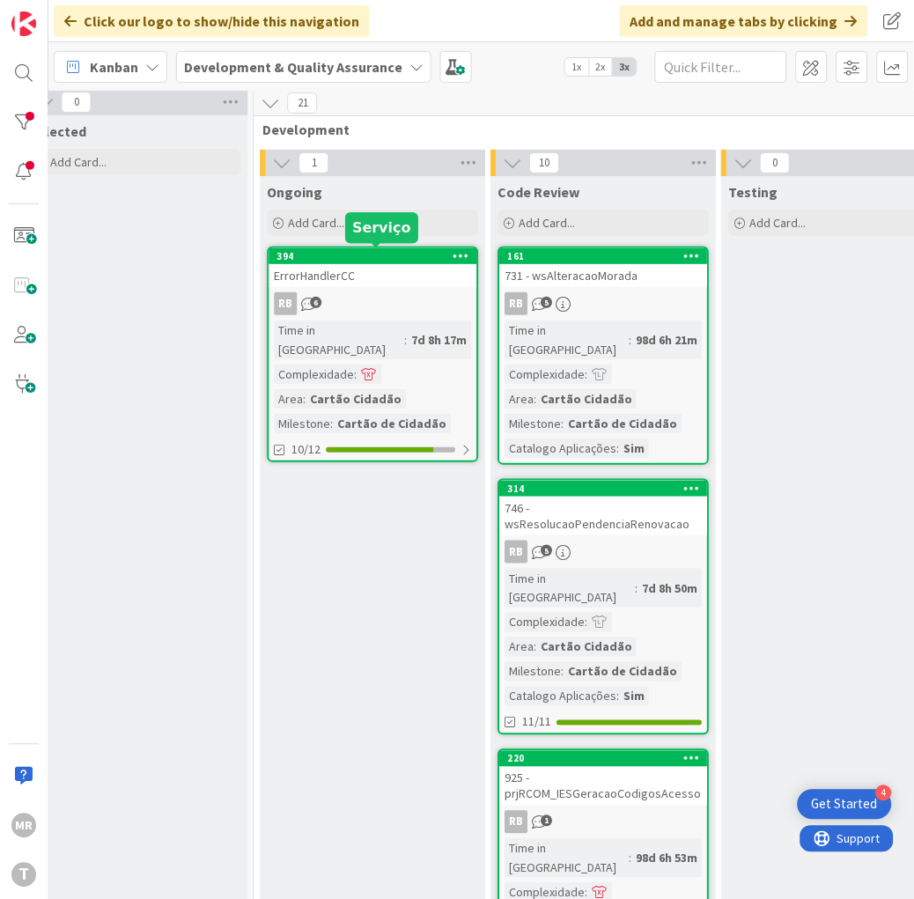
click at [305, 255] on div "394" at bounding box center [377, 256] width 200 height 12
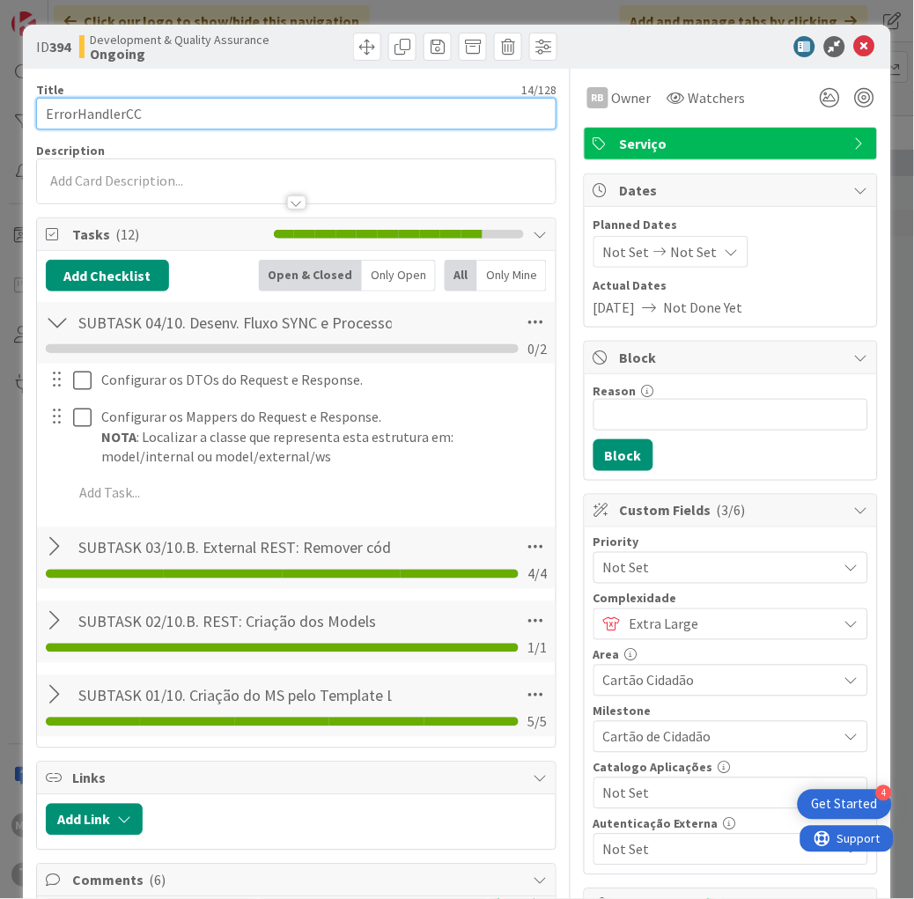
drag, startPoint x: 183, startPoint y: 107, endPoint x: -11, endPoint y: 97, distance: 194.0
click at [0, 97] on html "4 Get Started [PERSON_NAME] Click our logo to show/hide this navigation Add and…" at bounding box center [457, 449] width 914 height 899
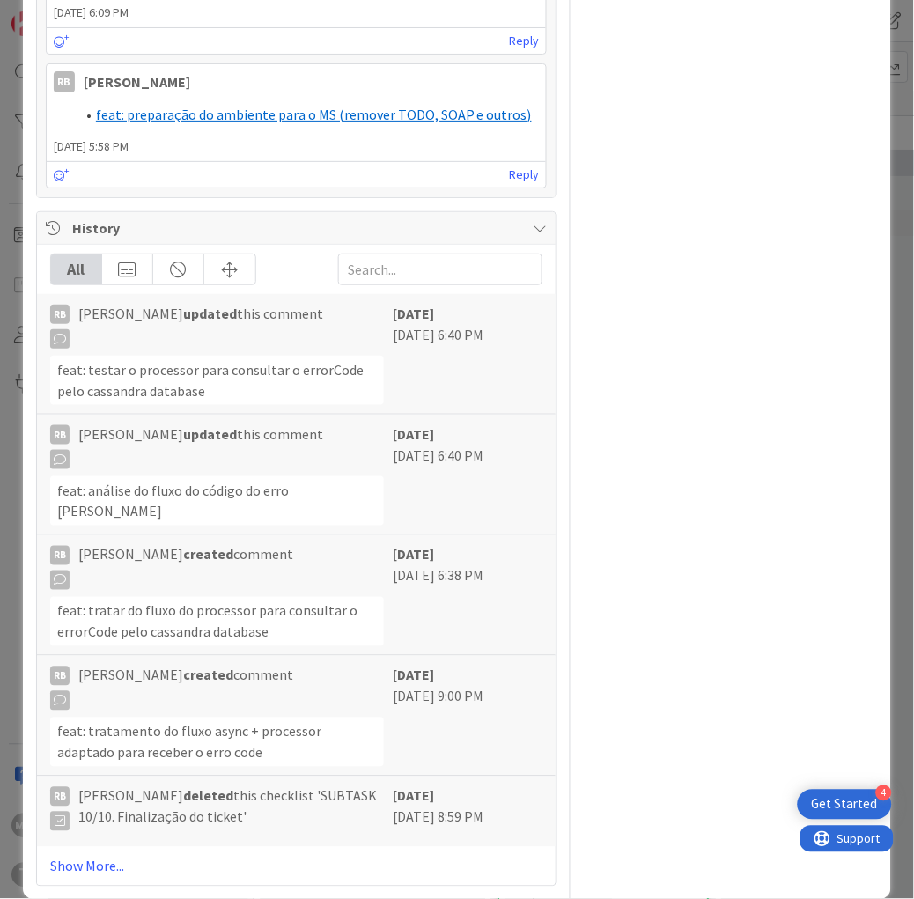
scroll to position [1651, 0]
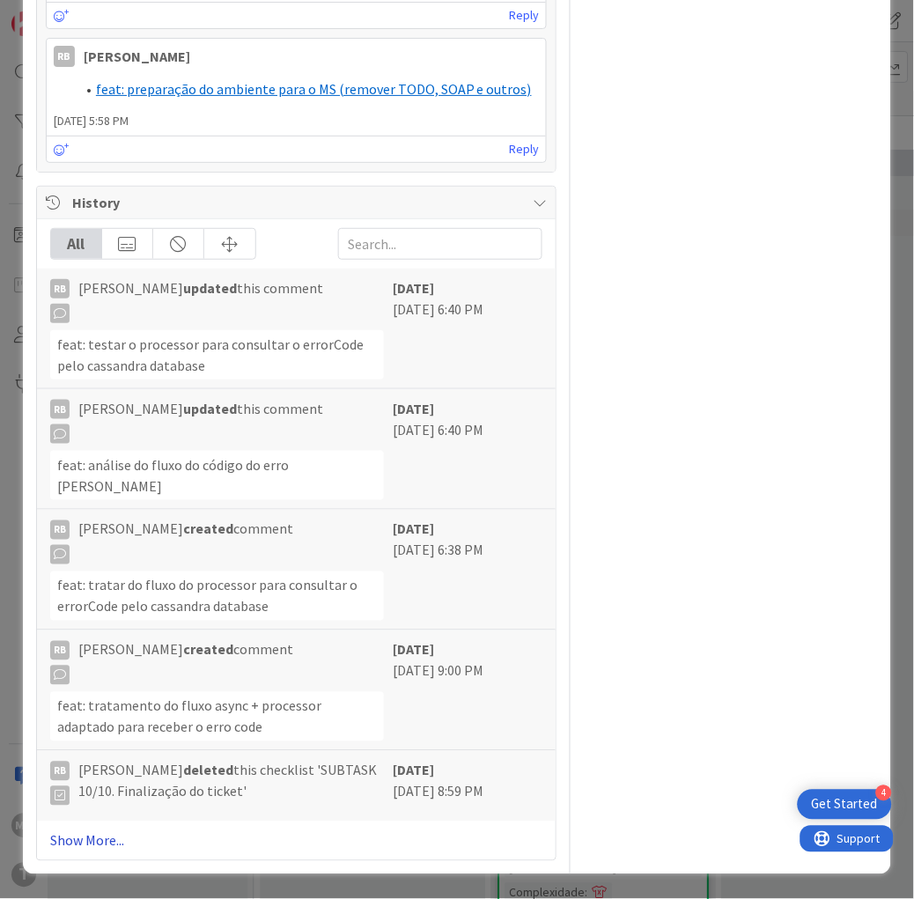
click at [85, 840] on link "Show More..." at bounding box center [296, 840] width 492 height 21
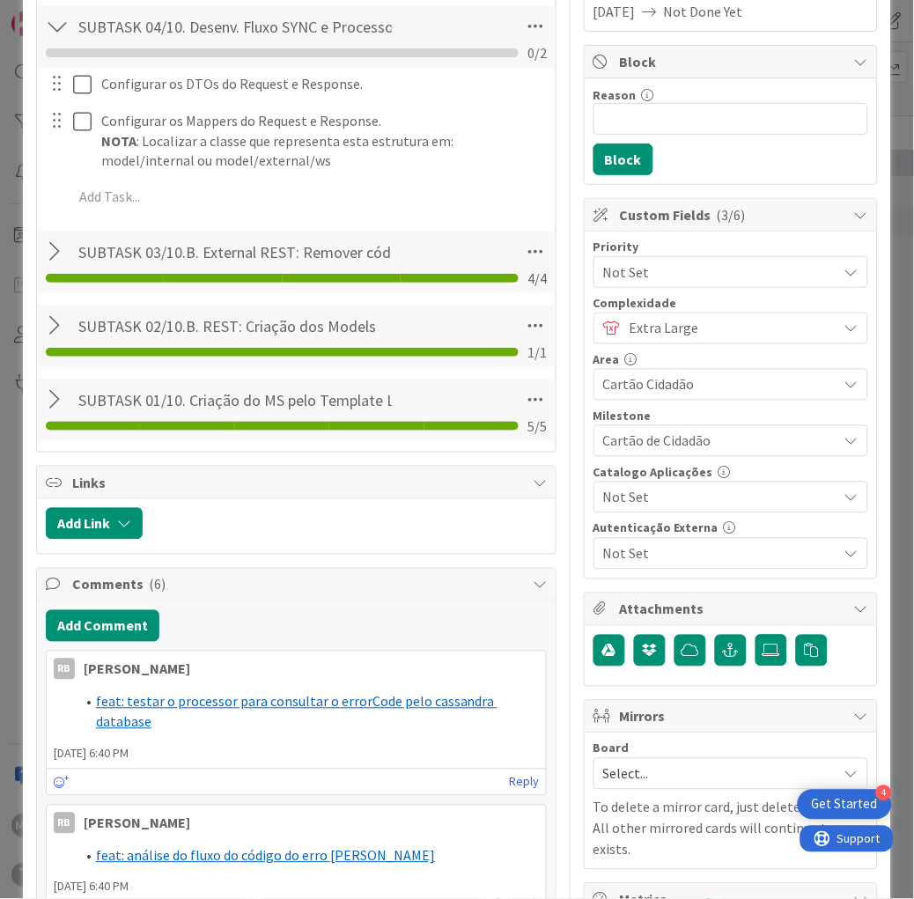
scroll to position [0, 0]
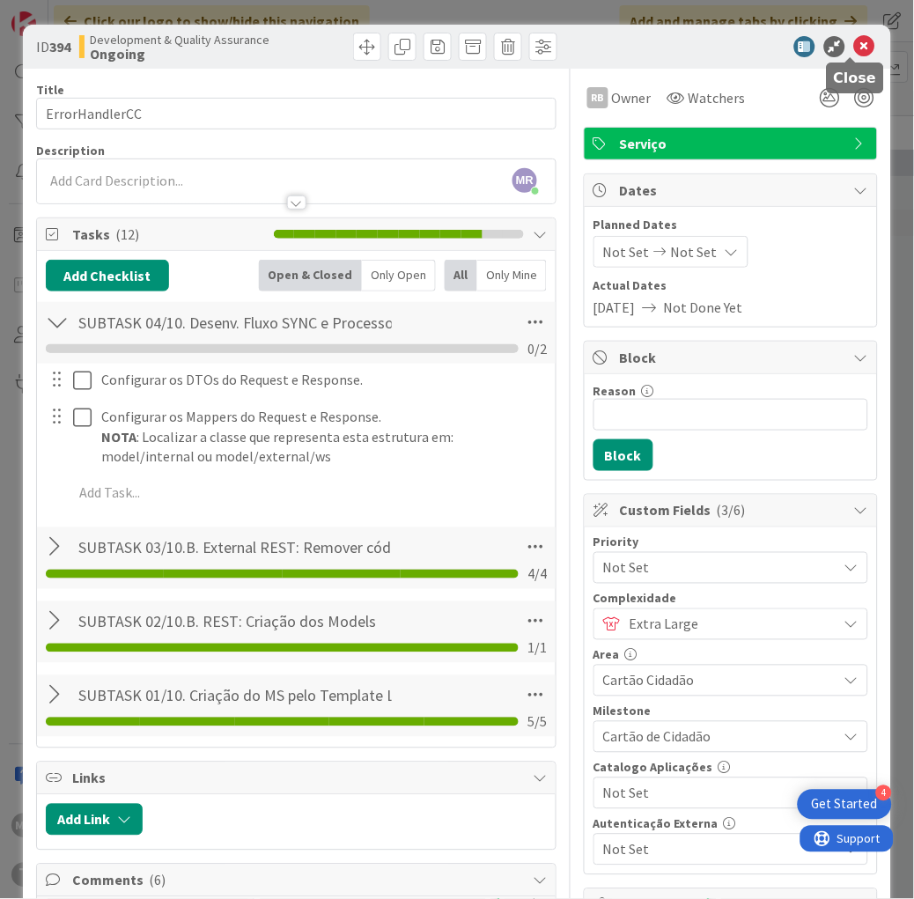
click at [854, 36] on icon at bounding box center [864, 46] width 21 height 21
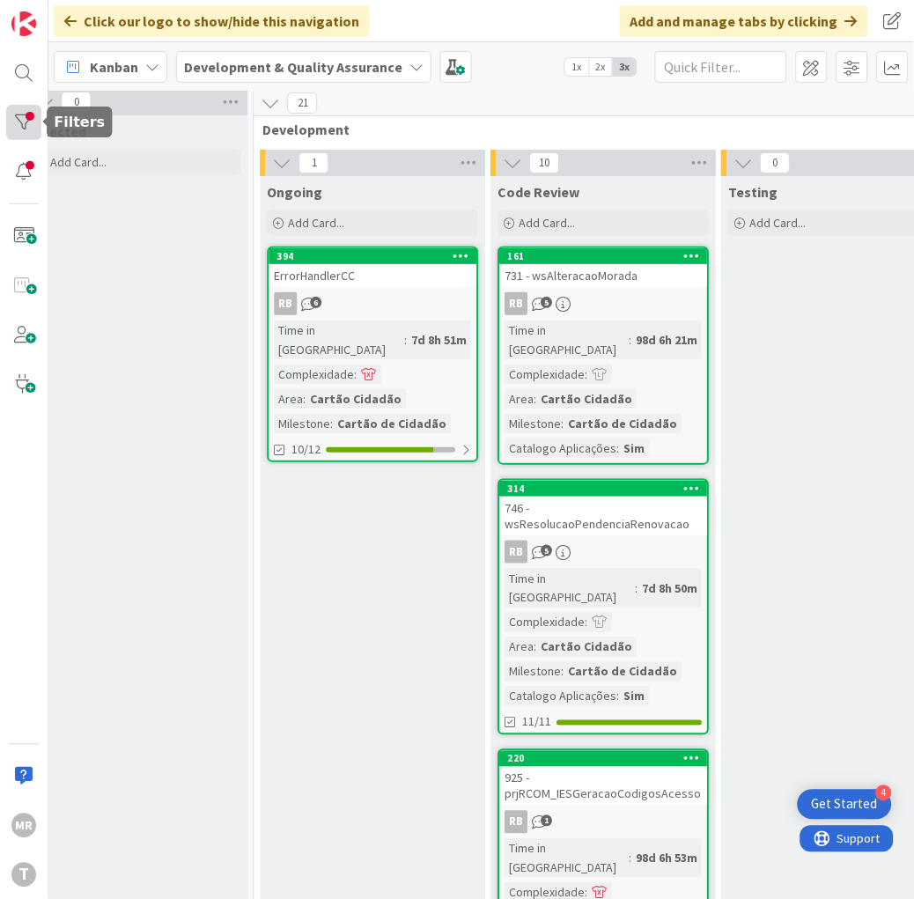
click at [32, 120] on div at bounding box center [23, 122] width 35 height 35
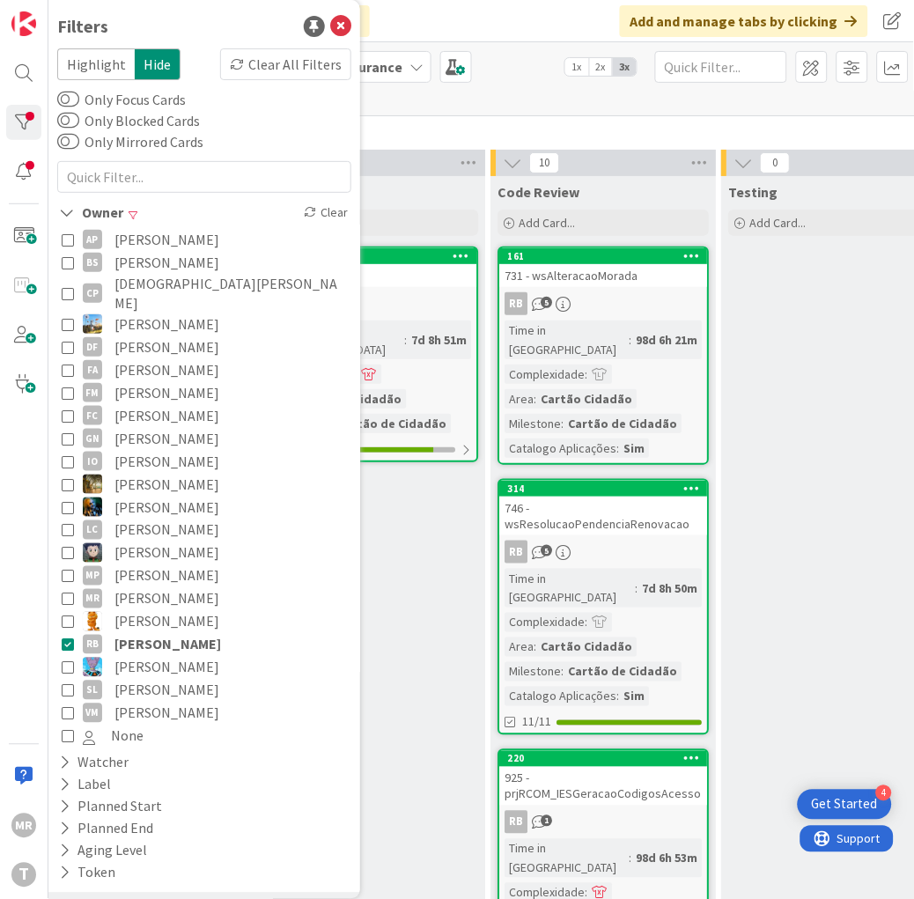
click at [145, 679] on span "[PERSON_NAME]" at bounding box center [166, 690] width 105 height 23
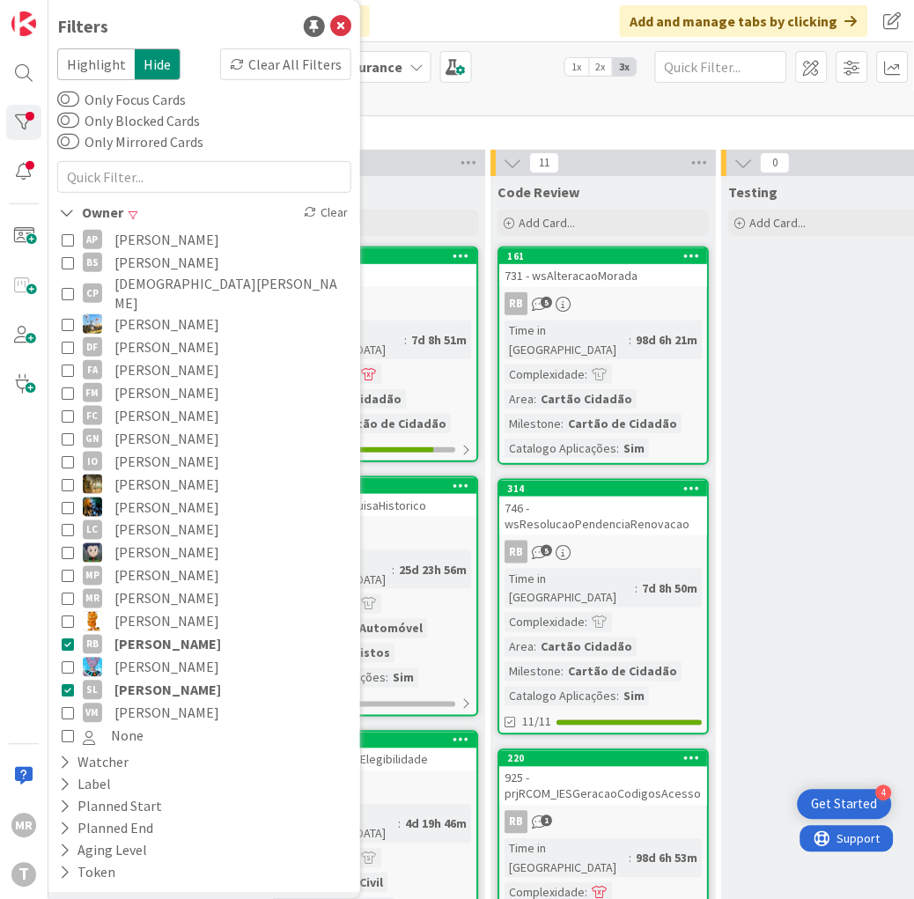
click at [153, 633] on span "[PERSON_NAME]" at bounding box center [167, 644] width 107 height 23
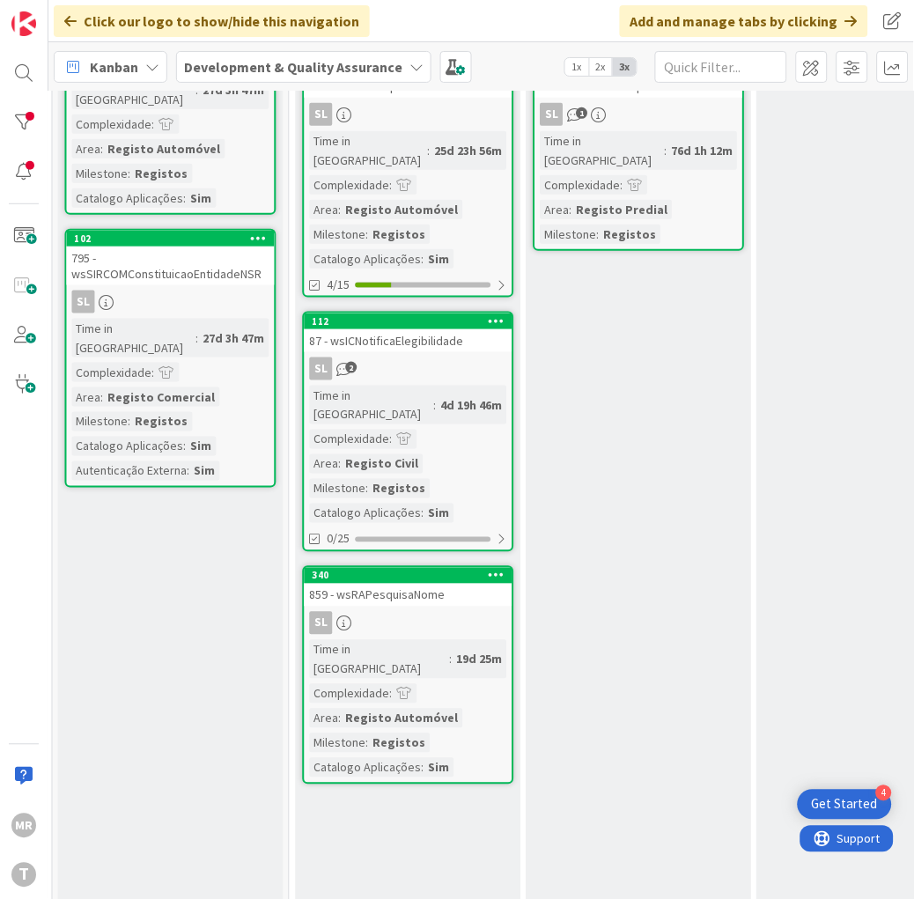
scroll to position [98, 514]
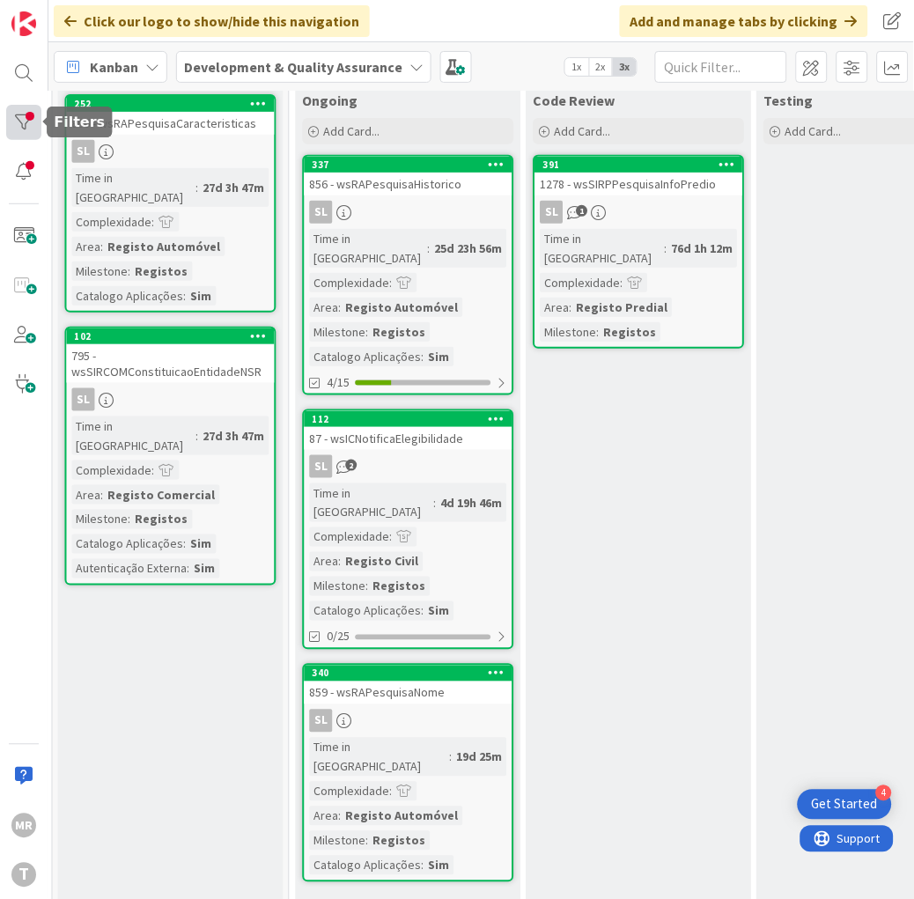
click at [26, 127] on div at bounding box center [23, 122] width 35 height 35
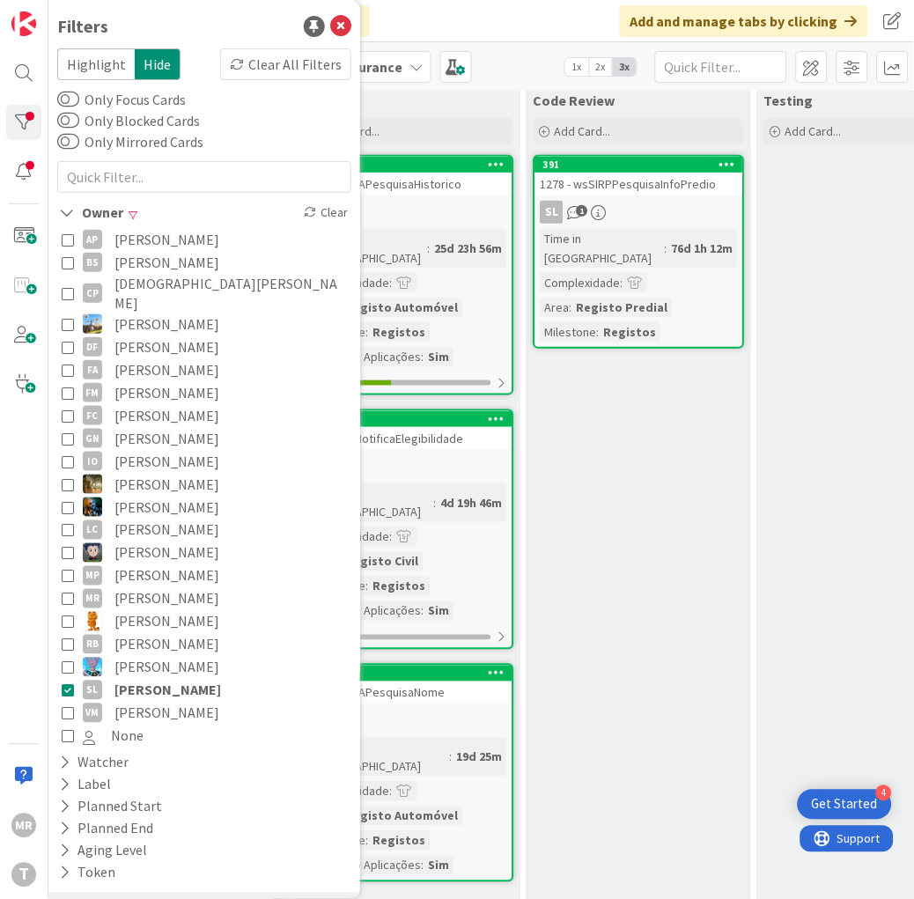
click at [180, 679] on span "[PERSON_NAME]" at bounding box center [167, 690] width 107 height 23
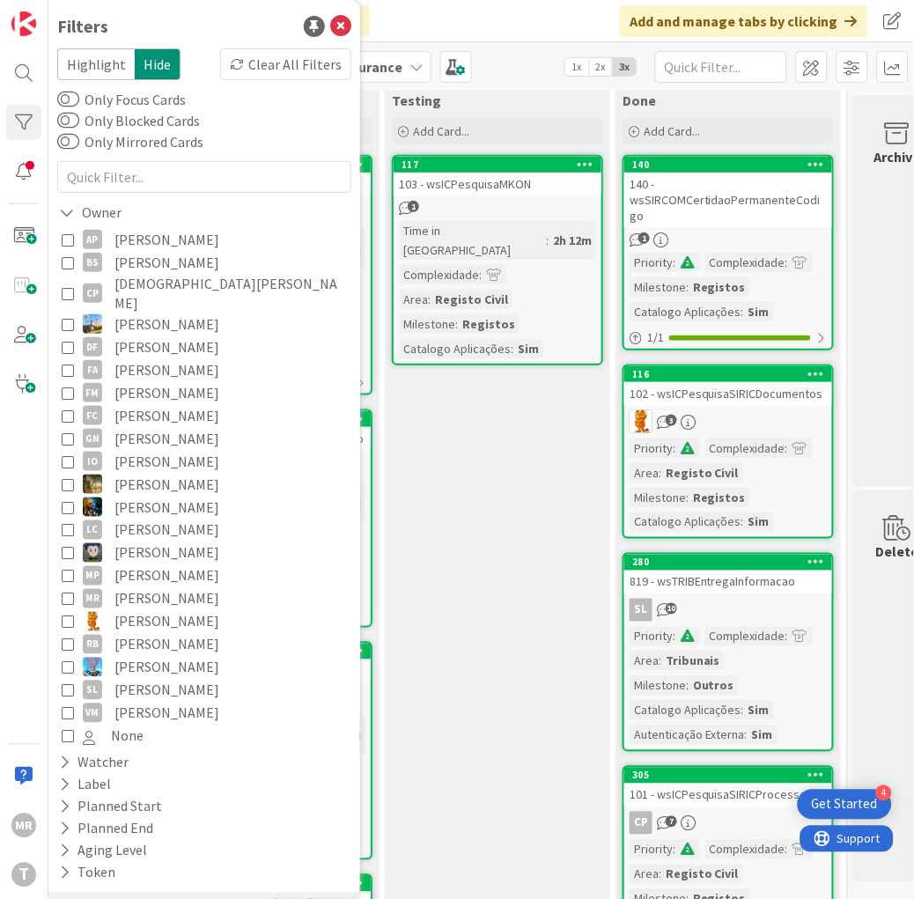
scroll to position [98, 933]
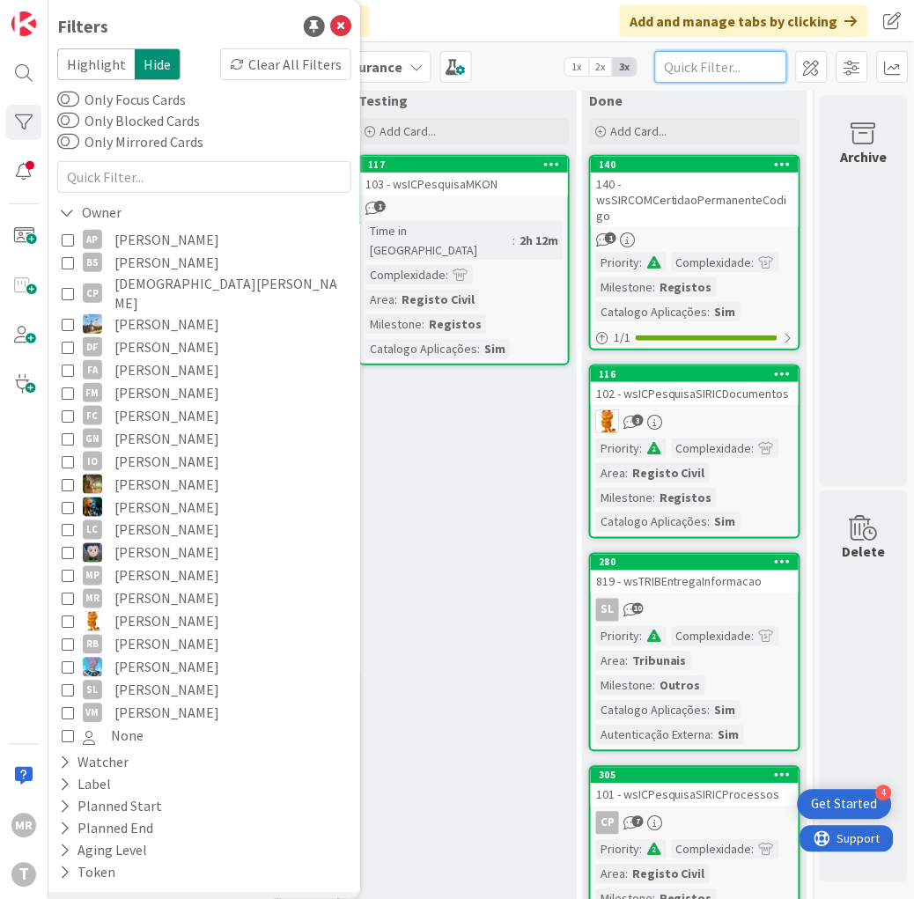
click at [711, 63] on input "text" at bounding box center [721, 67] width 132 height 32
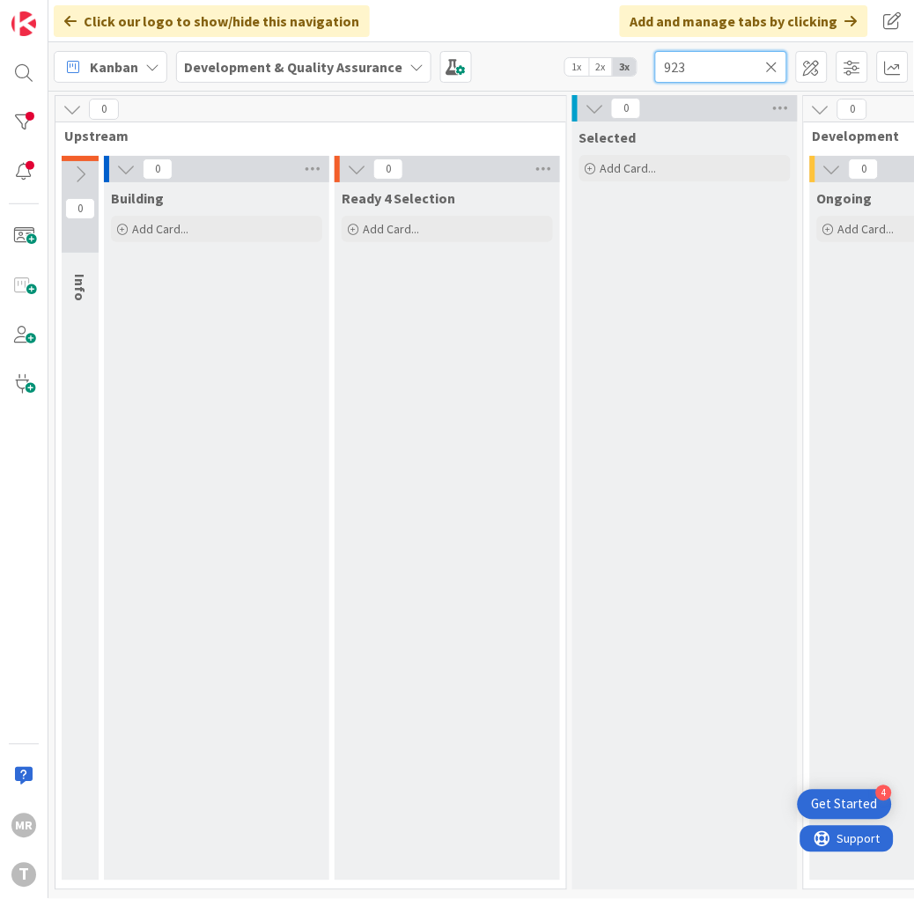
scroll to position [6, 933]
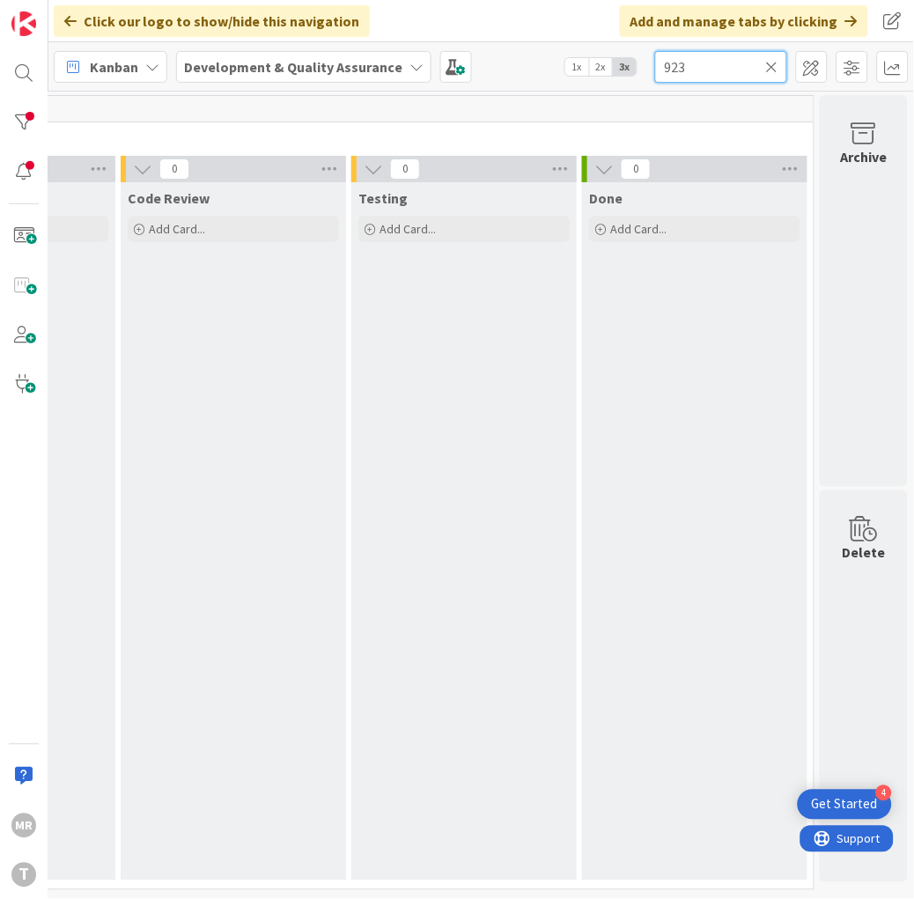
drag, startPoint x: 690, startPoint y: 59, endPoint x: 564, endPoint y: 51, distance: 125.3
click at [568, 51] on div "Kanban Development & Quality Assurance 1x 2x 3x 923" at bounding box center [481, 66] width 866 height 48
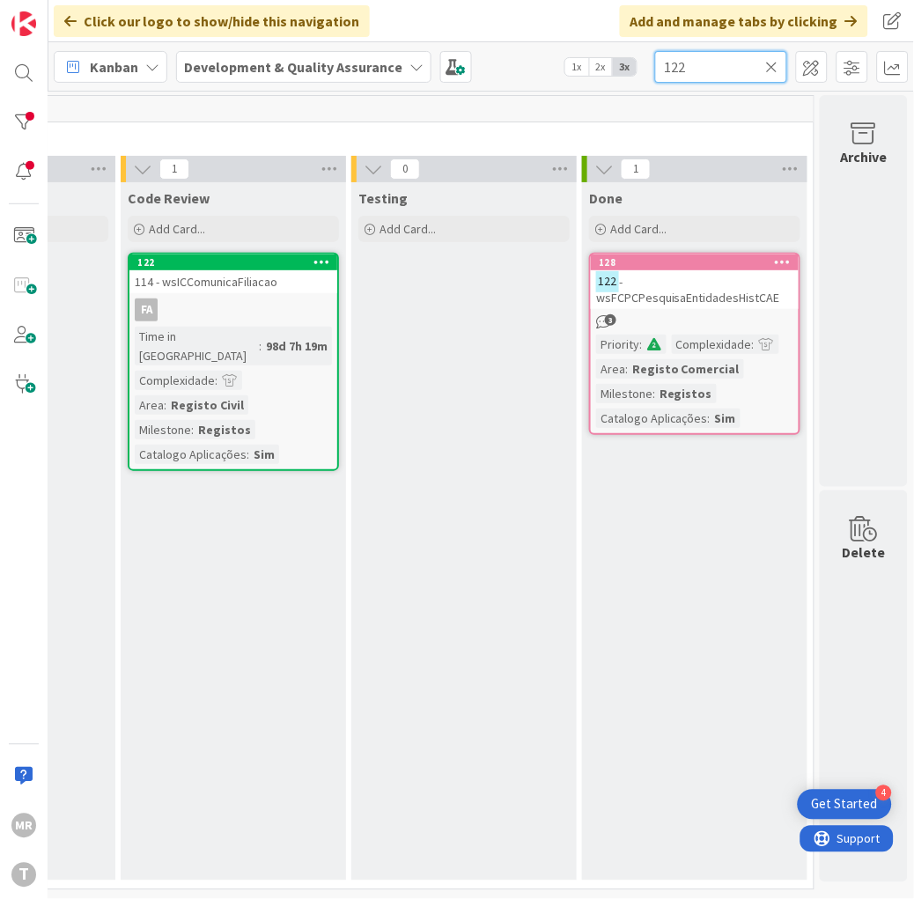
drag, startPoint x: 728, startPoint y: 76, endPoint x: 636, endPoint y: 77, distance: 92.5
click at [636, 77] on div "Kanban Development & Quality Assurance 1x 2x 3x 122" at bounding box center [481, 66] width 866 height 48
type input "99"
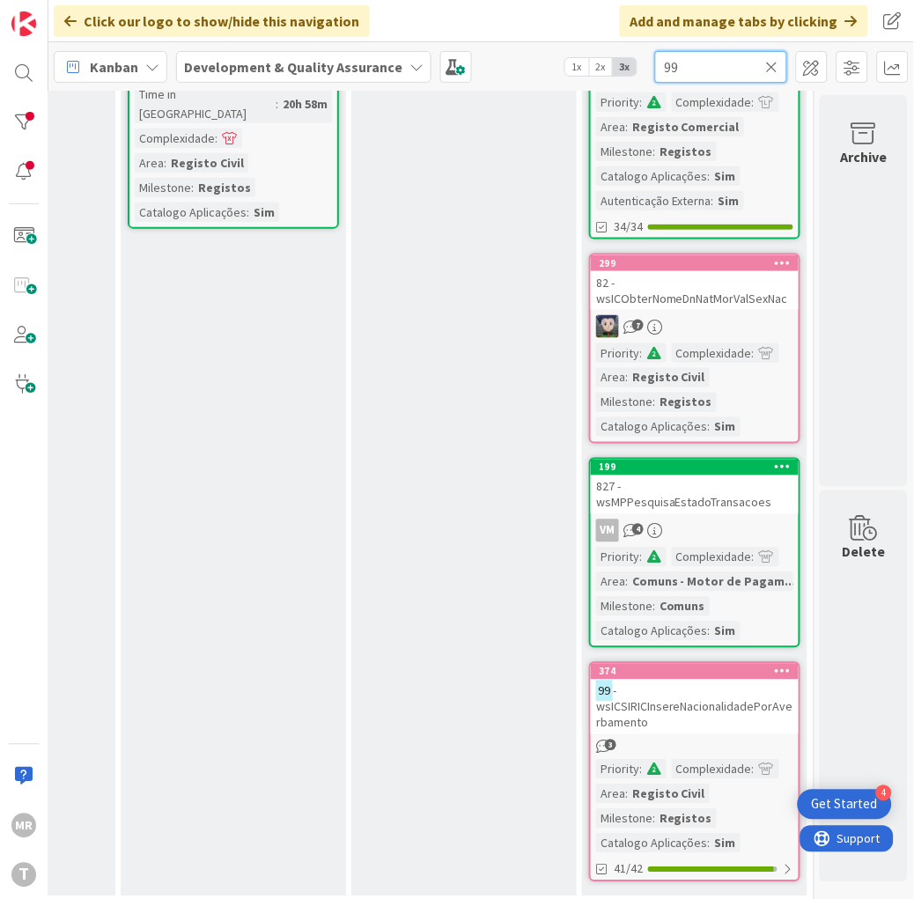
scroll to position [250, 933]
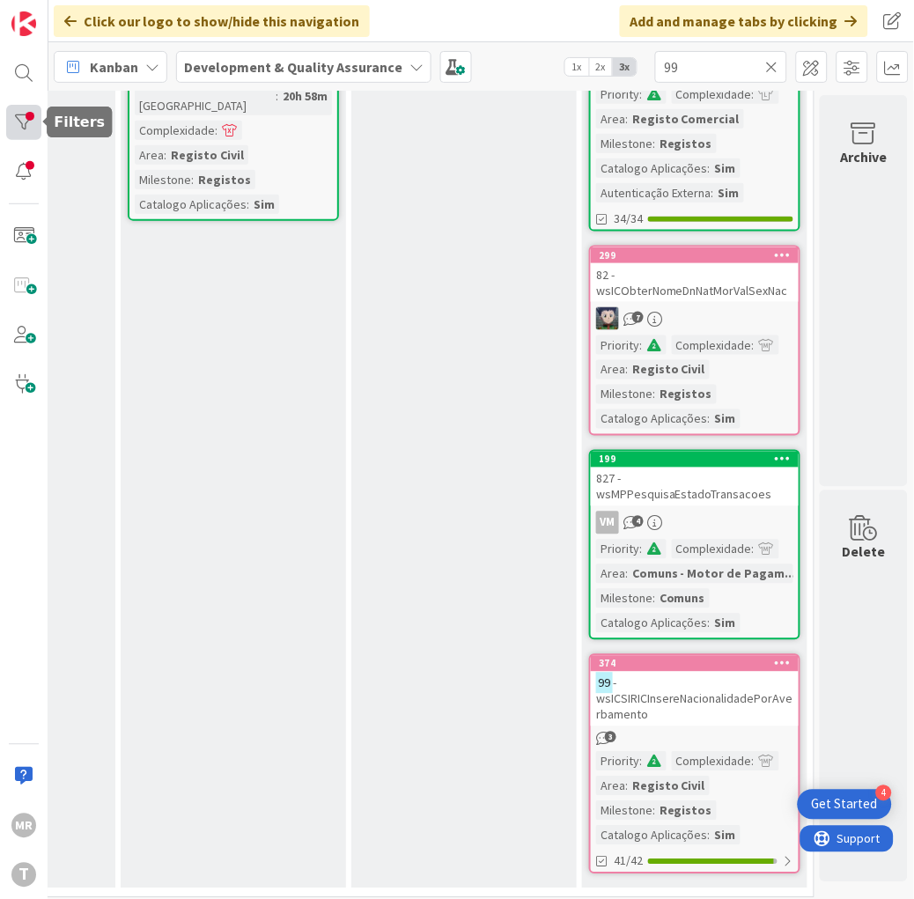
click at [33, 115] on div at bounding box center [23, 122] width 35 height 35
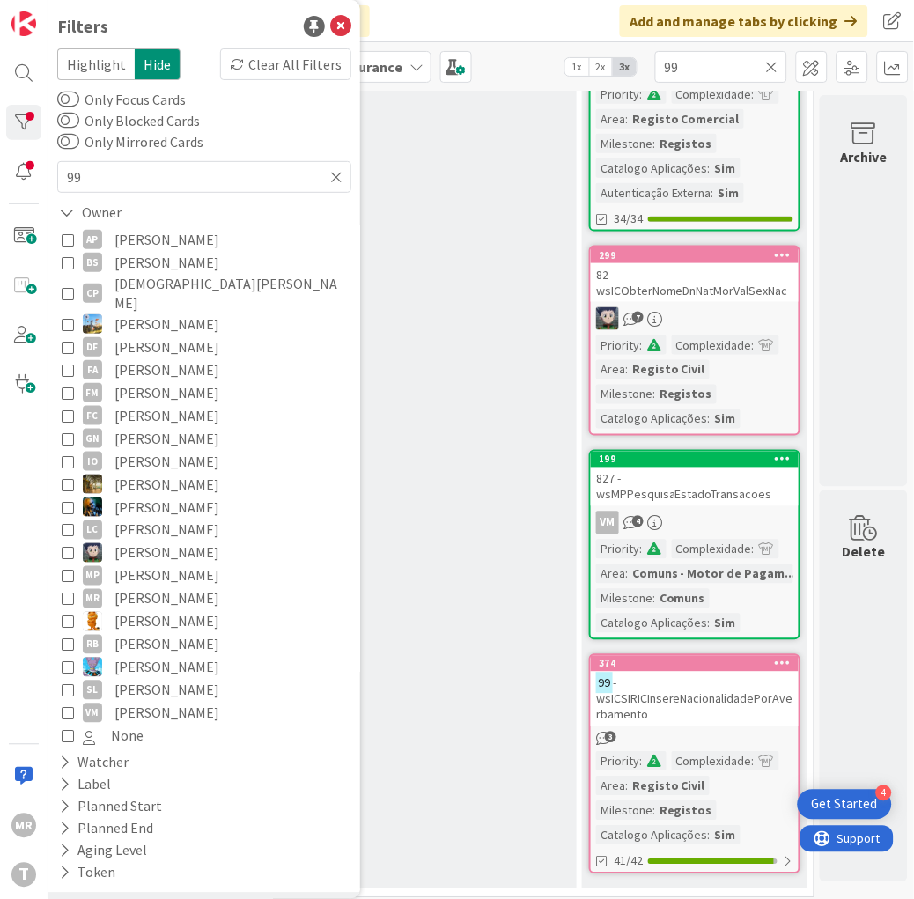
click at [154, 702] on span "[PERSON_NAME]" at bounding box center [166, 713] width 105 height 23
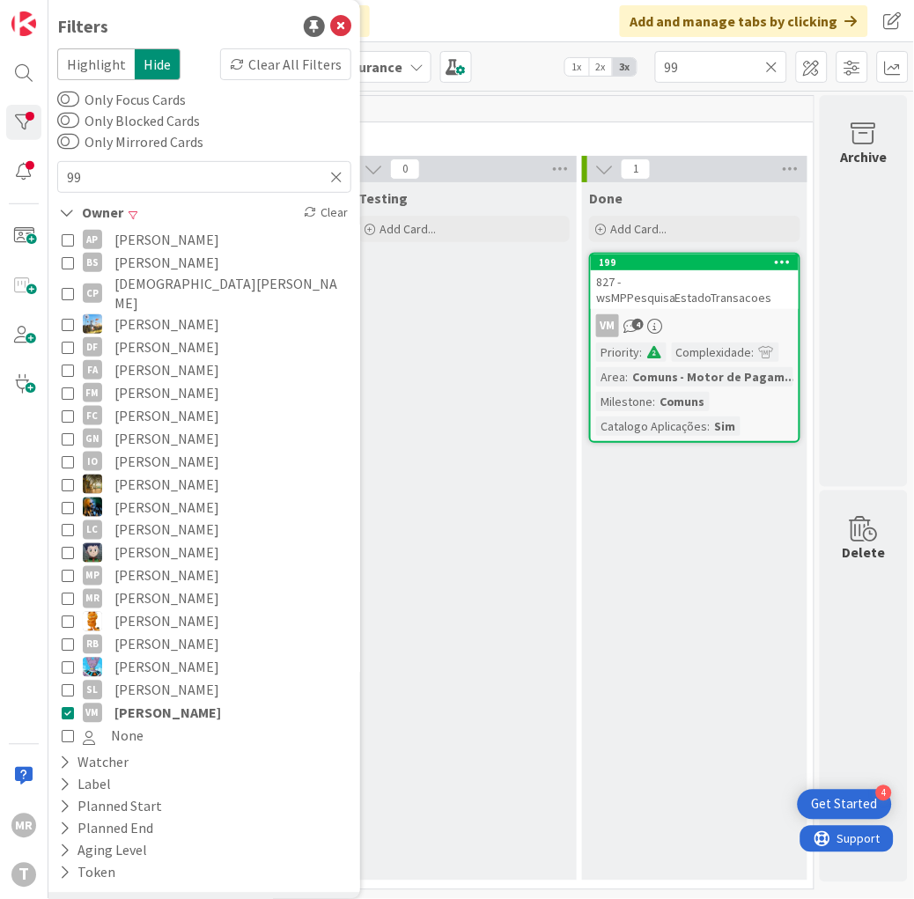
scroll to position [6, 933]
click at [451, 726] on div "Testing Add Card..." at bounding box center [463, 531] width 225 height 698
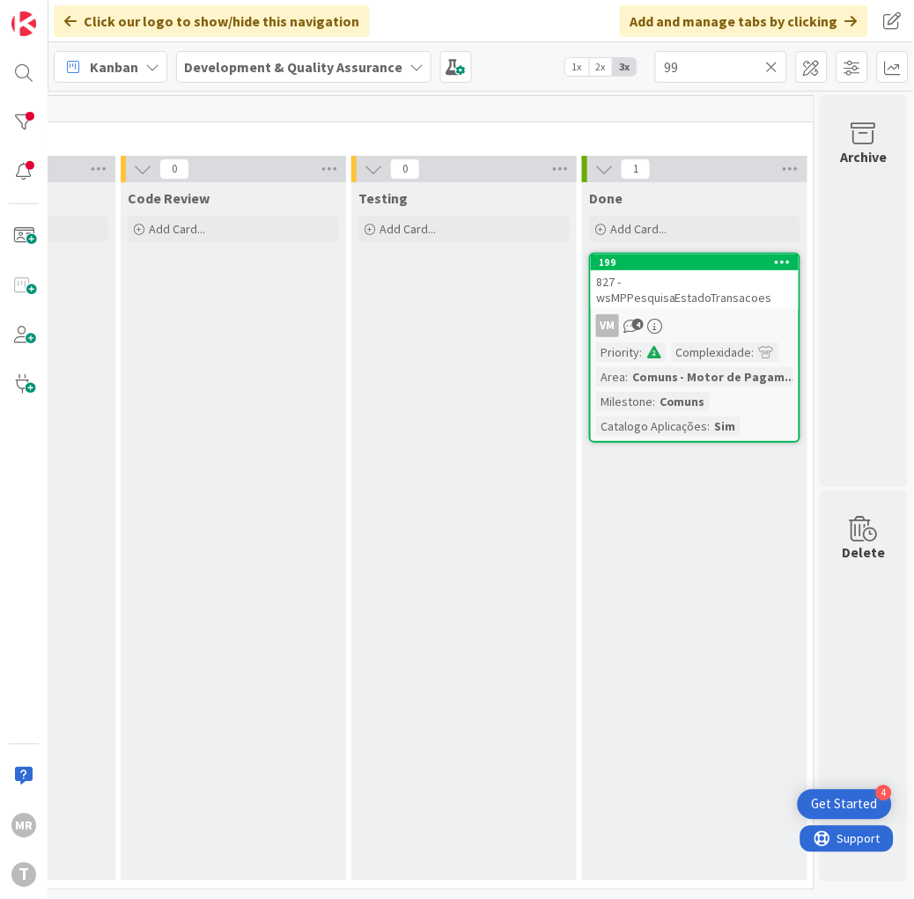
click at [777, 59] on icon at bounding box center [772, 67] width 12 height 16
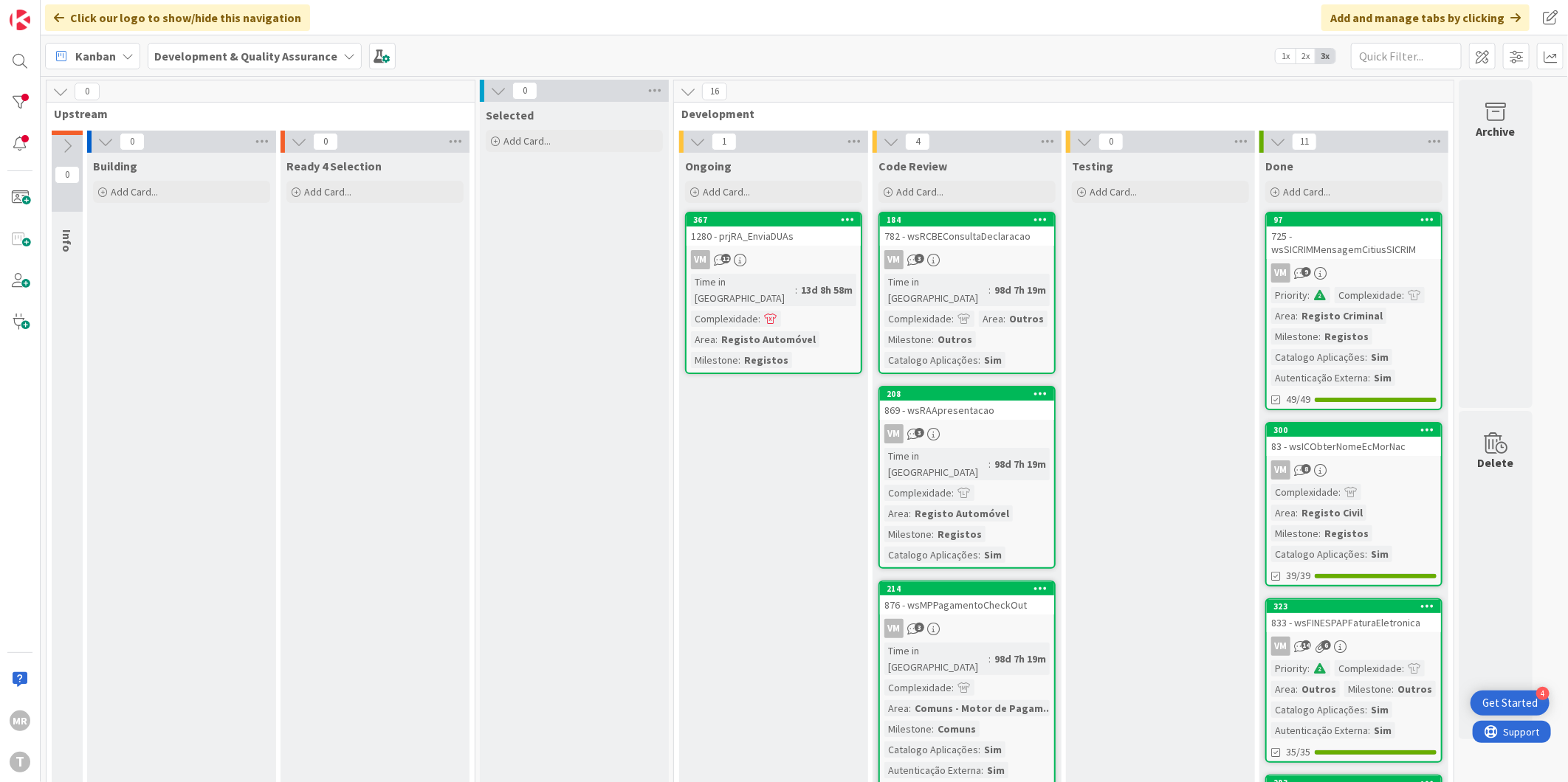
scroll to position [0, 0]
click at [24, 102] on div at bounding box center [19, 102] width 29 height 29
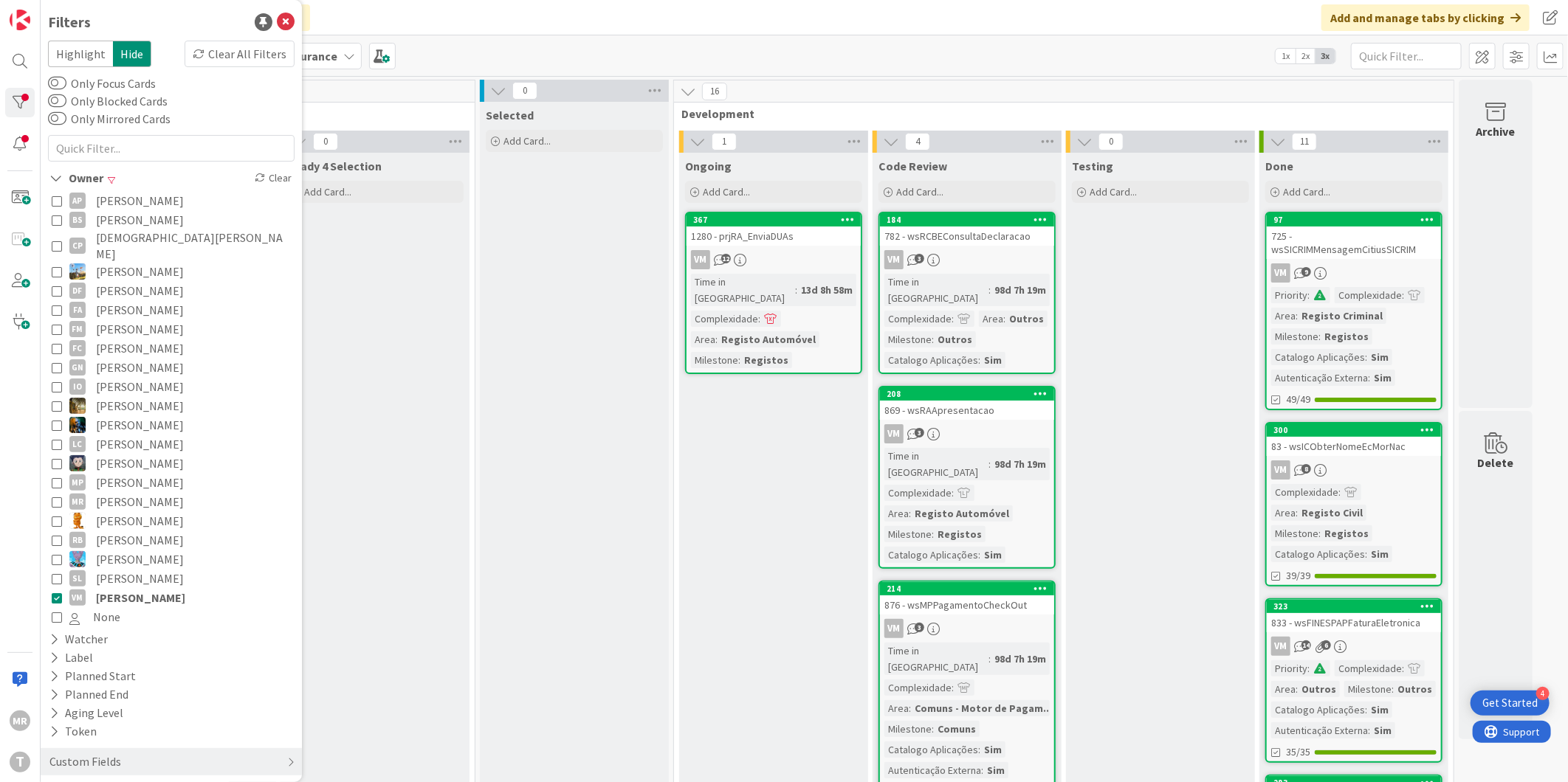
click at [135, 589] on span "[PERSON_NAME]" at bounding box center [140, 598] width 90 height 19
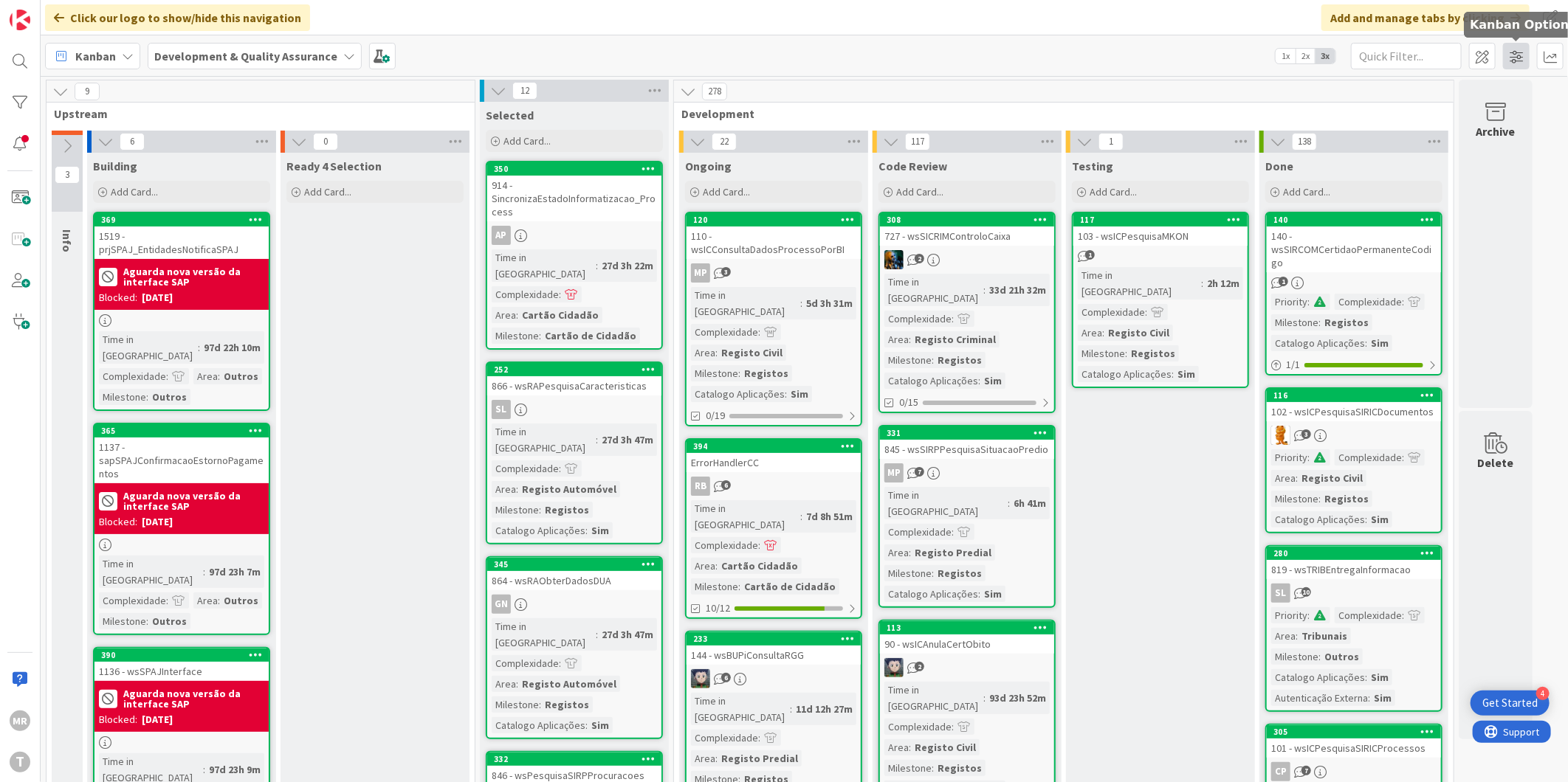
click at [766, 53] on span at bounding box center [1517, 56] width 27 height 27
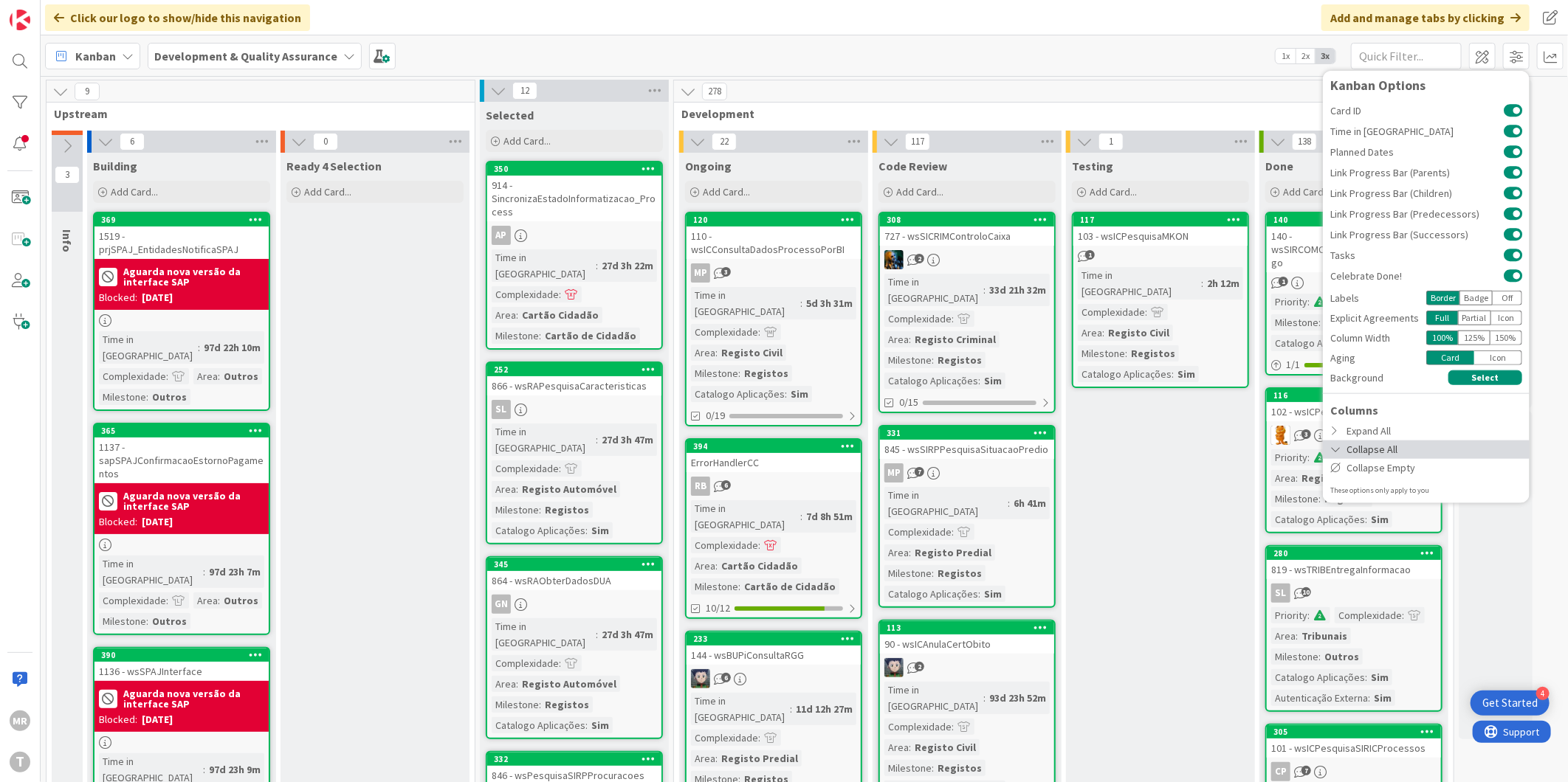
click at [766, 448] on icon at bounding box center [1337, 449] width 12 height 10
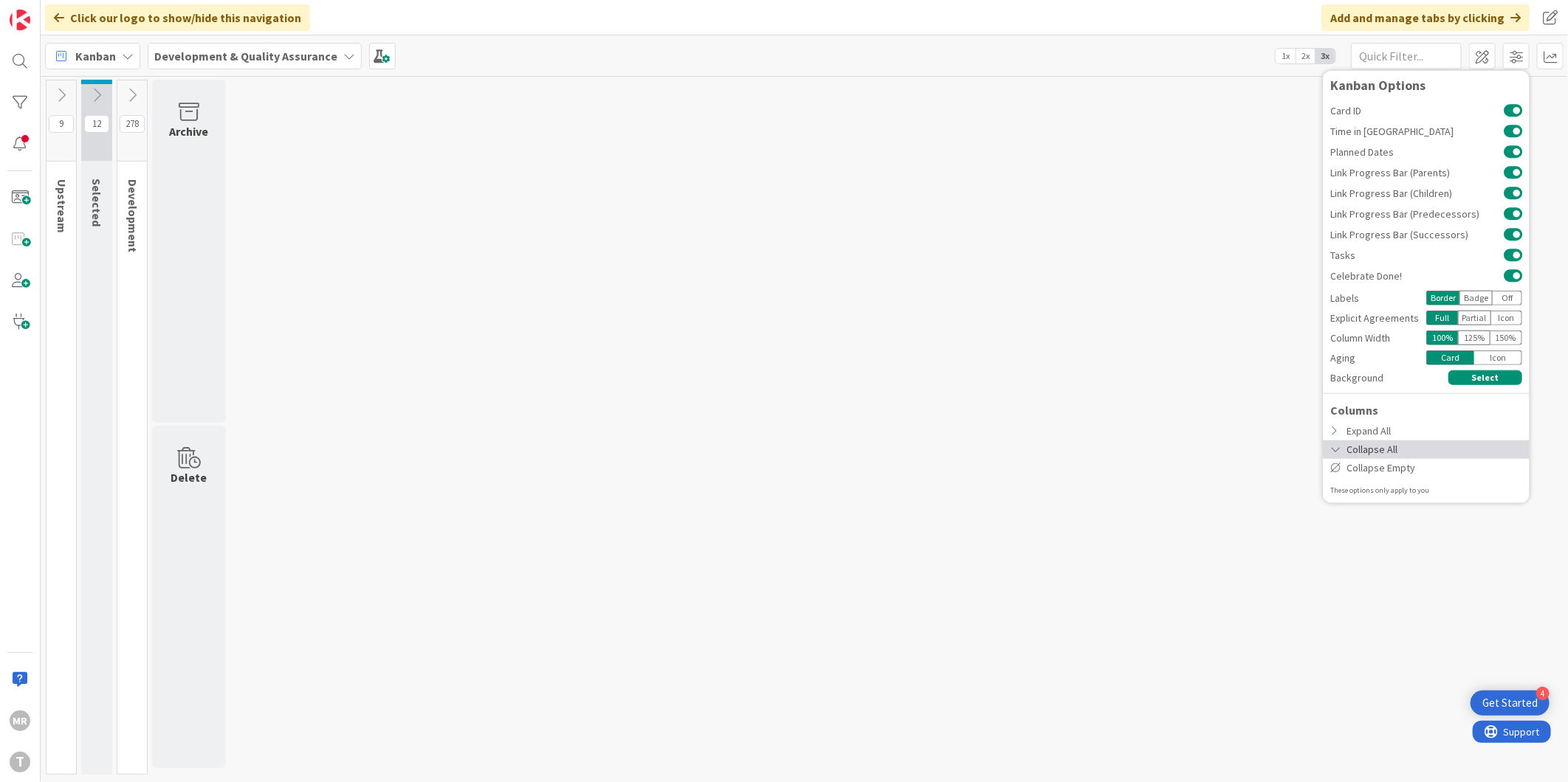
click at [766, 448] on icon at bounding box center [1337, 449] width 12 height 10
click at [766, 438] on div "Expand All" at bounding box center [1426, 431] width 207 height 18
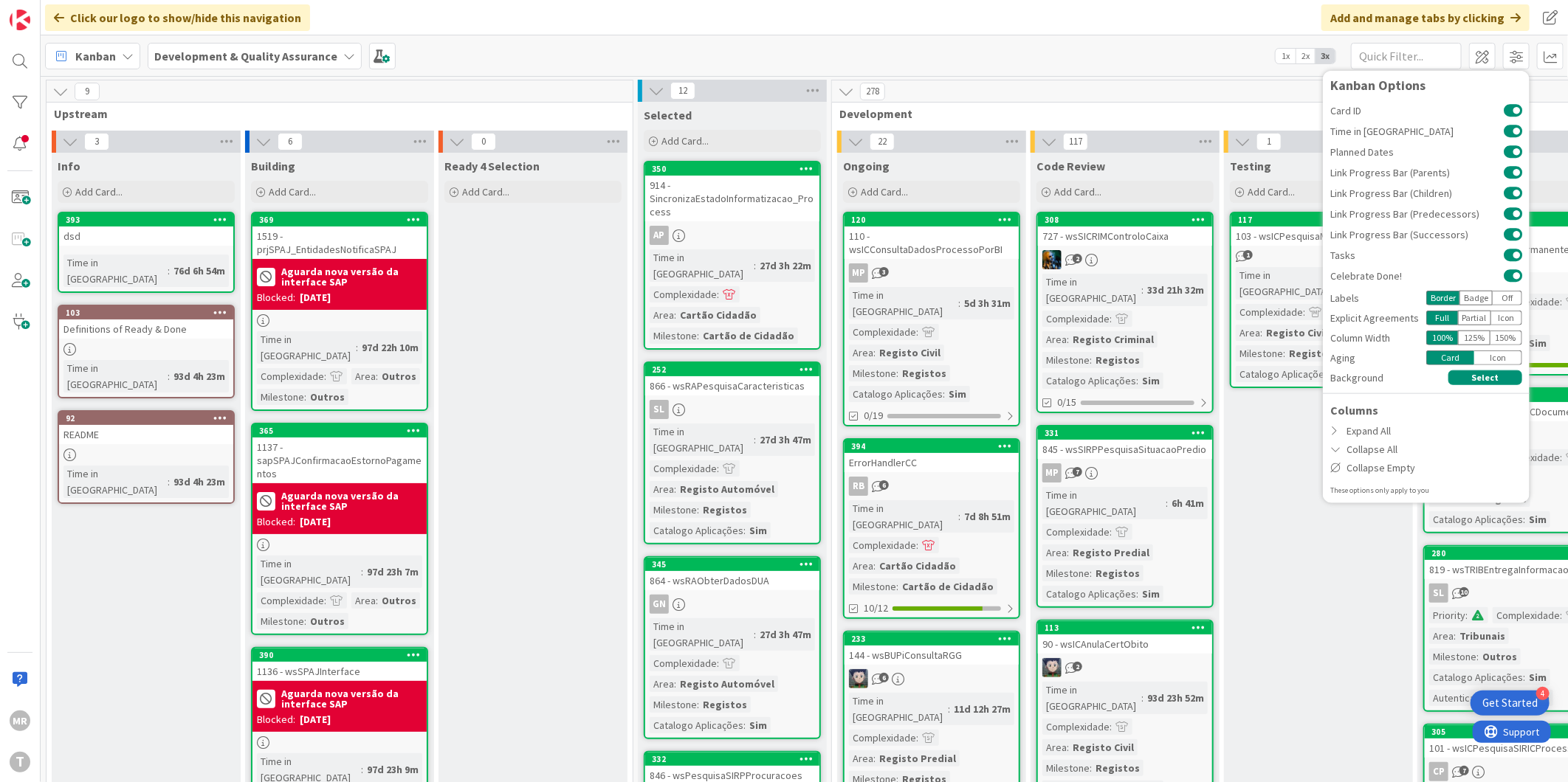
click at [766, 71] on div "Kanban Development & Quality Assurance 1x 2x 3x Kanban Options Card ID Time in …" at bounding box center [804, 55] width 1528 height 40
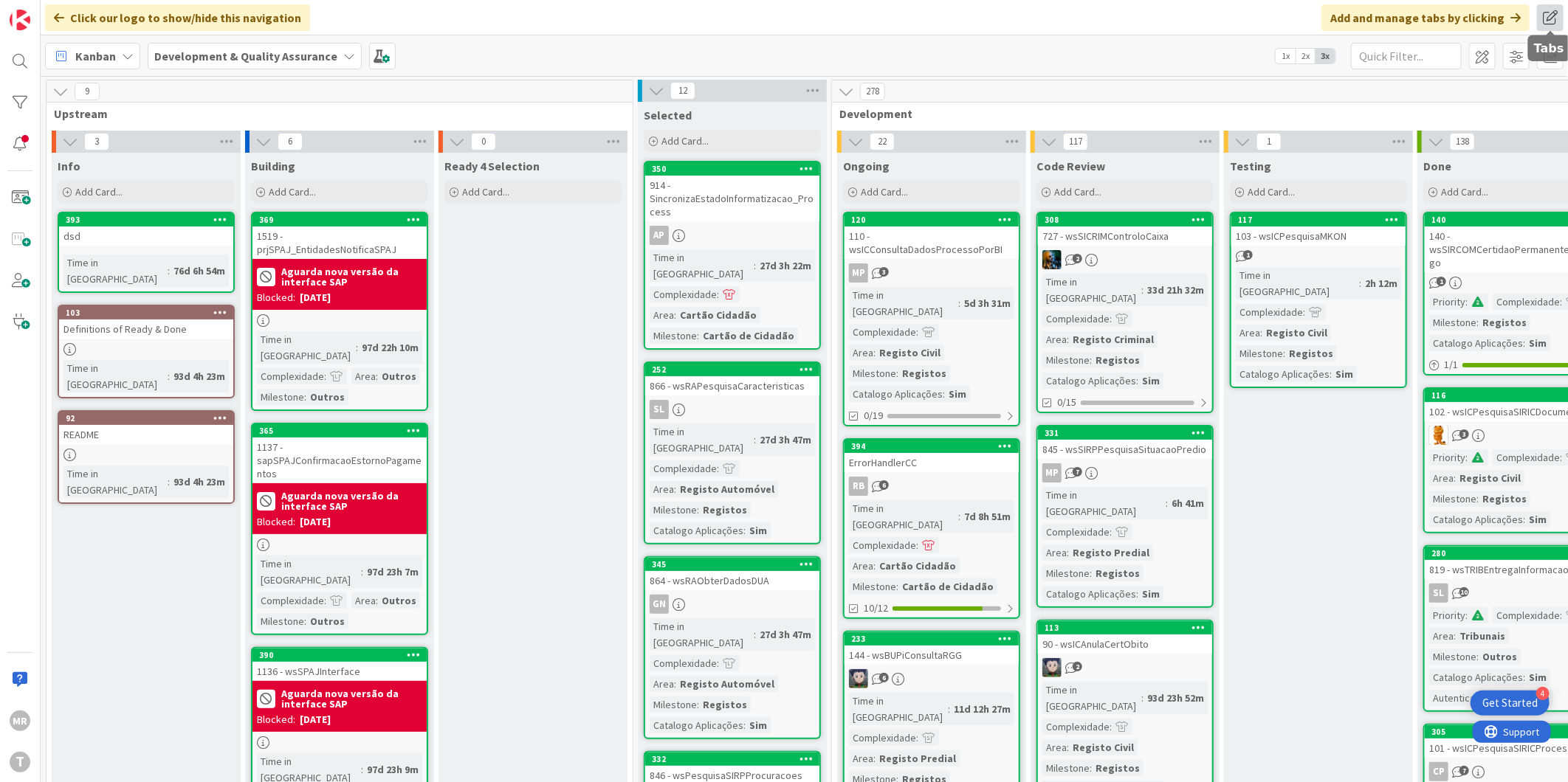
click at [766, 13] on span at bounding box center [1550, 18] width 27 height 27
click at [766, 85] on div "278" at bounding box center [1222, 91] width 780 height 22
click at [766, 60] on span at bounding box center [1482, 56] width 27 height 27
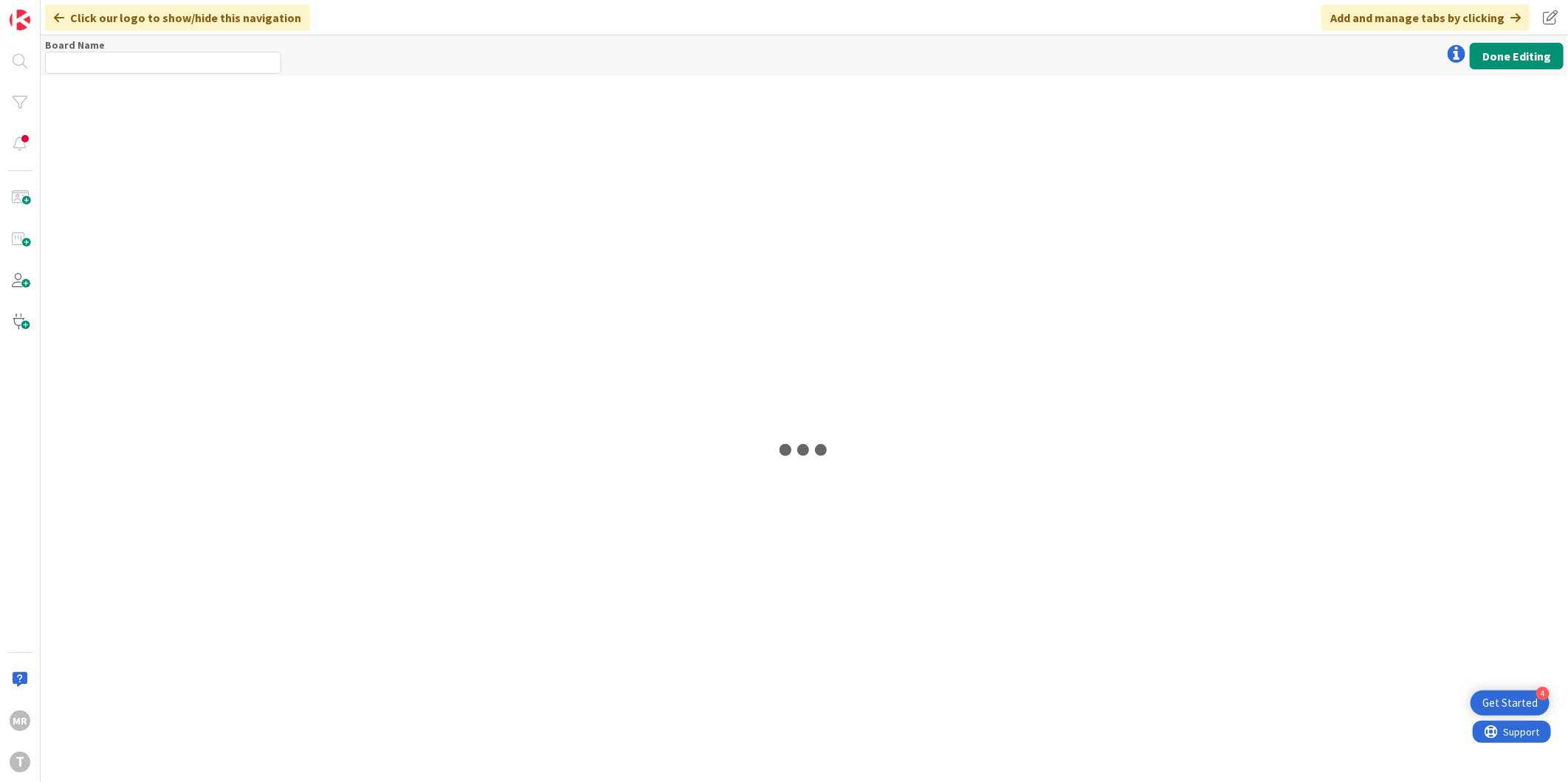
type input "Development & Quality Assurance"
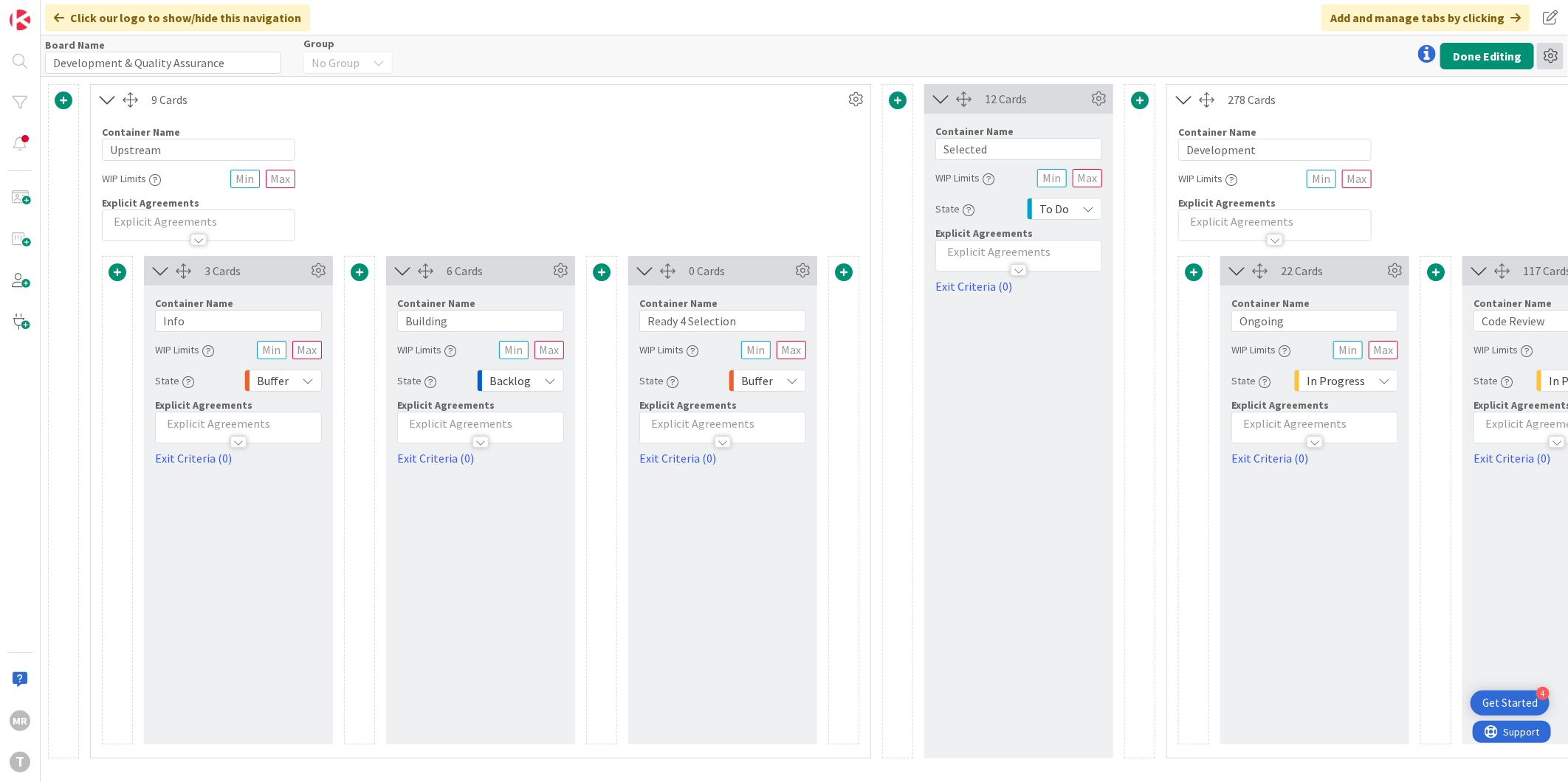
click at [766, 56] on icon at bounding box center [1550, 56] width 27 height 27
click at [766, 49] on div "Board Name 31 / 64 Development & Quality Assurance Group No Group Done Editing …" at bounding box center [804, 55] width 1528 height 40
click at [59, 13] on icon at bounding box center [59, 18] width 10 height 12
click at [19, 28] on img at bounding box center [19, 19] width 21 height 21
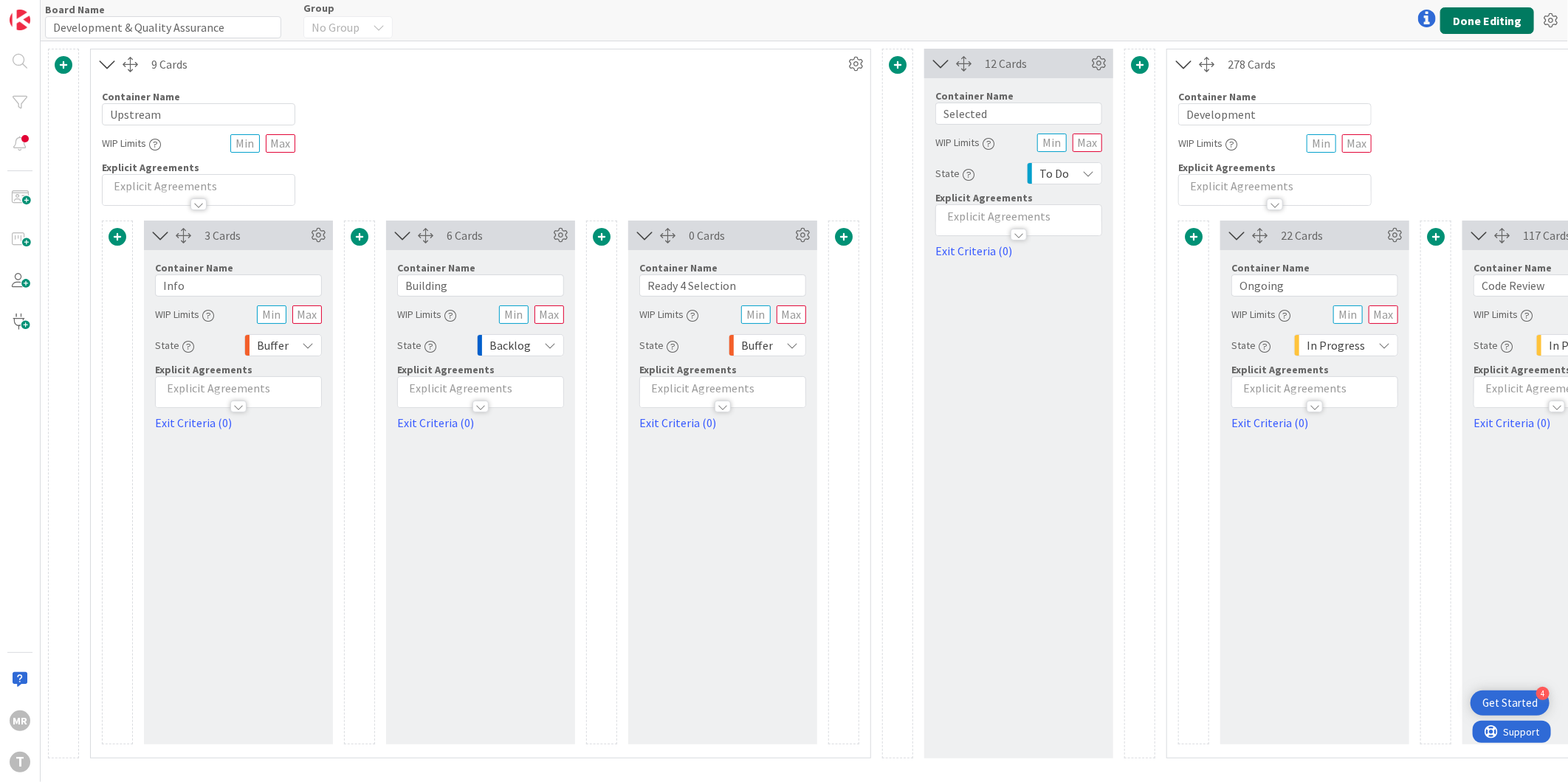
click at [766, 27] on button "Done Editing" at bounding box center [1488, 21] width 94 height 27
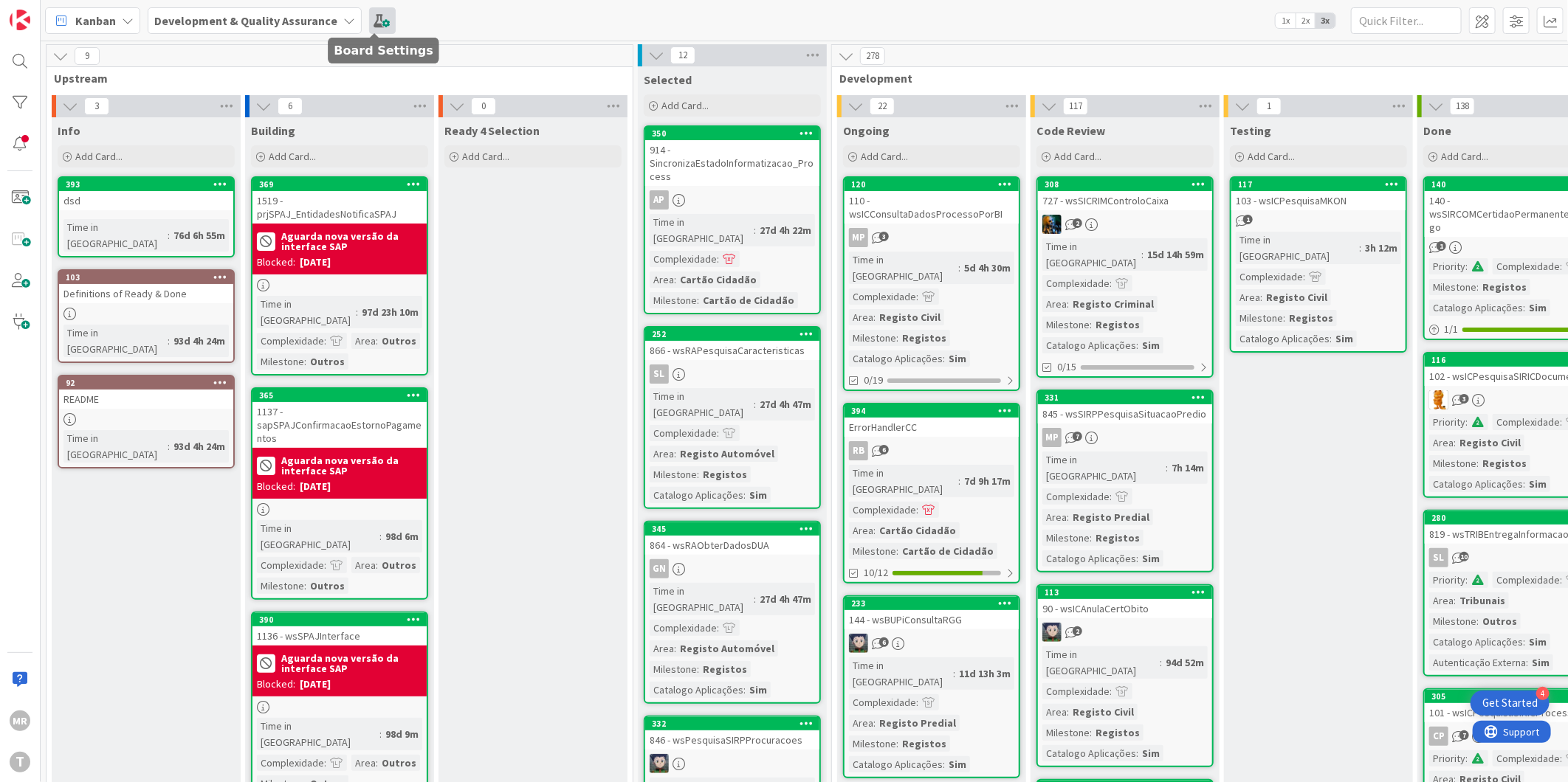
click at [381, 10] on span at bounding box center [382, 21] width 27 height 27
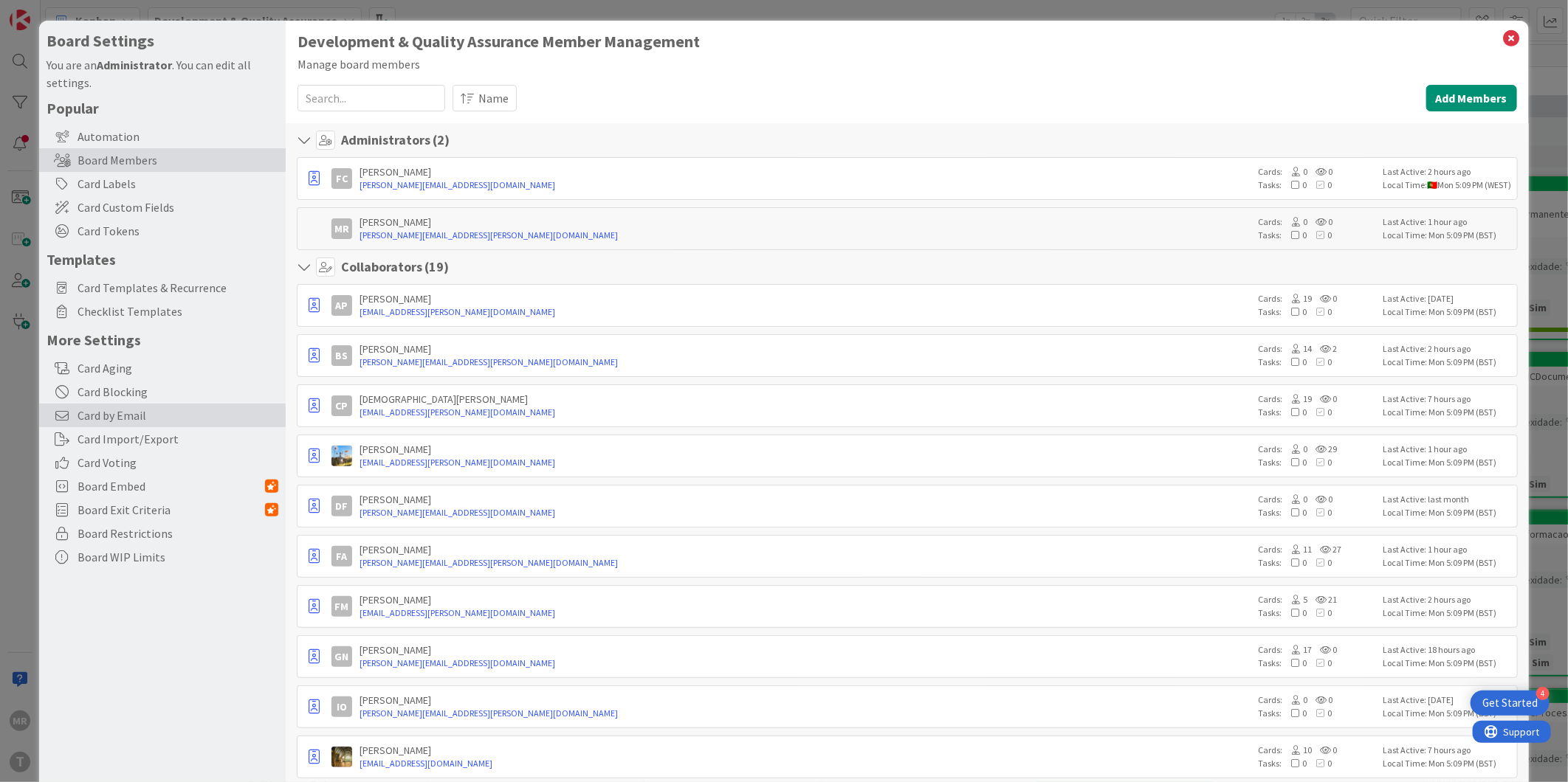
click at [127, 424] on div "Card by Email" at bounding box center [163, 416] width 247 height 23
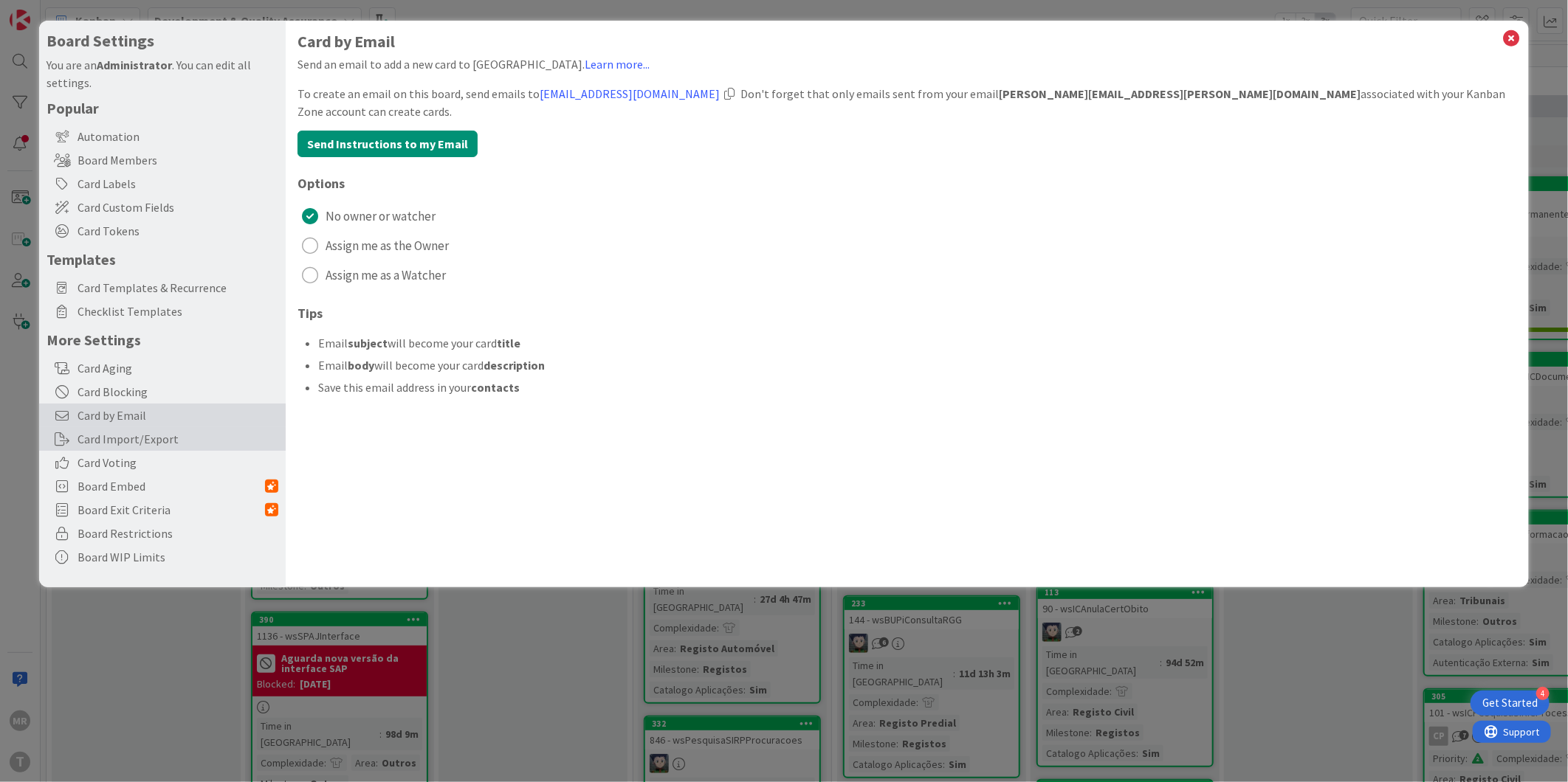
click at [130, 443] on div "Card Import/Export" at bounding box center [163, 439] width 247 height 23
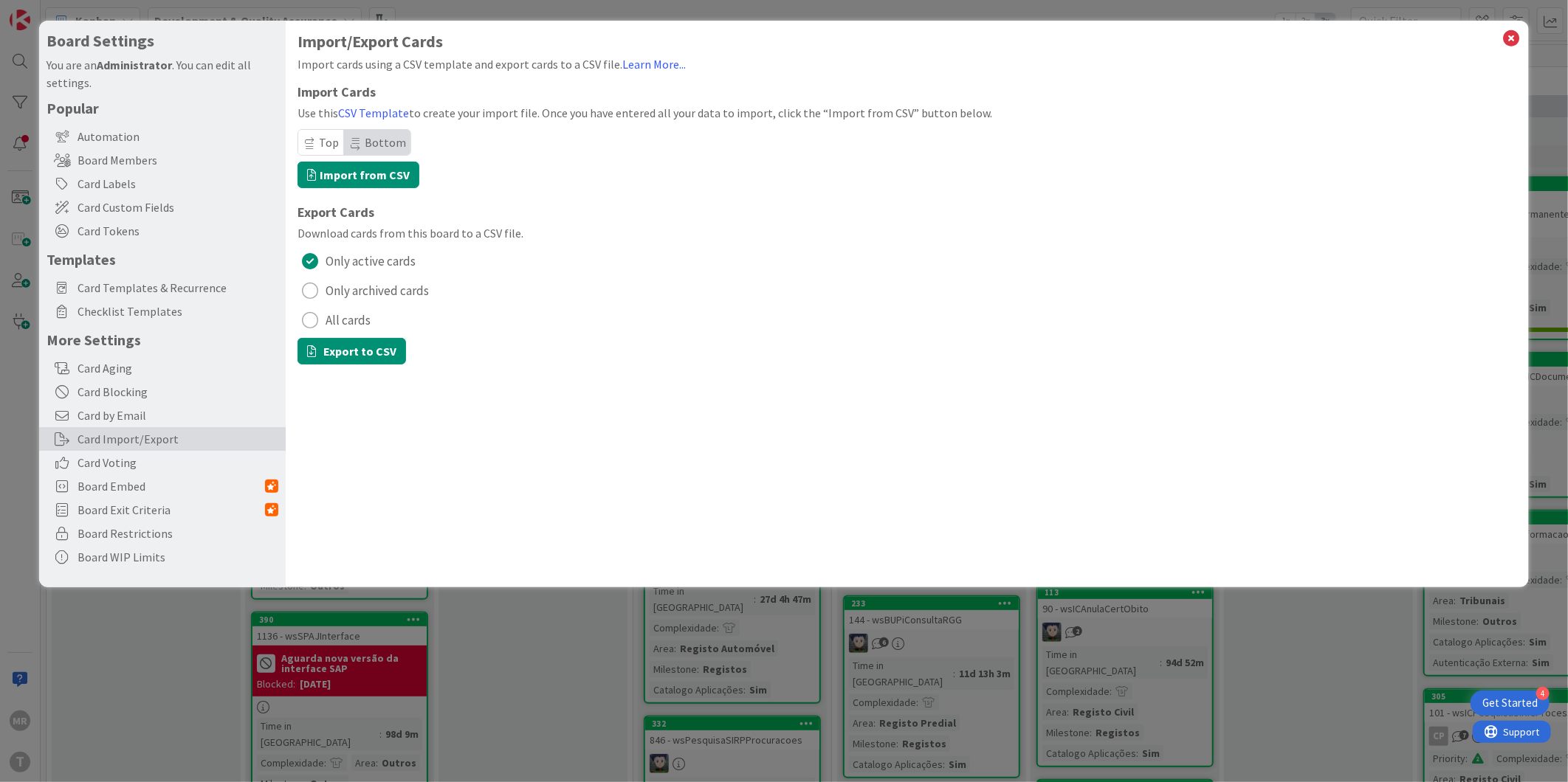
click at [356, 325] on span "All cards" at bounding box center [348, 320] width 45 height 22
click at [382, 267] on span "Only active cards" at bounding box center [370, 262] width 90 height 22
click at [373, 352] on button "Export to CSV" at bounding box center [351, 351] width 108 height 27
click at [766, 43] on icon at bounding box center [1512, 38] width 19 height 21
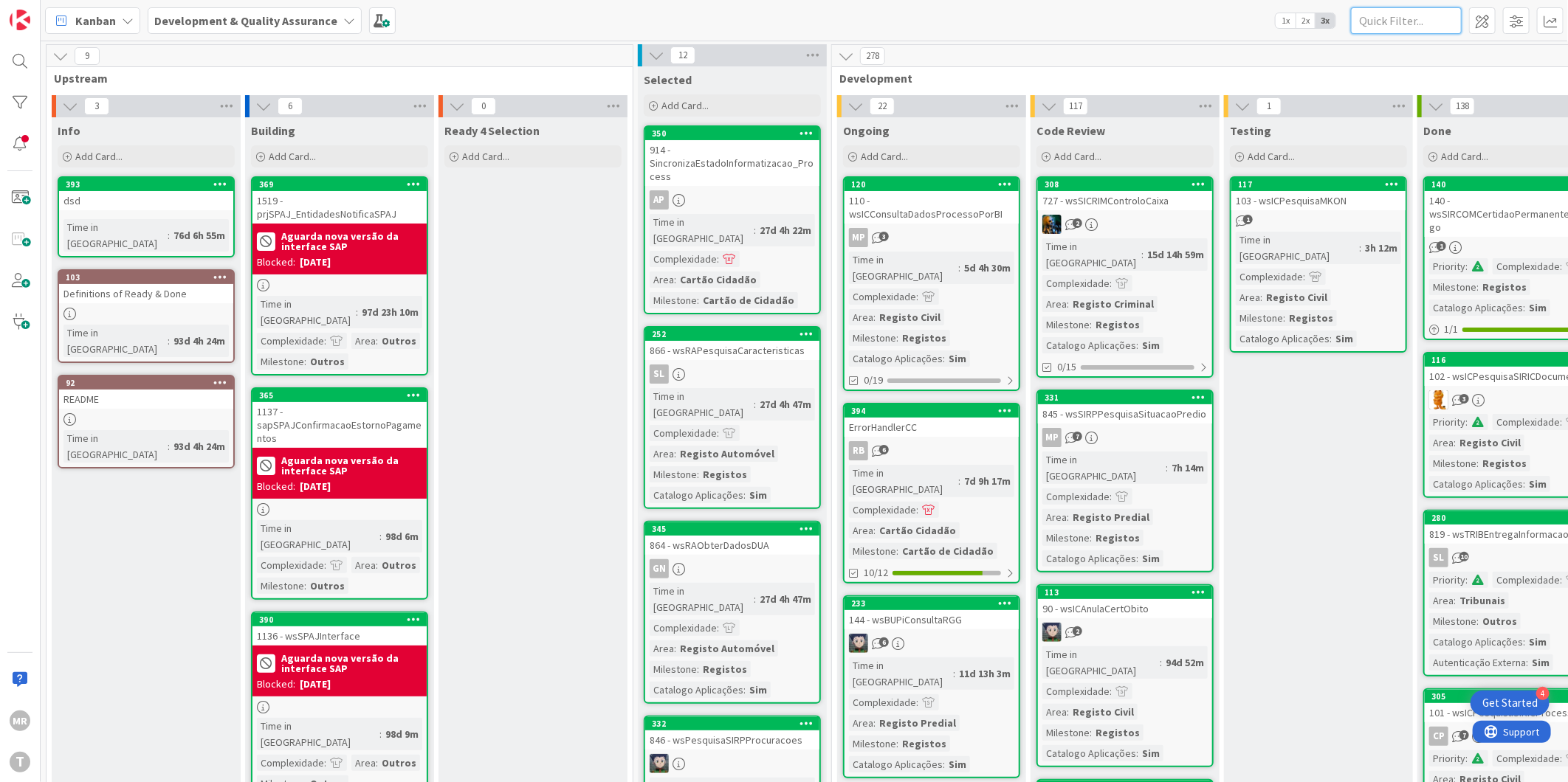
click at [766, 24] on input "text" at bounding box center [1406, 21] width 111 height 27
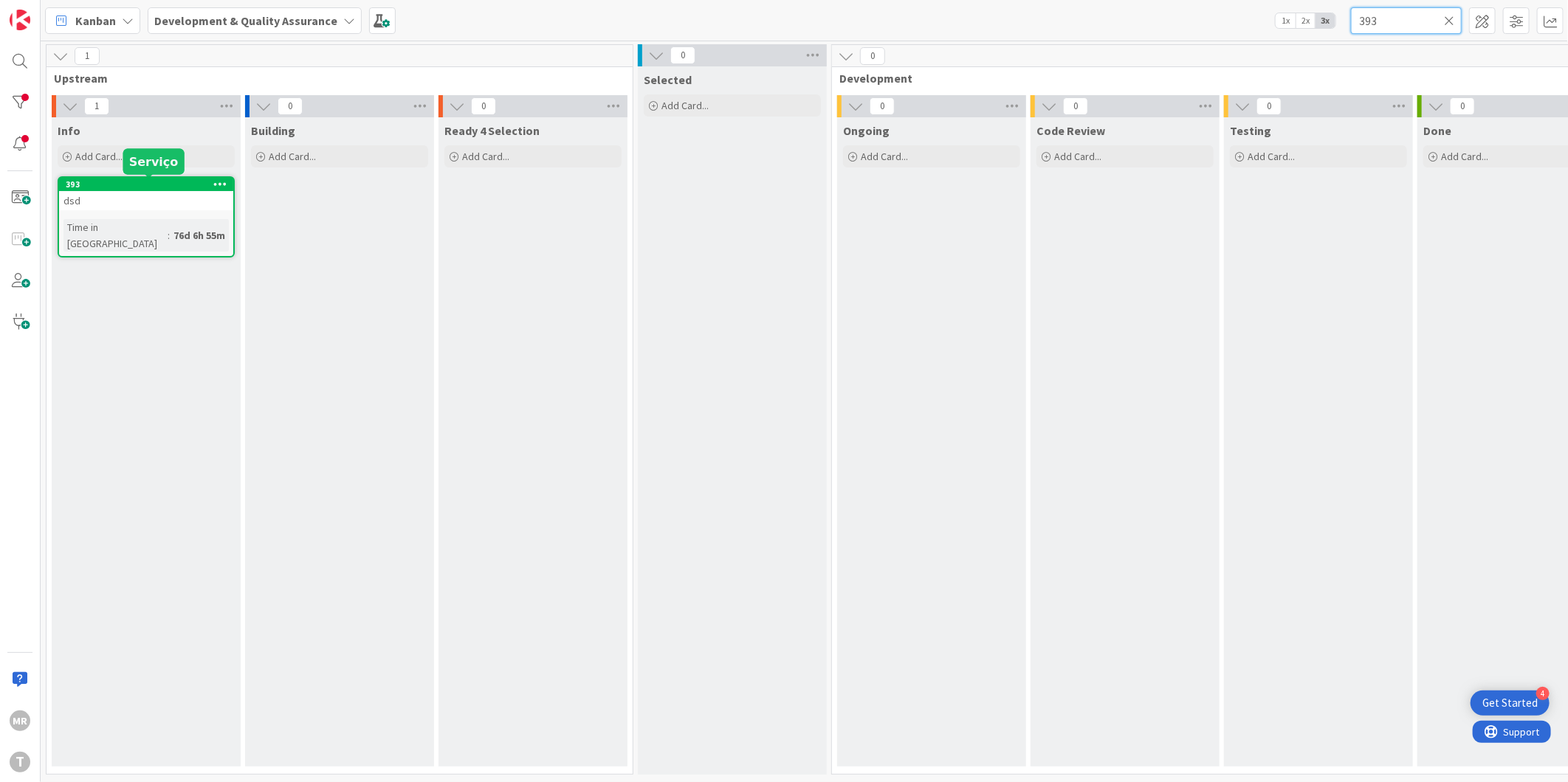
type input "393"
click at [122, 182] on div "393" at bounding box center [149, 184] width 168 height 10
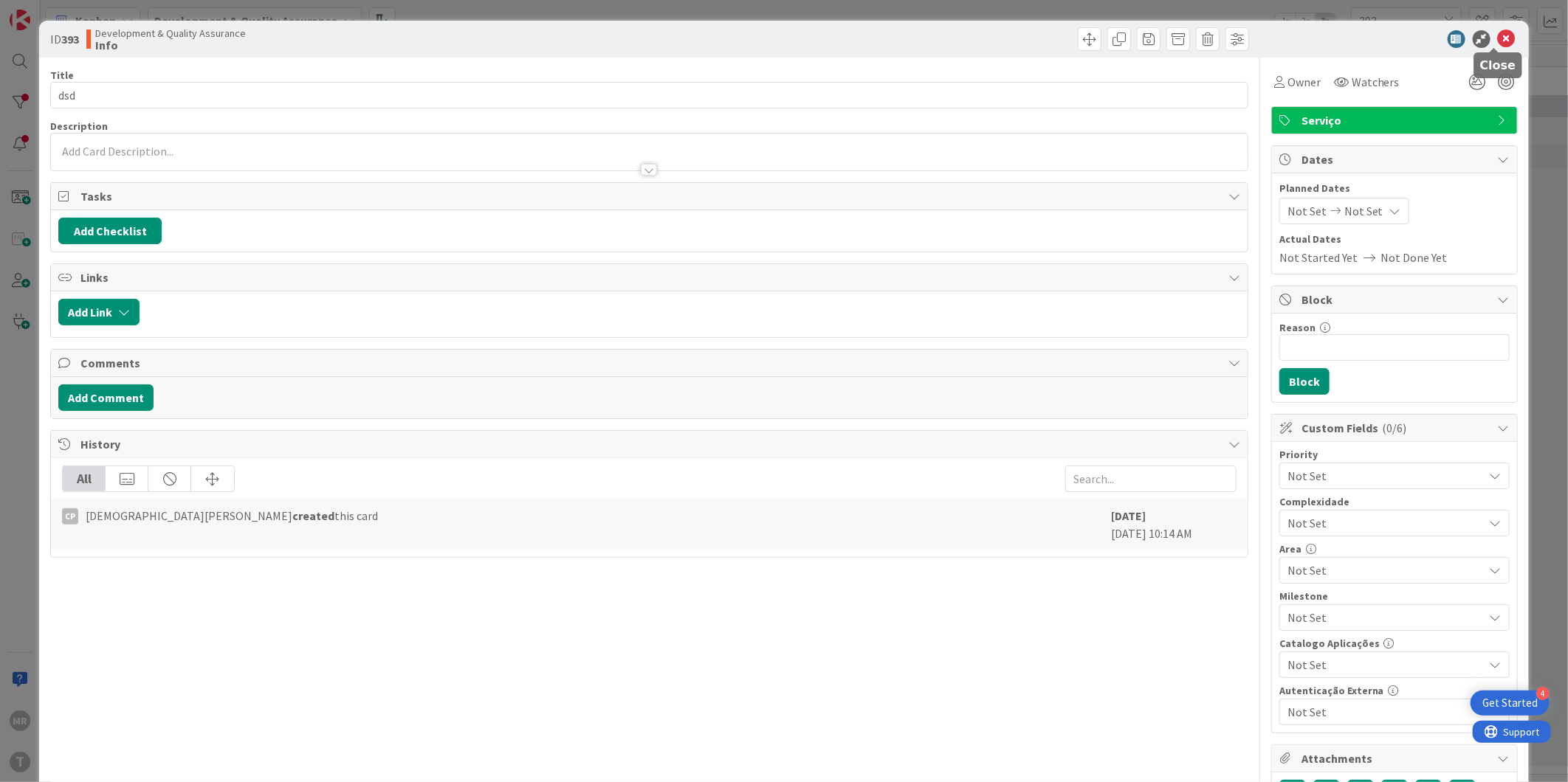
click at [766, 40] on icon at bounding box center [1507, 39] width 18 height 18
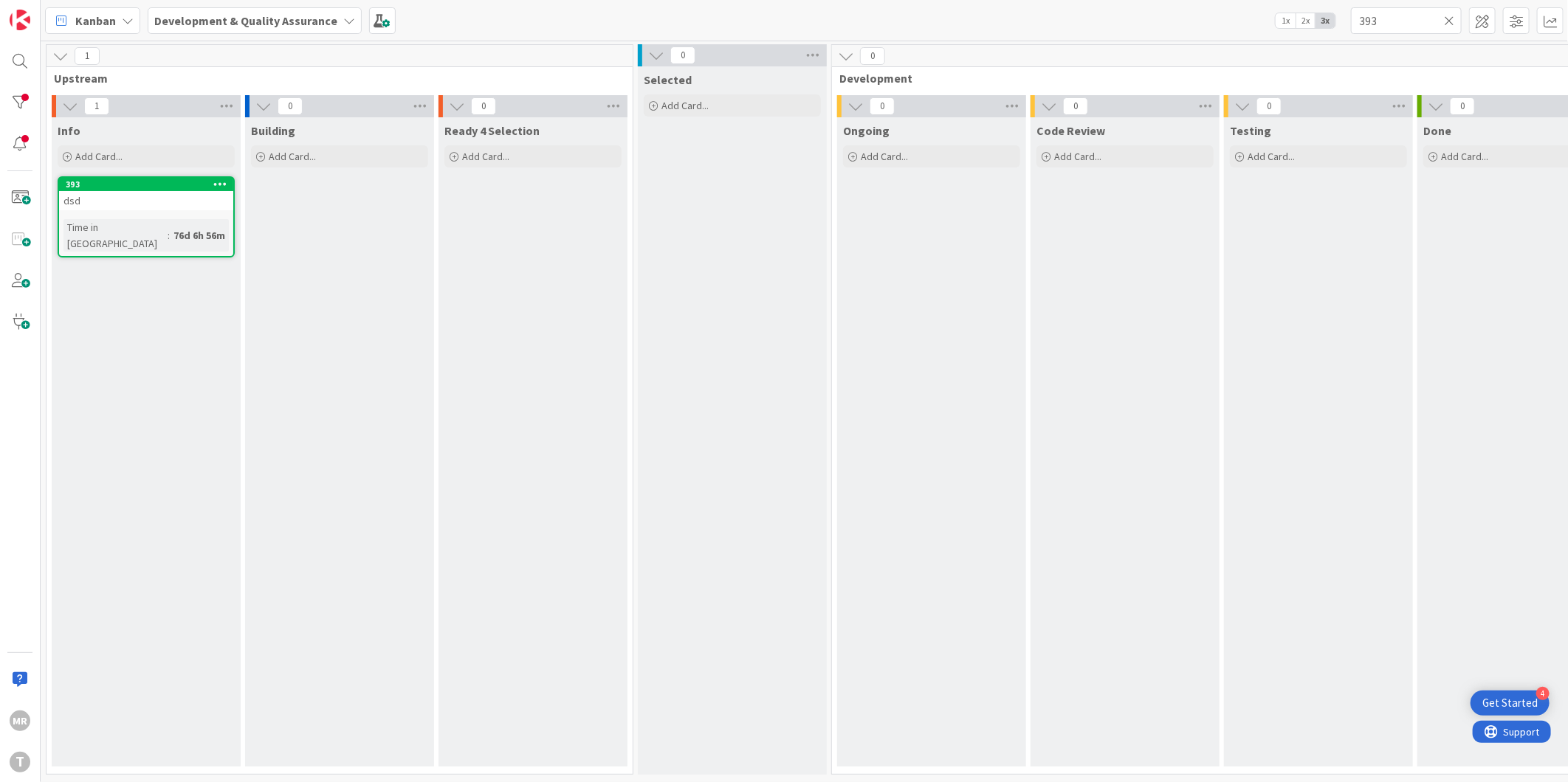
click at [215, 185] on icon at bounding box center [220, 184] width 14 height 10
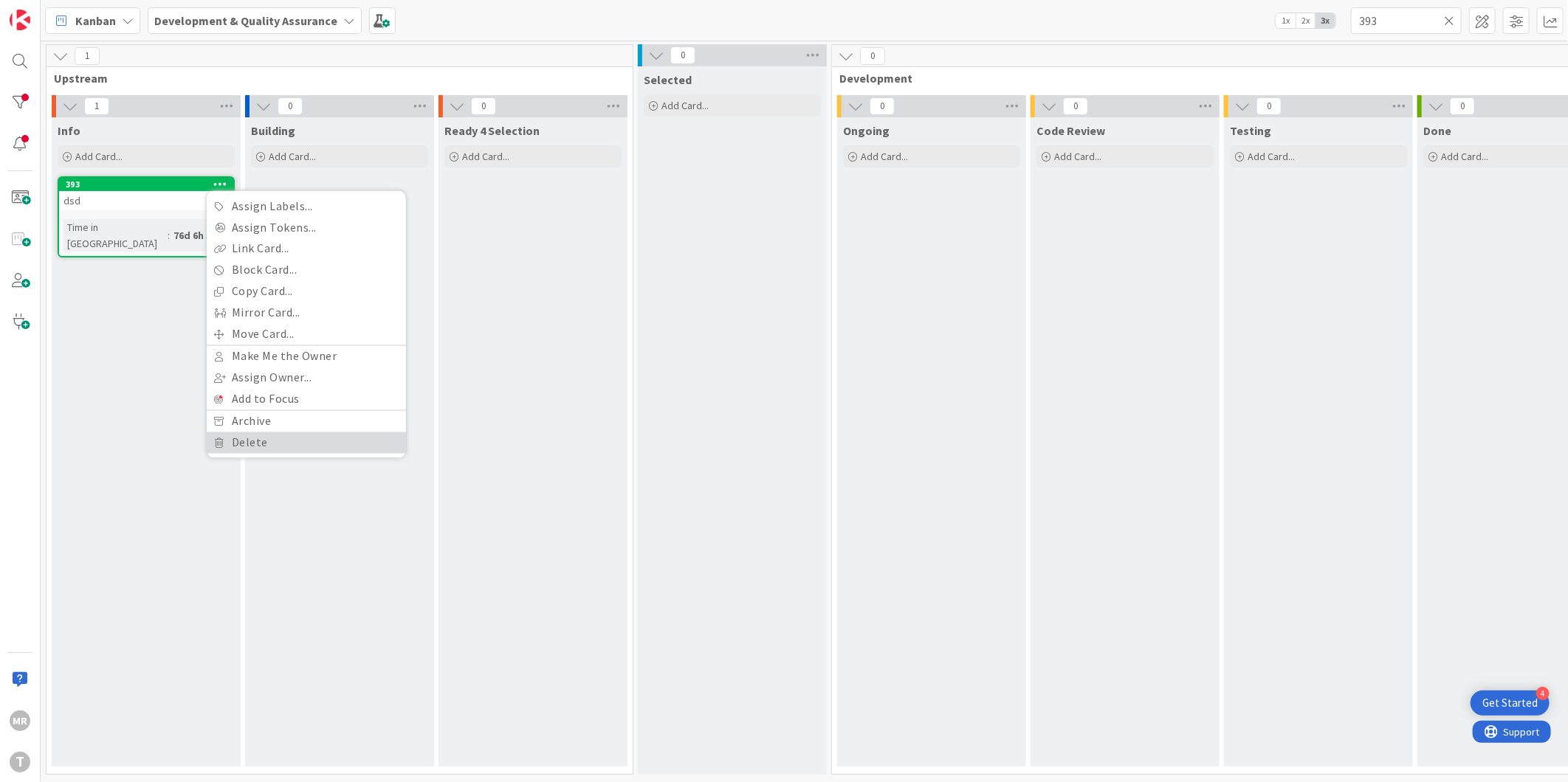
click at [238, 438] on link "Delete" at bounding box center [307, 443] width 200 height 22
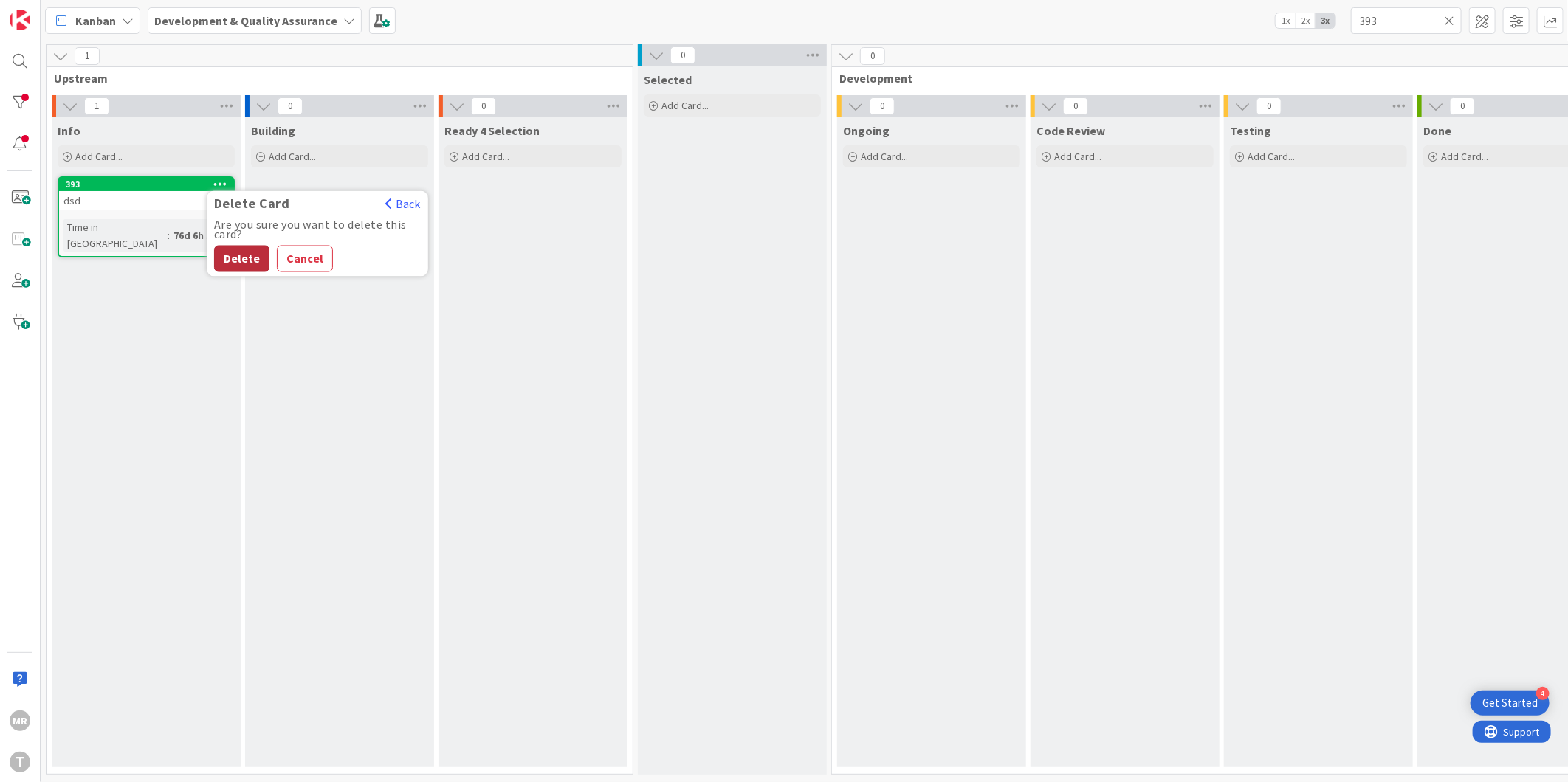
click at [235, 260] on button "Delete" at bounding box center [241, 259] width 55 height 27
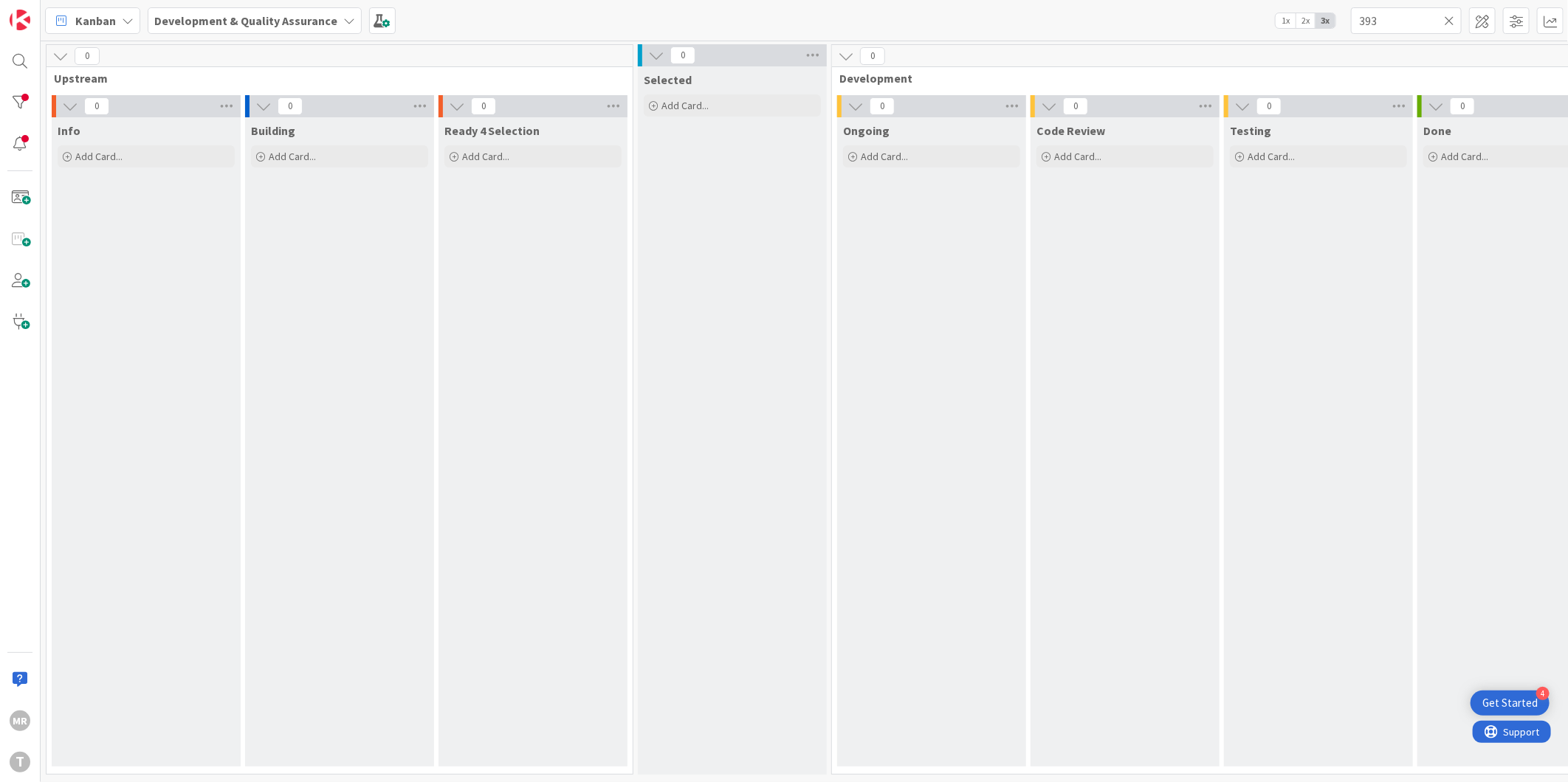
click at [766, 18] on icon at bounding box center [1449, 21] width 10 height 13
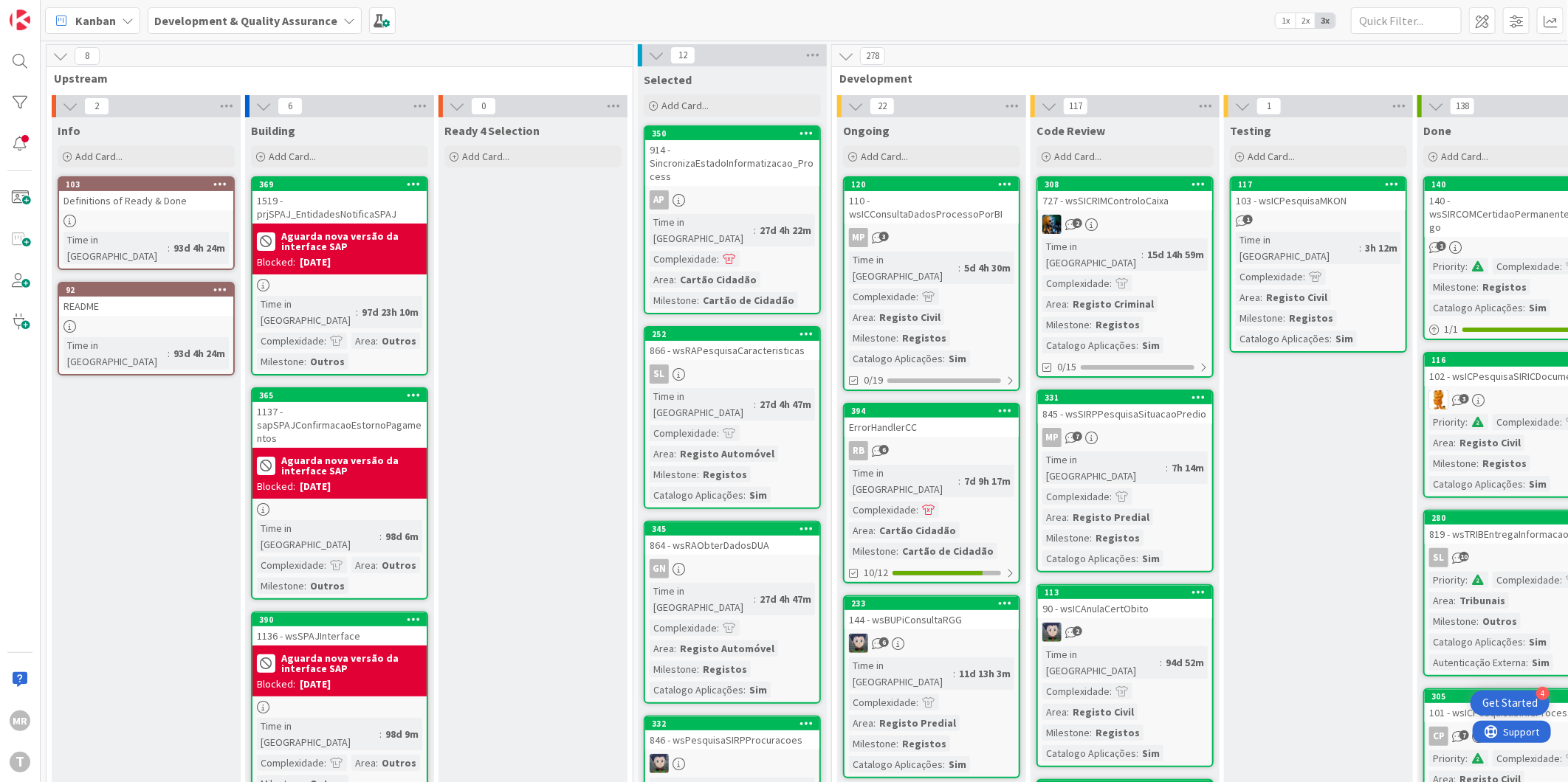
scroll to position [0, 139]
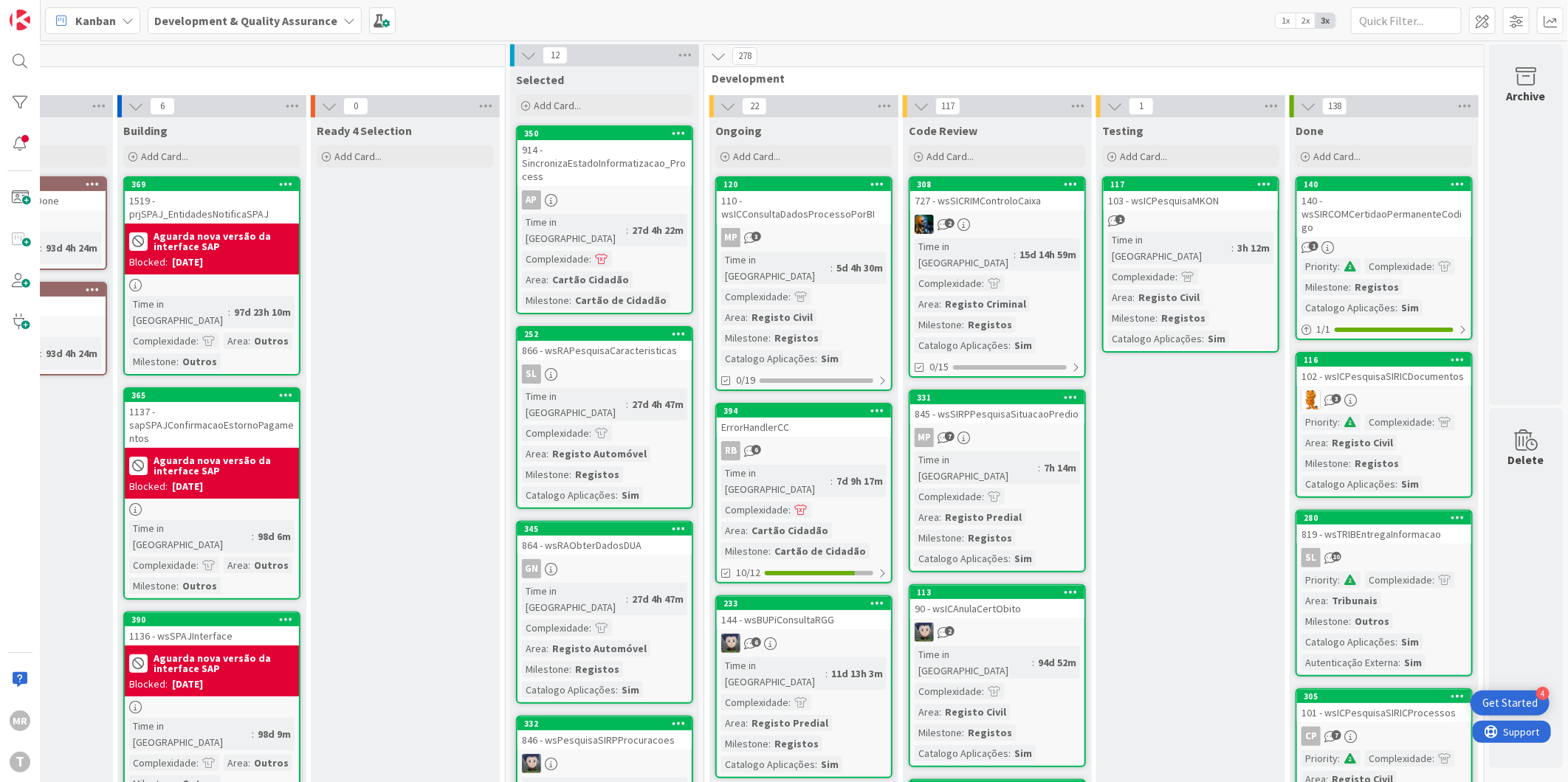
click at [13, 106] on div at bounding box center [19, 102] width 29 height 29
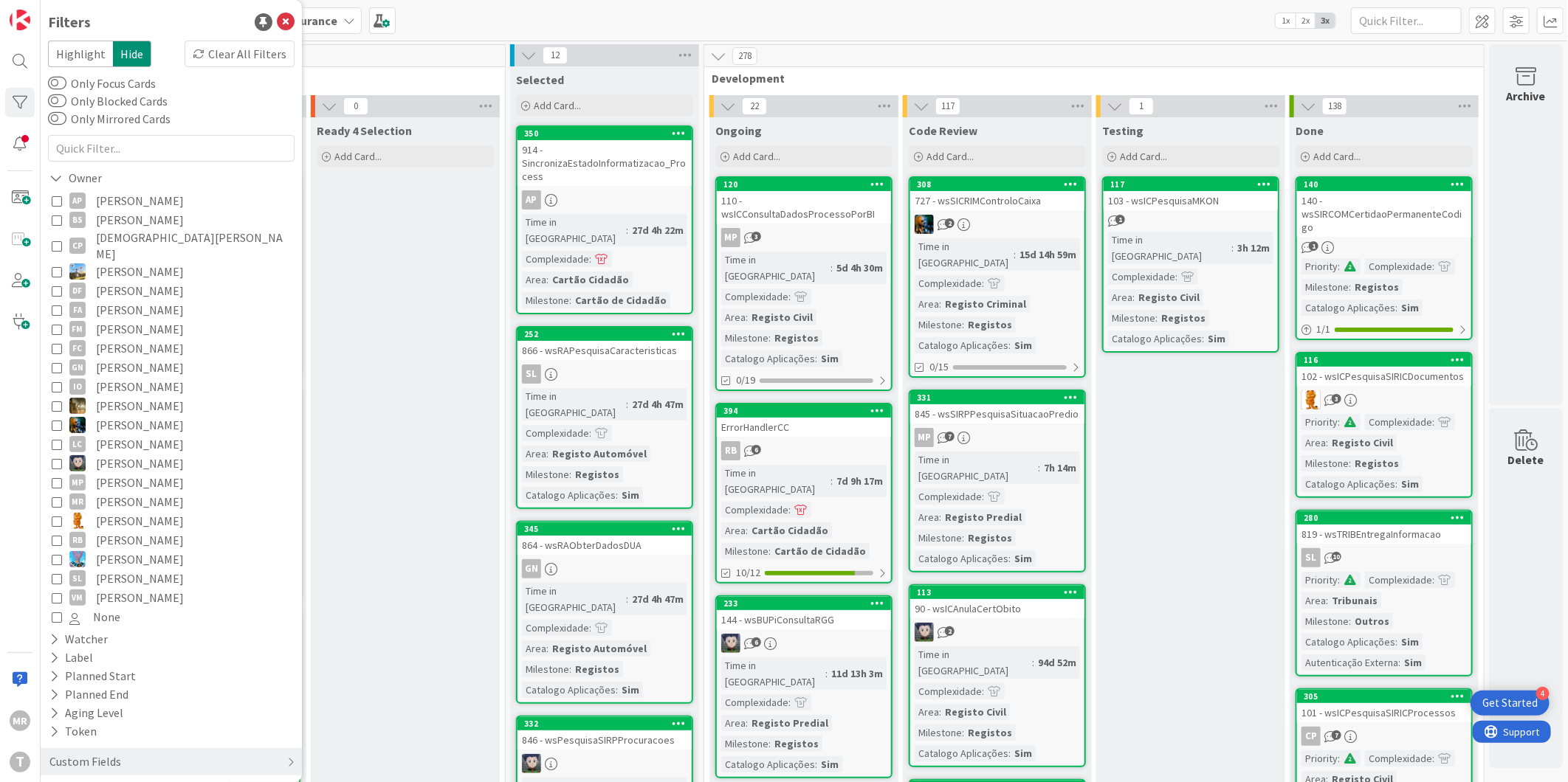
click at [112, 205] on span "[PERSON_NAME]" at bounding box center [139, 200] width 88 height 19
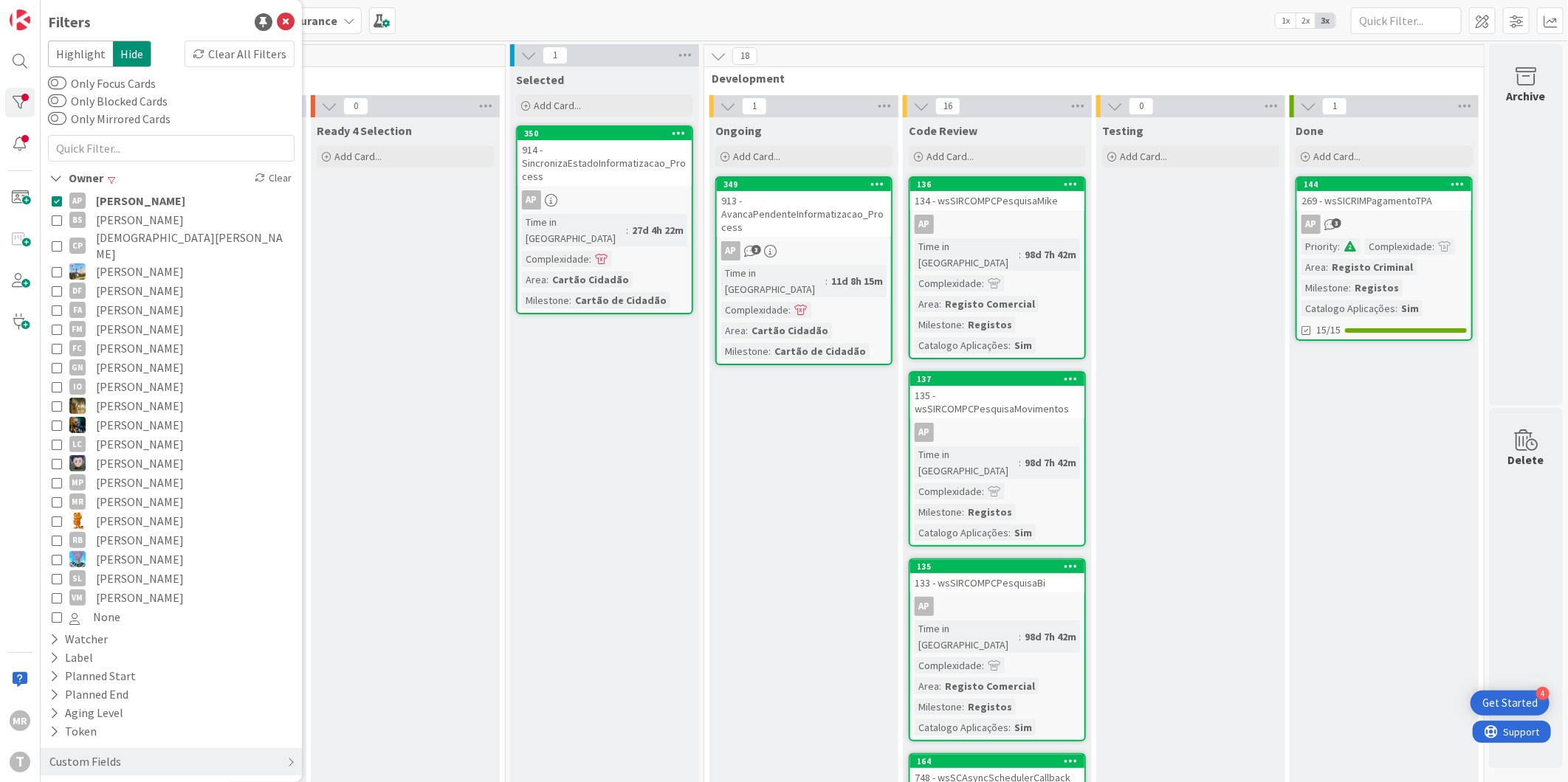
click at [112, 205] on span "[PERSON_NAME]" at bounding box center [140, 200] width 90 height 19
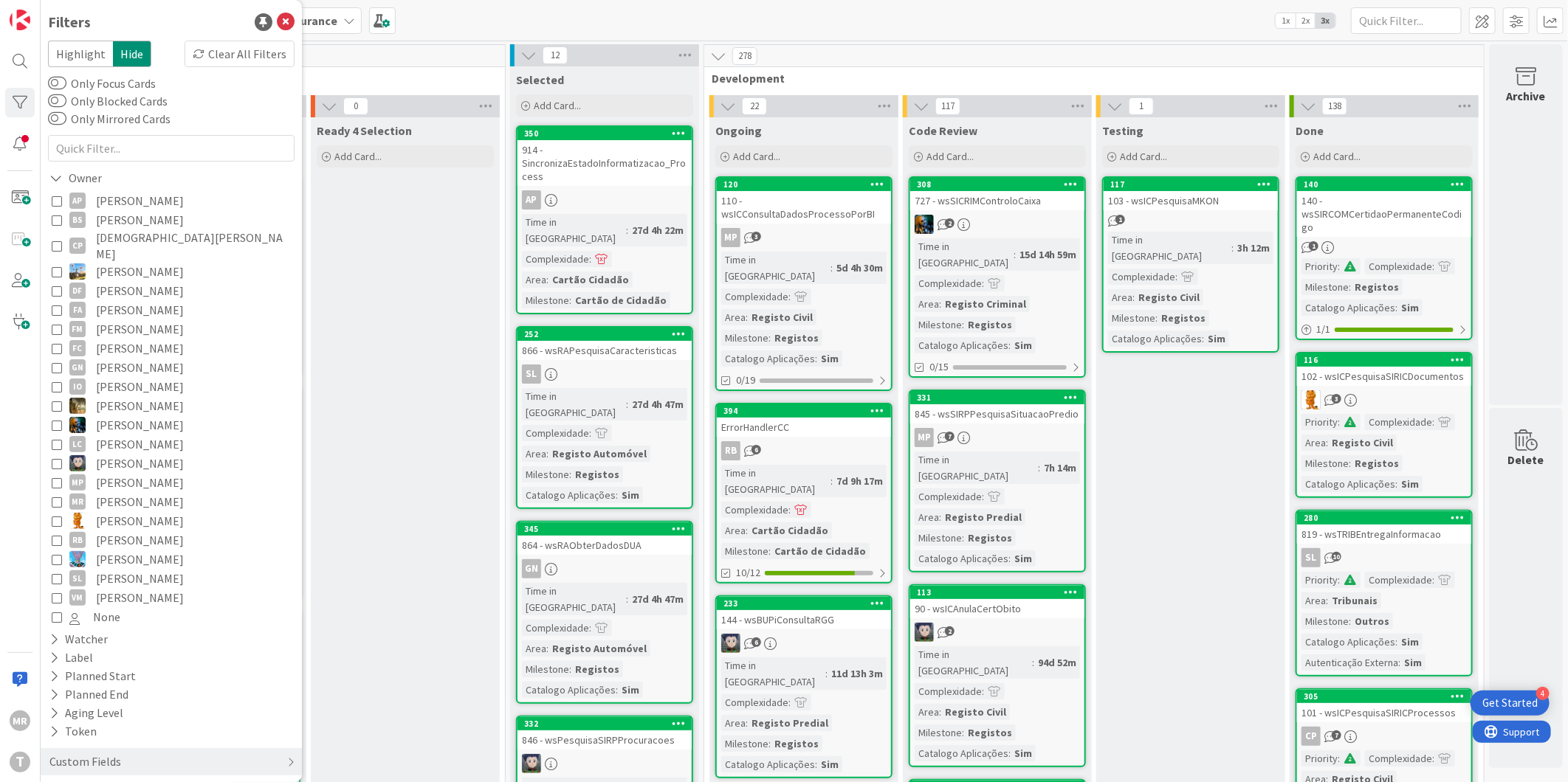
click at [112, 222] on span "[PERSON_NAME]" at bounding box center [139, 220] width 88 height 19
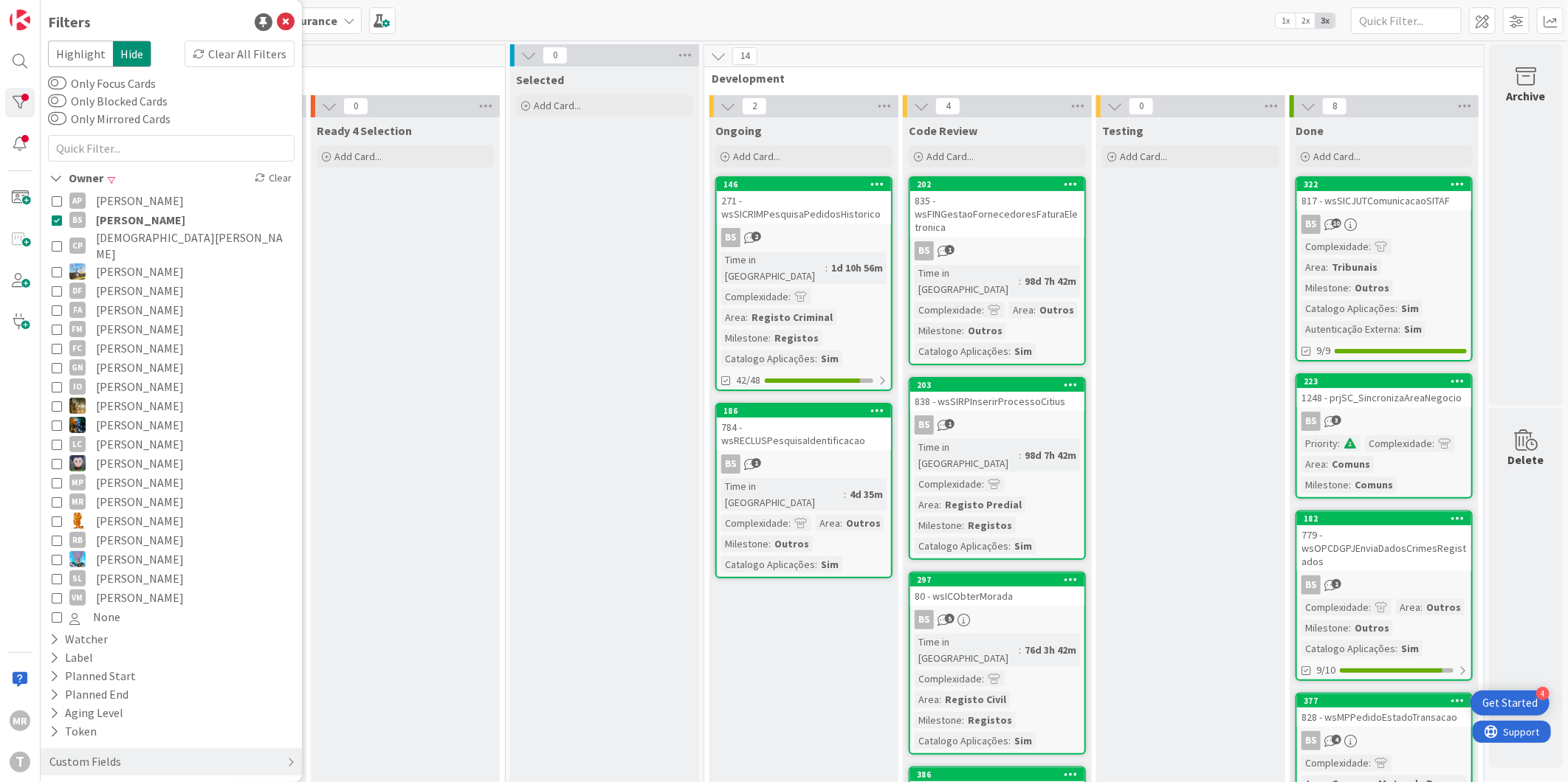
click at [112, 222] on span "[PERSON_NAME]" at bounding box center [140, 220] width 90 height 19
